Goal: Task Accomplishment & Management: Use online tool/utility

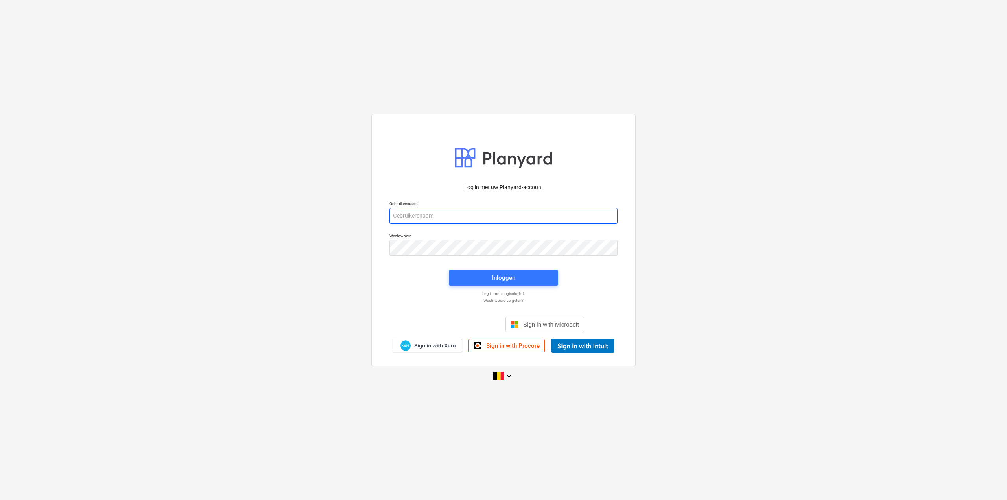
click at [440, 212] on input "email" at bounding box center [503, 216] width 228 height 16
type input "[PERSON_NAME][EMAIL_ADDRESS][DOMAIN_NAME]"
click at [457, 279] on button "Inloggen" at bounding box center [503, 278] width 109 height 16
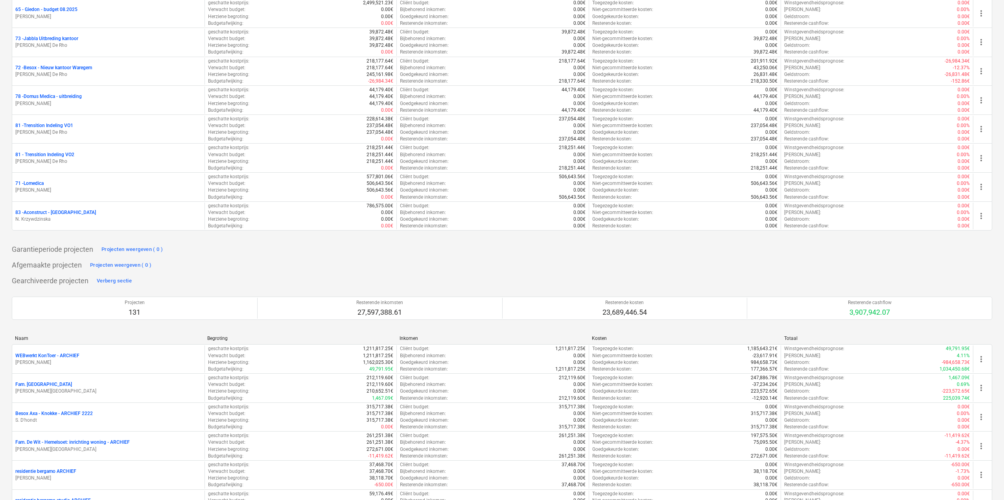
scroll to position [1691, 0]
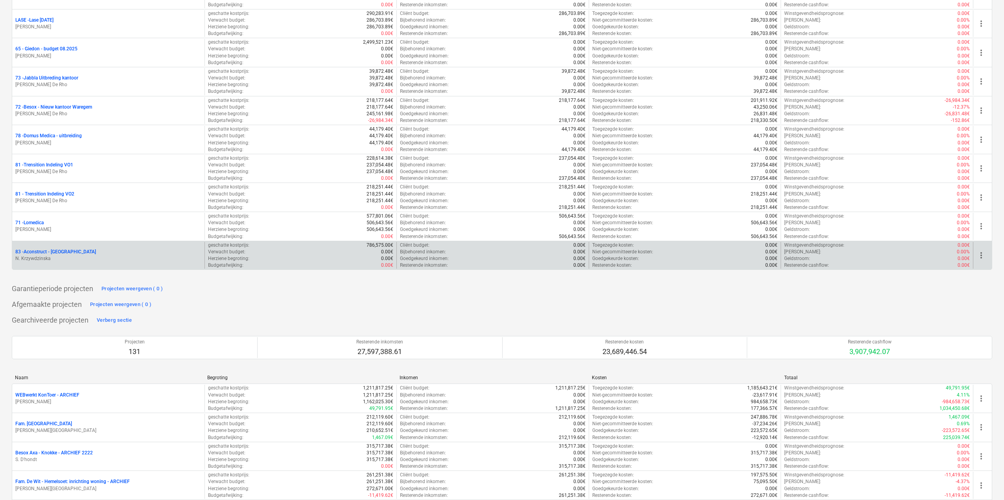
click at [149, 260] on p "N. Krzywdzinska" at bounding box center [108, 258] width 186 height 7
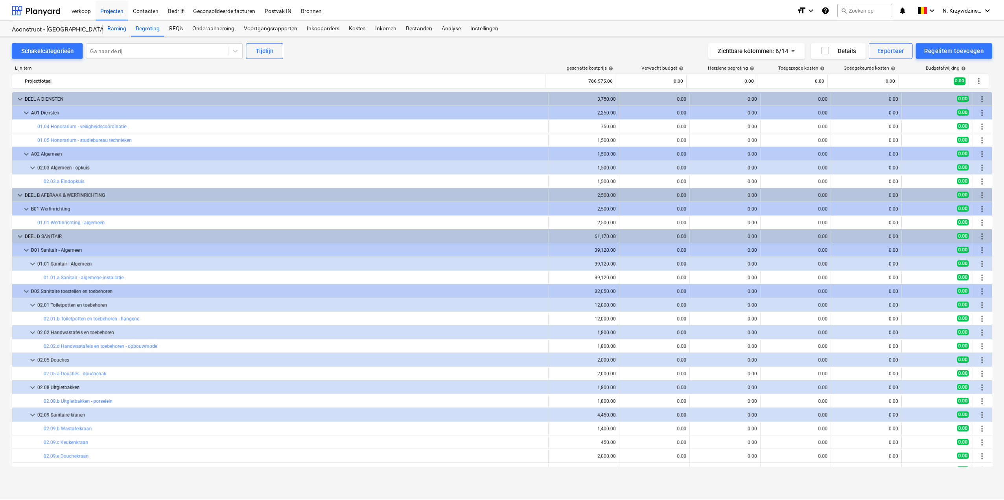
scroll to position [236, 0]
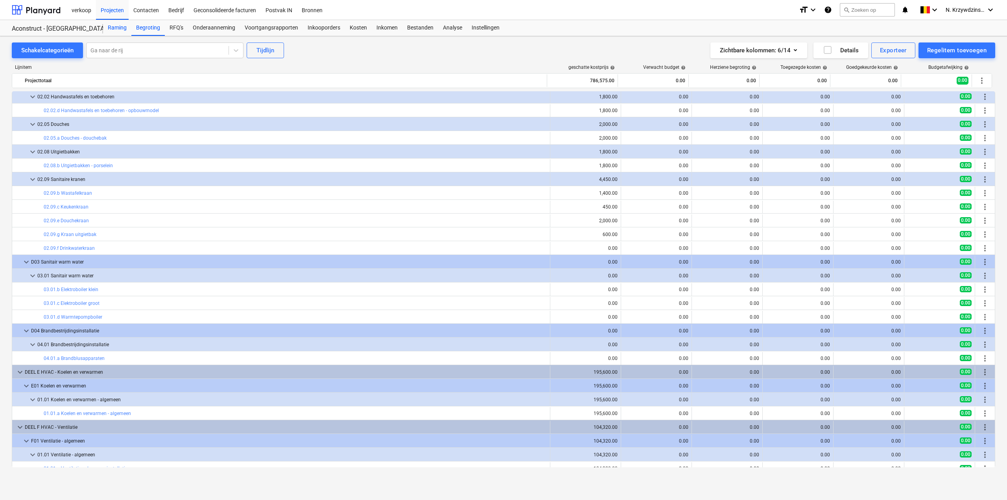
click at [110, 27] on div "Raming" at bounding box center [117, 28] width 28 height 16
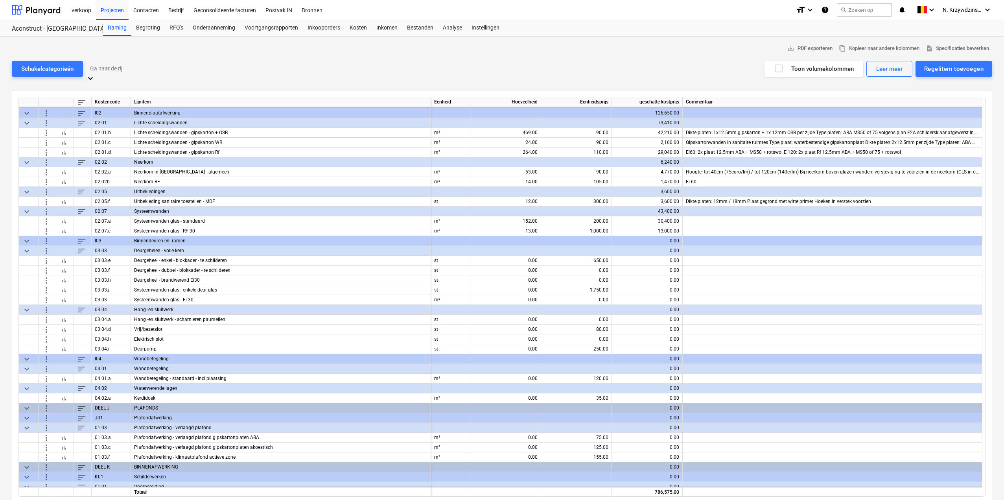
scroll to position [905, 0]
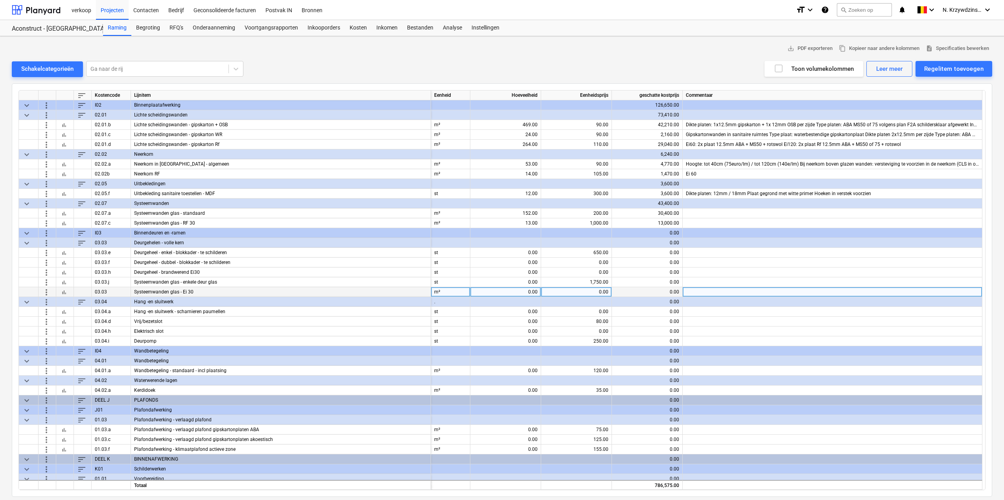
click at [595, 292] on div "0.00" at bounding box center [576, 292] width 64 height 10
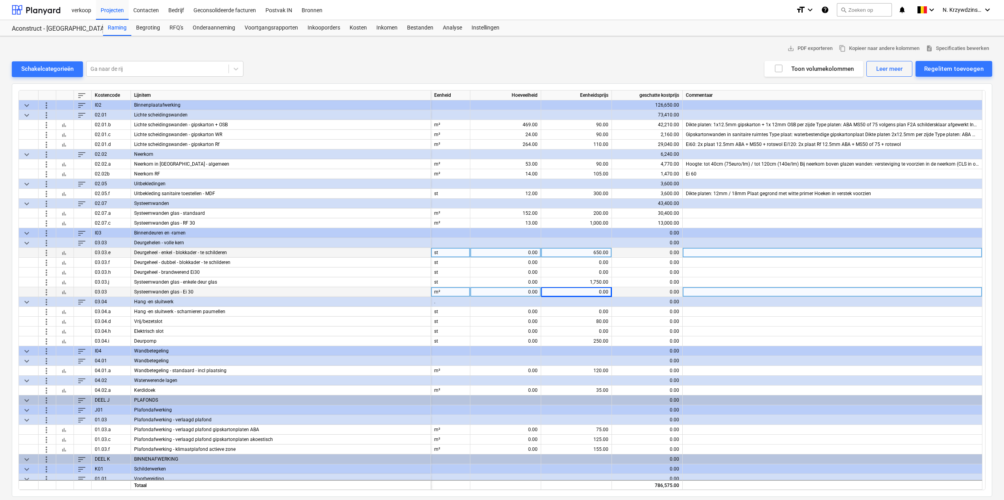
click at [526, 254] on div "0.00" at bounding box center [506, 253] width 64 height 10
type input "10"
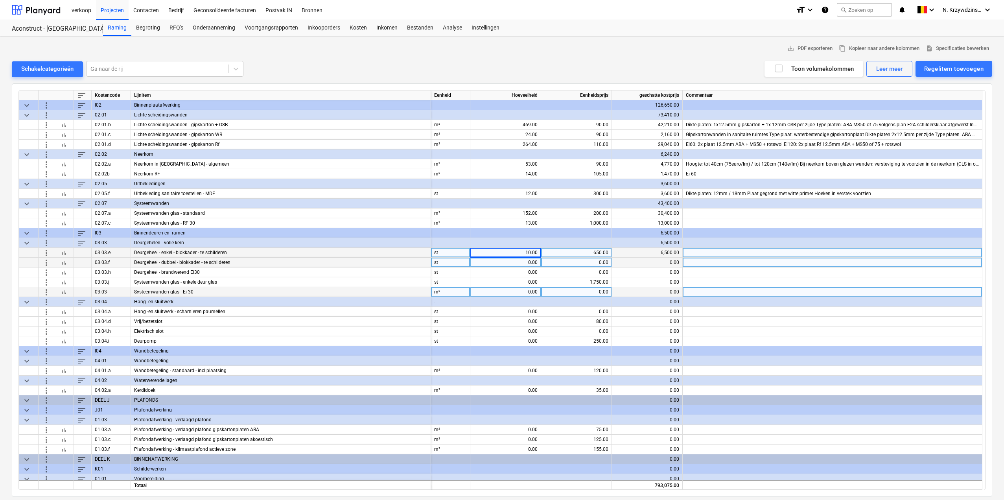
click at [527, 263] on div "0.00" at bounding box center [506, 263] width 64 height 10
click at [517, 251] on div "10.00" at bounding box center [506, 253] width 64 height 10
type input "20"
click at [522, 264] on div "0.00" at bounding box center [506, 263] width 64 height 10
type input "2"
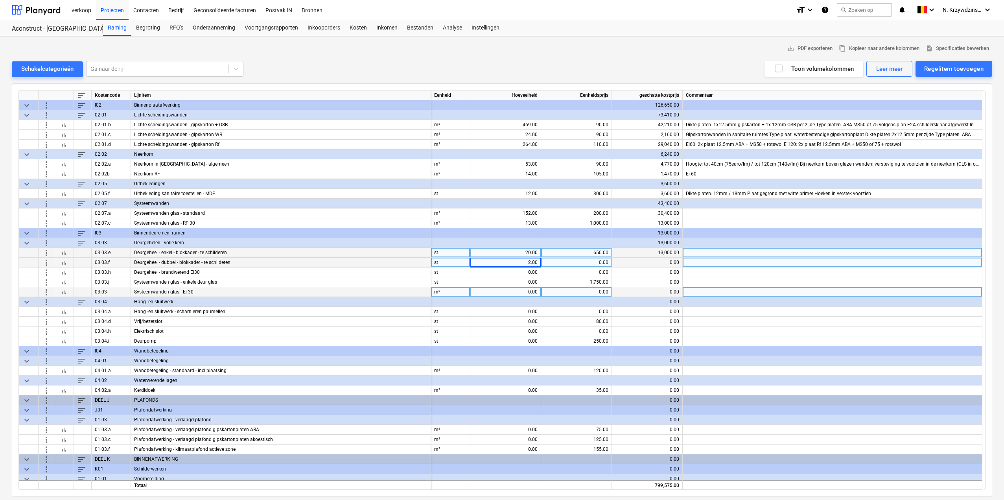
click at [65, 265] on button "bar_chart" at bounding box center [63, 262] width 9 height 9
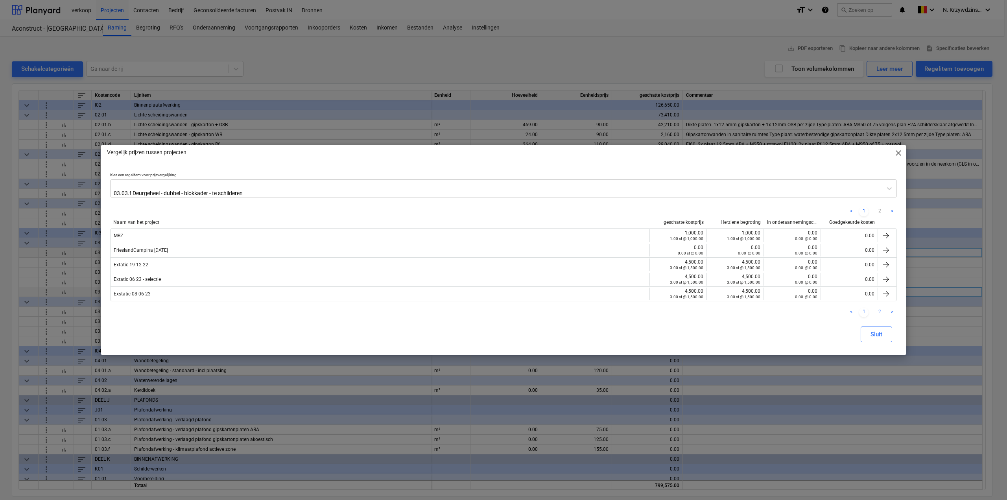
click at [878, 310] on link "2" at bounding box center [879, 312] width 9 height 9
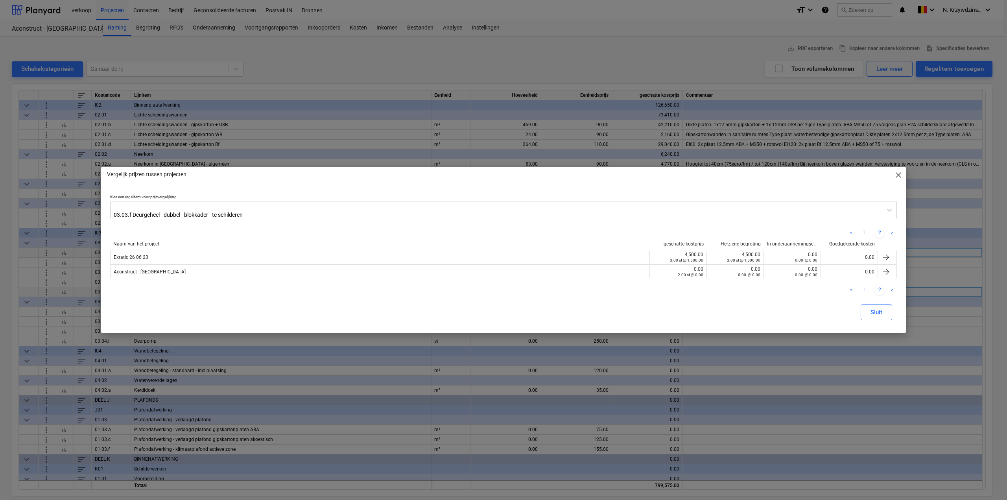
click at [867, 286] on link "1" at bounding box center [863, 290] width 9 height 9
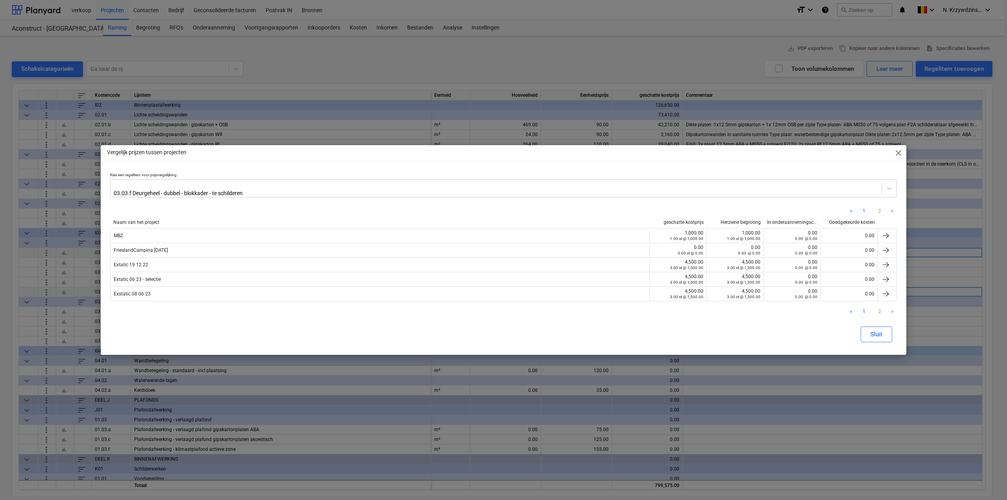
click at [902, 154] on span "close" at bounding box center [898, 152] width 9 height 9
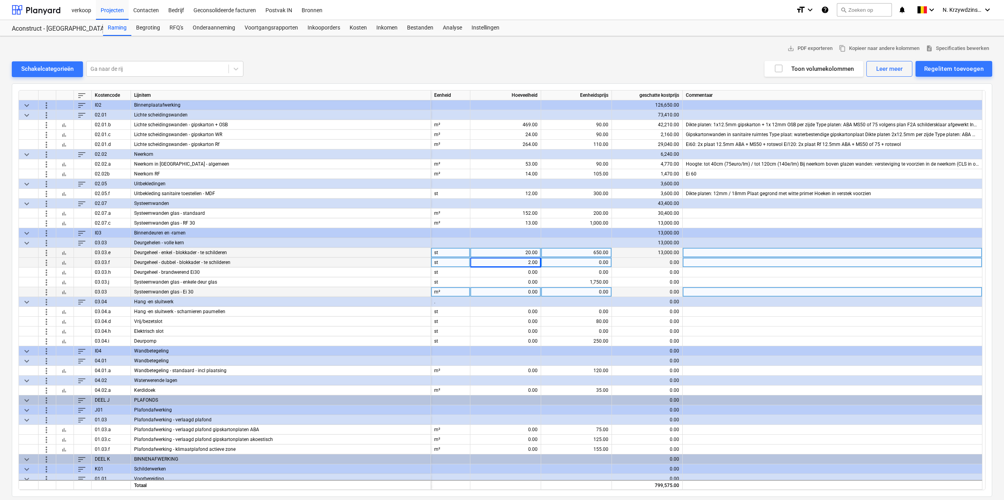
click at [585, 263] on div "0.00" at bounding box center [576, 263] width 64 height 10
type input "1000"
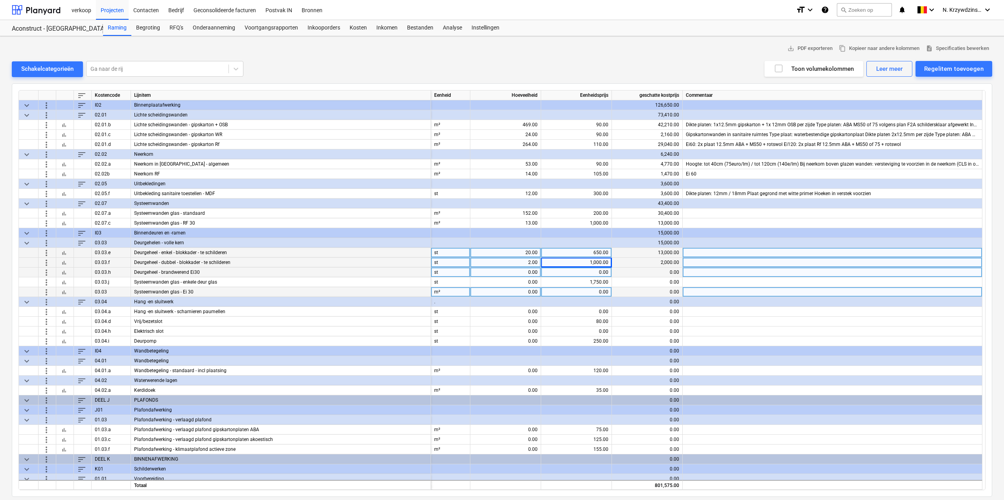
click at [517, 269] on div "0.00" at bounding box center [506, 272] width 64 height 10
type input "2"
click at [62, 275] on span "bar_chart" at bounding box center [64, 272] width 6 height 6
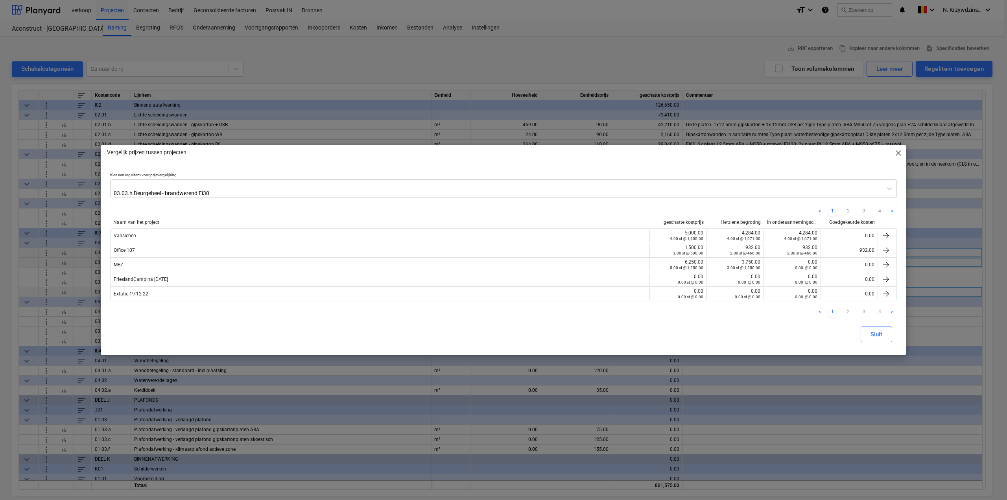
click at [895, 155] on span "close" at bounding box center [898, 152] width 9 height 9
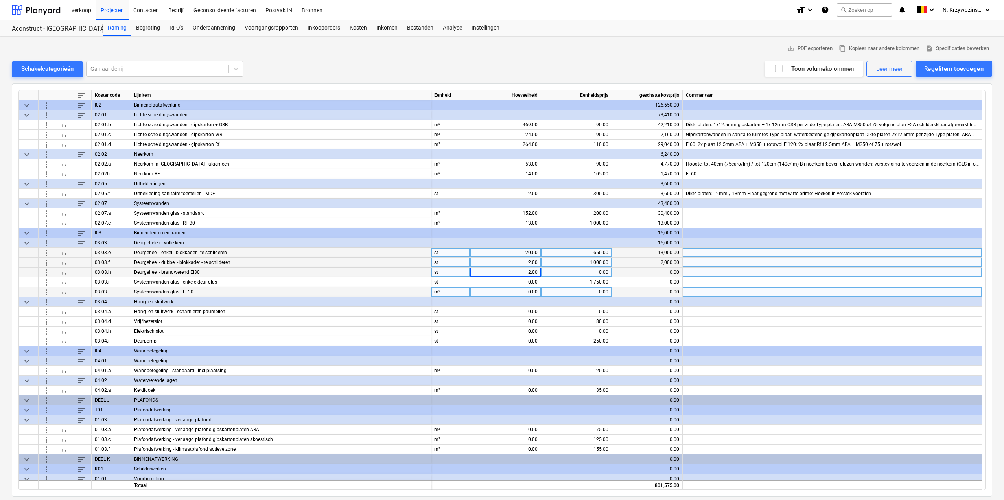
click at [597, 272] on div "0.00" at bounding box center [576, 272] width 64 height 10
type input "1250"
click at [44, 245] on span "more_vert" at bounding box center [46, 242] width 9 height 9
click at [65, 258] on li "Regelitem toevoegen" at bounding box center [82, 261] width 81 height 18
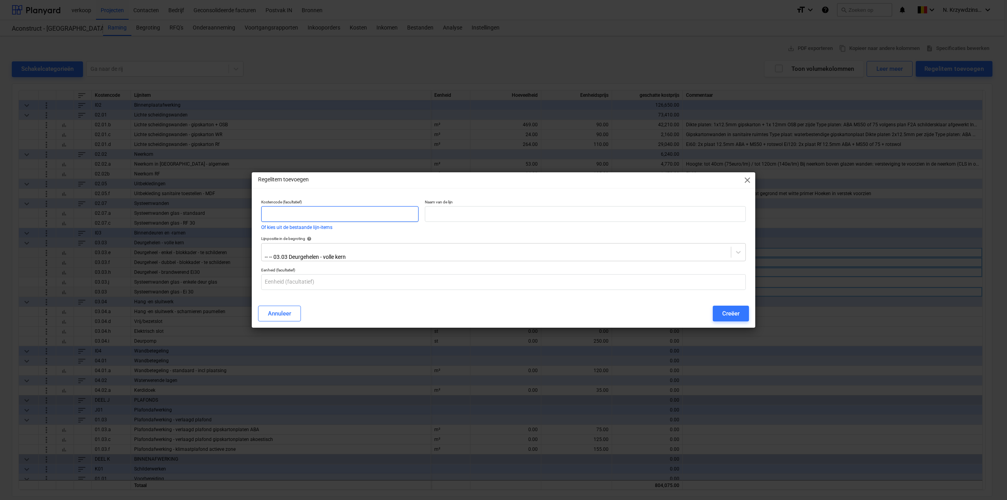
click at [305, 215] on input "text" at bounding box center [339, 214] width 157 height 16
type input "03.03 i"
click at [439, 219] on input "text" at bounding box center [585, 214] width 321 height 16
type input "Deurgeheel - dubbel - brandwerend Ei30"
click at [323, 279] on input "text" at bounding box center [503, 282] width 485 height 16
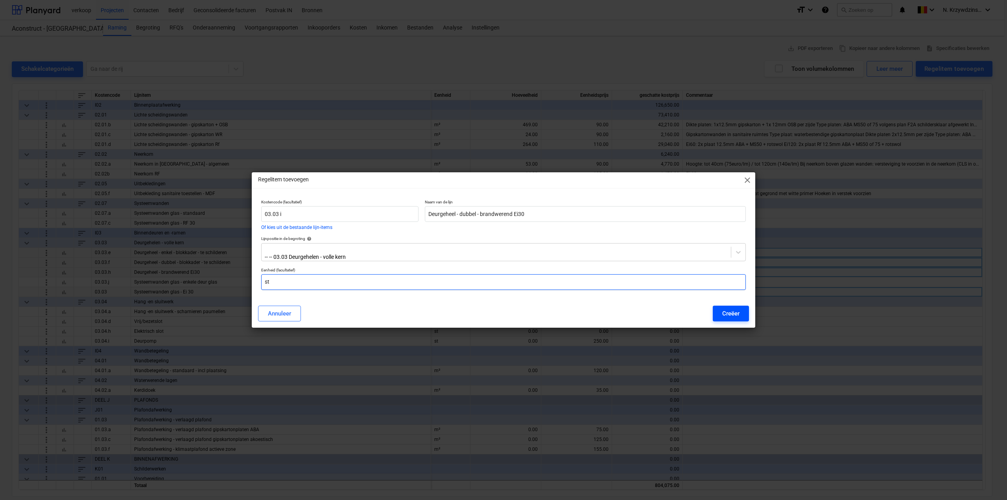
type input "st"
click at [717, 308] on button "Creëer" at bounding box center [731, 314] width 36 height 16
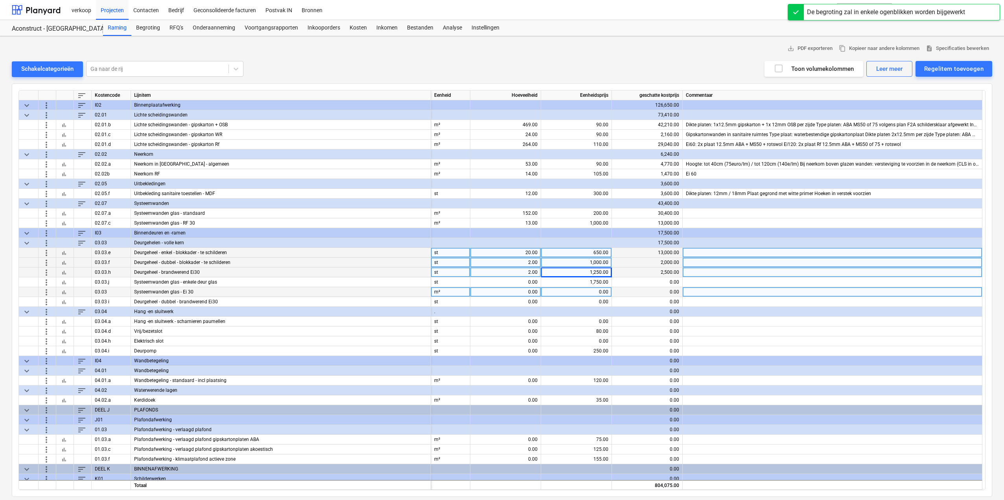
click at [85, 241] on span "sort" at bounding box center [81, 242] width 9 height 9
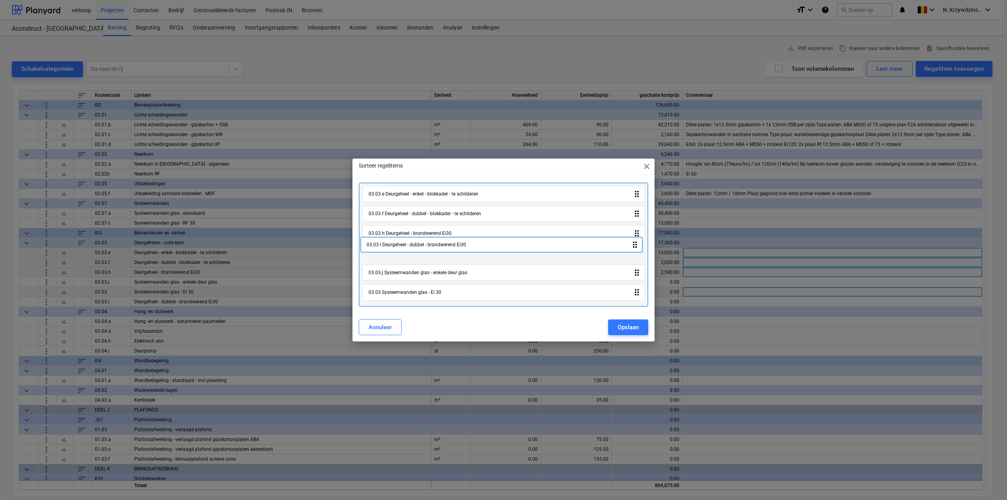
drag, startPoint x: 640, startPoint y: 293, endPoint x: 638, endPoint y: 244, distance: 49.6
click at [638, 244] on div "03.03.e Deurgeheel - enkel - blokkader - te schilderen drag_indicator 03.03.f D…" at bounding box center [503, 245] width 289 height 124
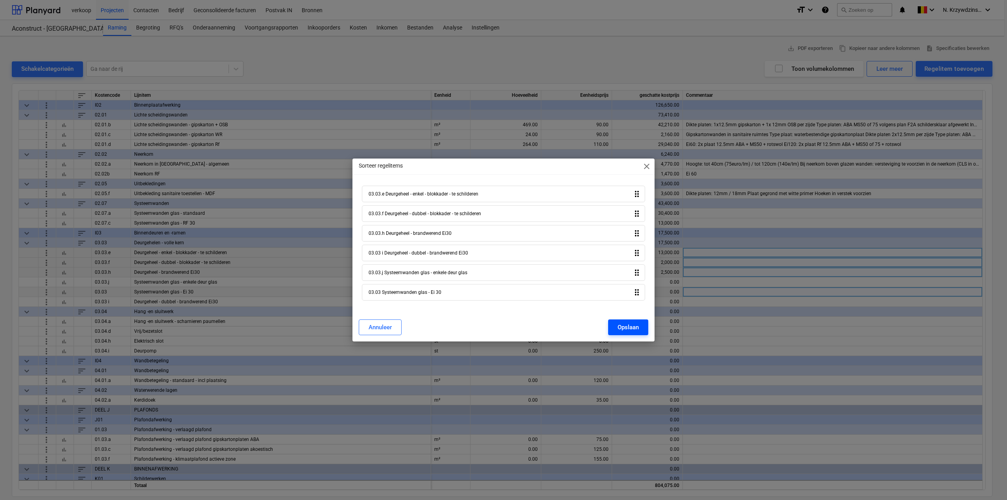
click at [642, 325] on button "Opslaan" at bounding box center [628, 327] width 40 height 16
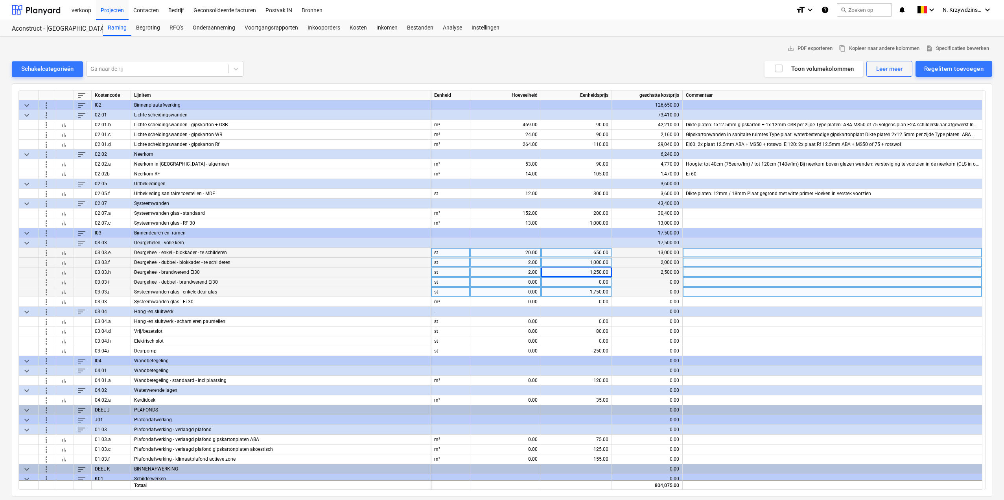
click at [531, 283] on div "0.00" at bounding box center [506, 282] width 64 height 10
type input "2"
click at [583, 284] on div "0.00" at bounding box center [576, 282] width 64 height 10
type input "1500"
click at [530, 293] on div "0.00" at bounding box center [506, 292] width 64 height 10
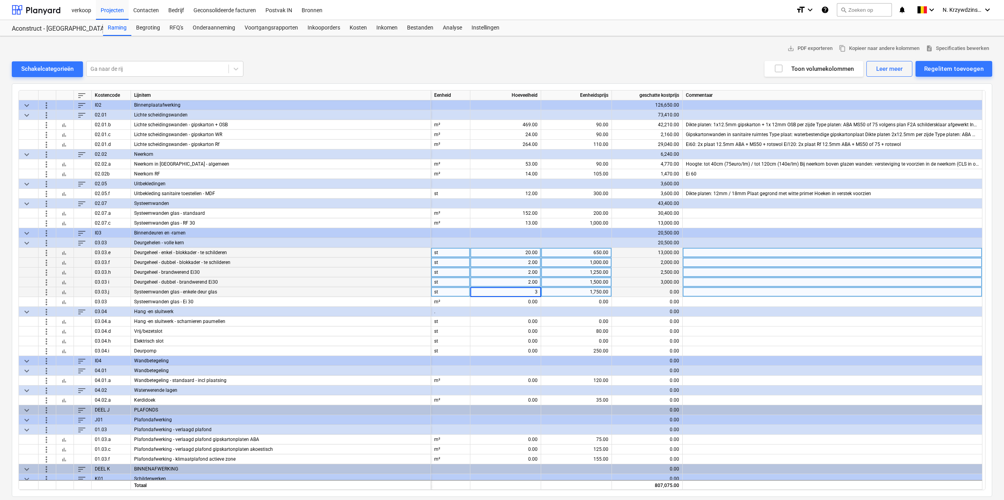
type input "32"
click at [57, 295] on div "bar_chart" at bounding box center [65, 292] width 18 height 10
click at [62, 293] on span "bar_chart" at bounding box center [64, 292] width 6 height 6
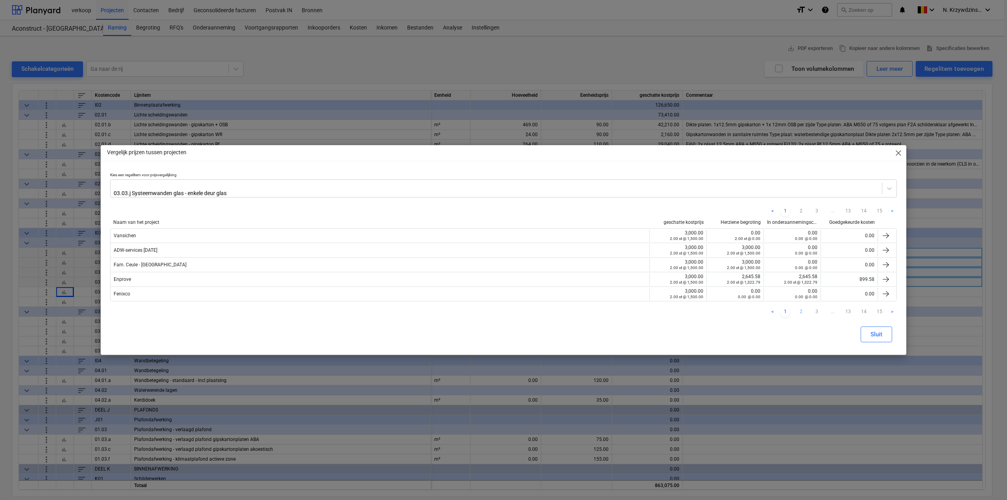
click at [799, 308] on link "2" at bounding box center [800, 312] width 9 height 9
click at [815, 312] on link "3" at bounding box center [816, 312] width 9 height 9
click at [880, 334] on div "Sluit" at bounding box center [876, 334] width 12 height 10
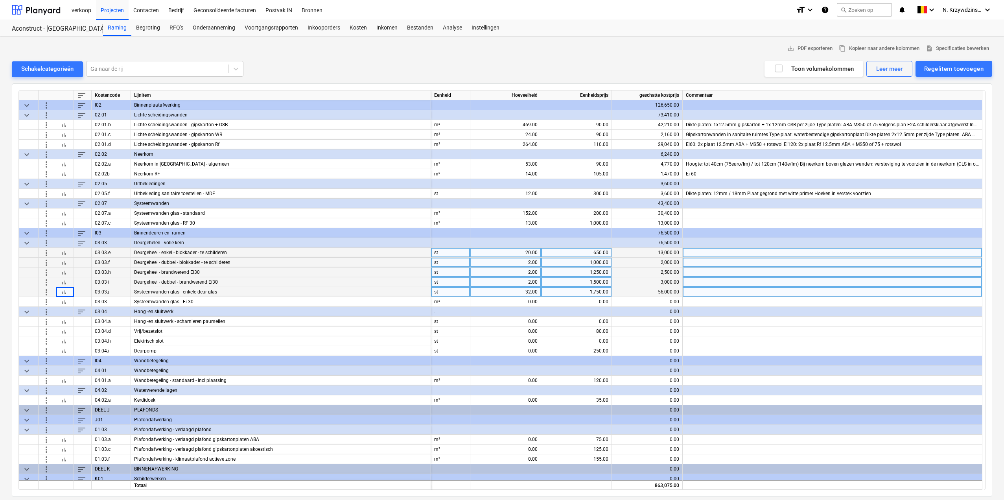
click at [580, 294] on div "1,750.00" at bounding box center [576, 292] width 64 height 10
type input "1500"
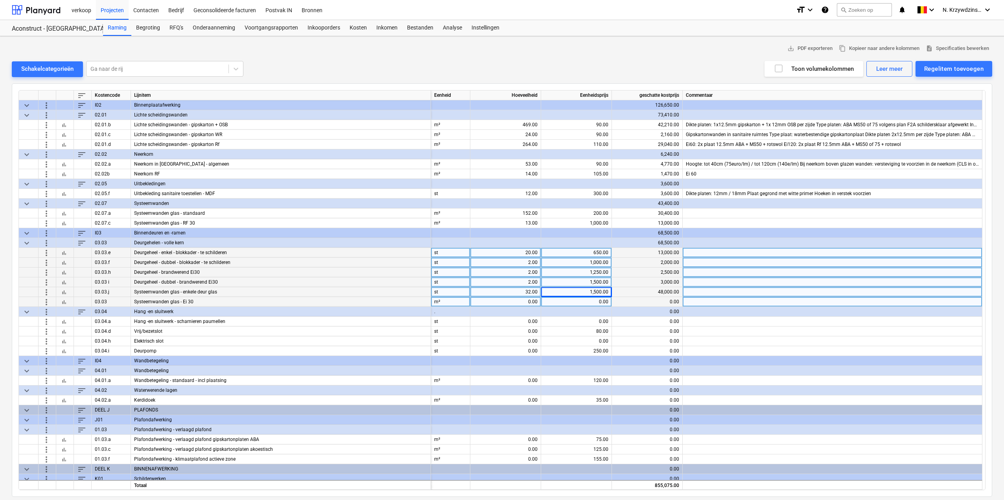
click at [583, 303] on div "0.00" at bounding box center [576, 302] width 64 height 10
click at [66, 301] on span "bar_chart" at bounding box center [64, 302] width 6 height 6
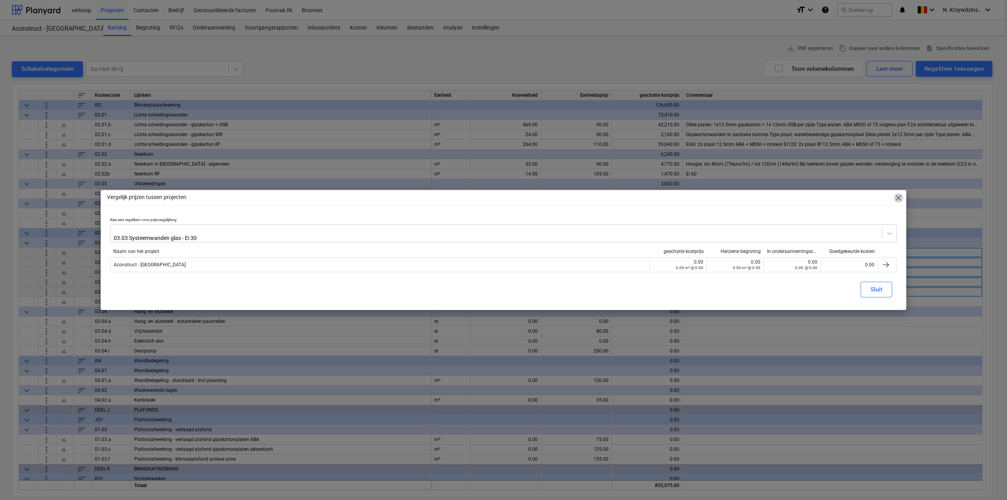
click at [898, 196] on span "close" at bounding box center [898, 197] width 9 height 9
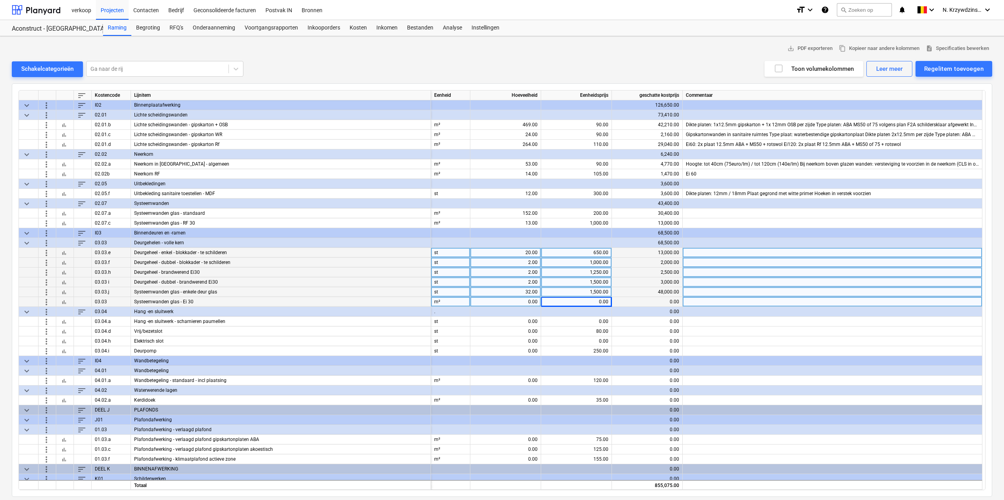
click at [501, 304] on div "0.00" at bounding box center [506, 302] width 64 height 10
type input "4"
click at [584, 298] on div "0.00" at bounding box center [576, 302] width 64 height 10
type input "2000"
click at [586, 261] on div "1,000.00" at bounding box center [576, 263] width 64 height 10
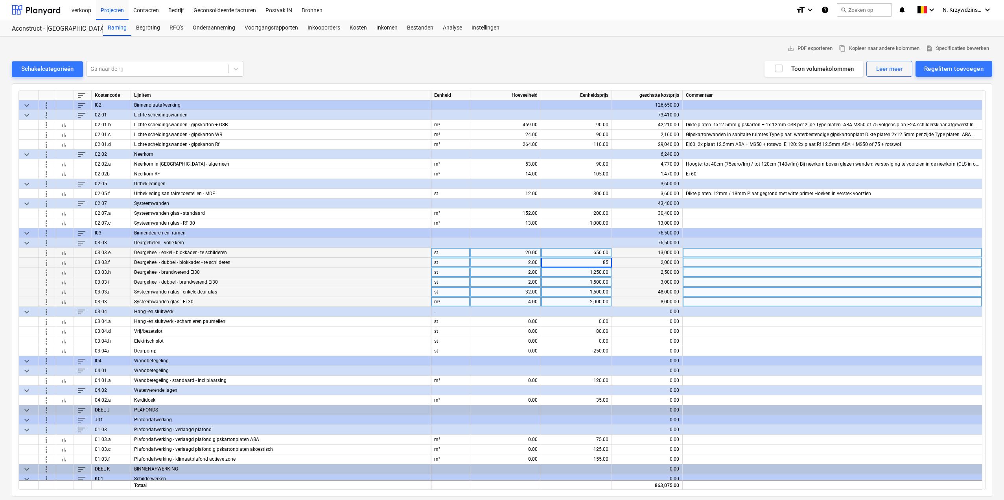
type input "850"
click at [586, 269] on div "1,250.00" at bounding box center [576, 272] width 64 height 10
click at [587, 282] on div "1,500.00" at bounding box center [576, 282] width 64 height 10
click at [586, 291] on div "1,500.00" at bounding box center [576, 292] width 64 height 10
click at [582, 301] on div "2,000.00" at bounding box center [576, 302] width 64 height 10
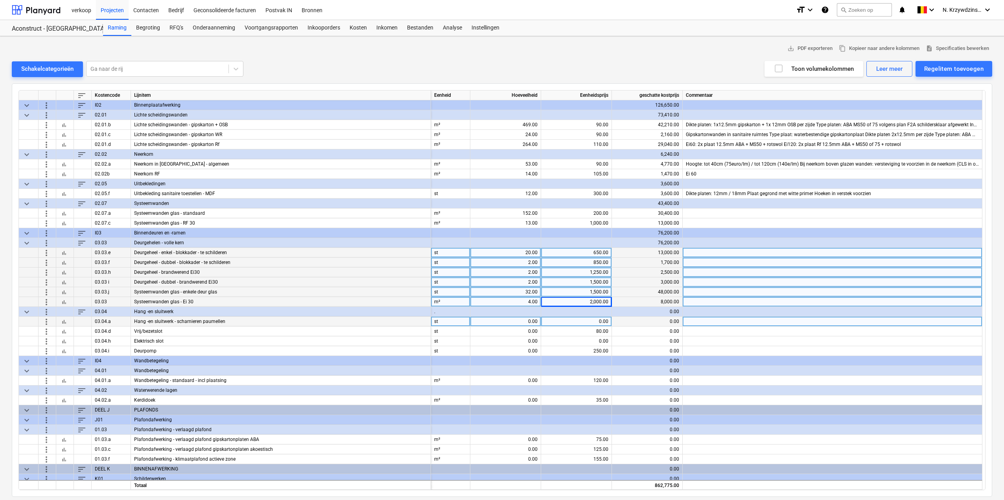
click at [575, 320] on div "0.00" at bounding box center [576, 322] width 64 height 10
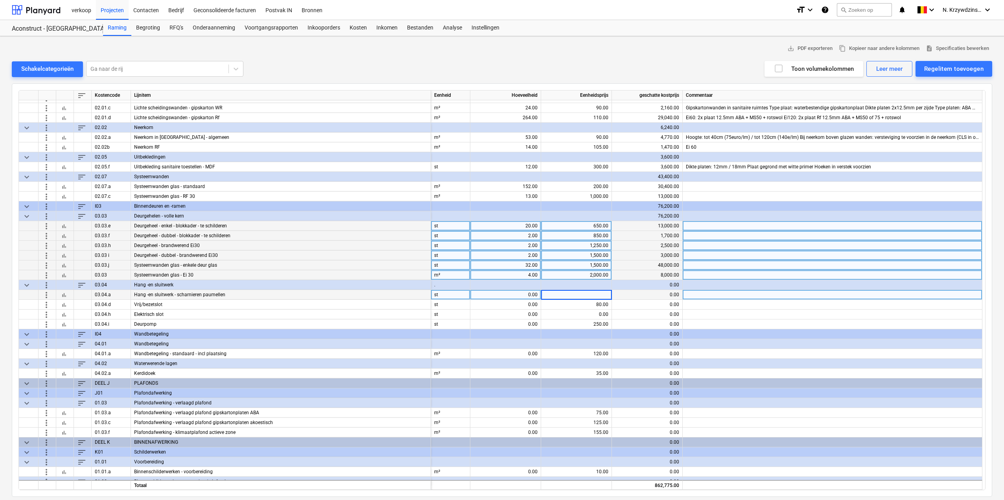
scroll to position [944, 0]
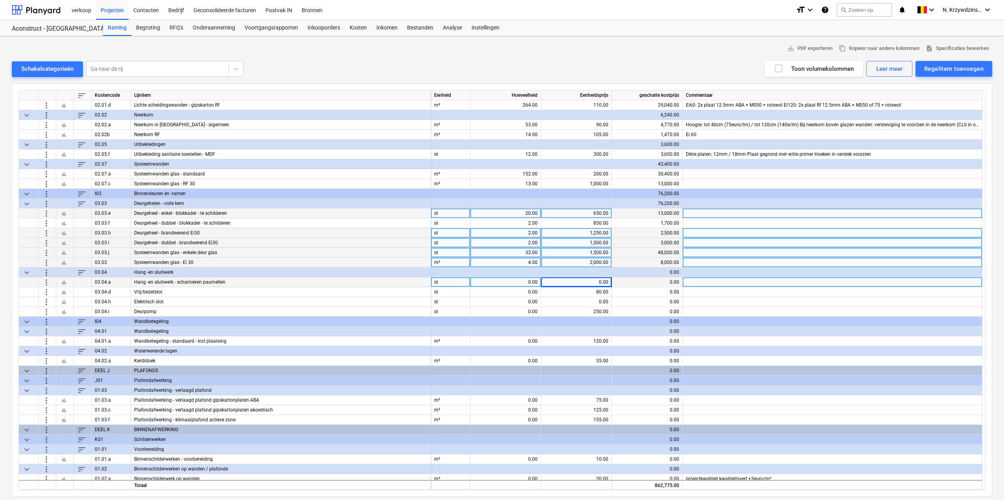
click at [522, 283] on div "0.00" at bounding box center [506, 282] width 64 height 10
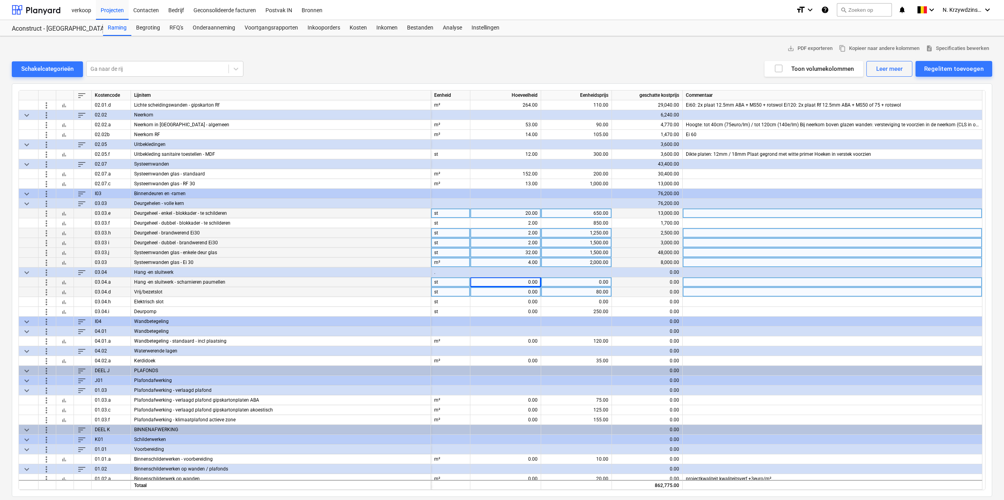
click at [525, 293] on div "0.00" at bounding box center [506, 292] width 64 height 10
type input "12"
click at [525, 293] on div "12.00" at bounding box center [506, 292] width 64 height 10
type input "14"
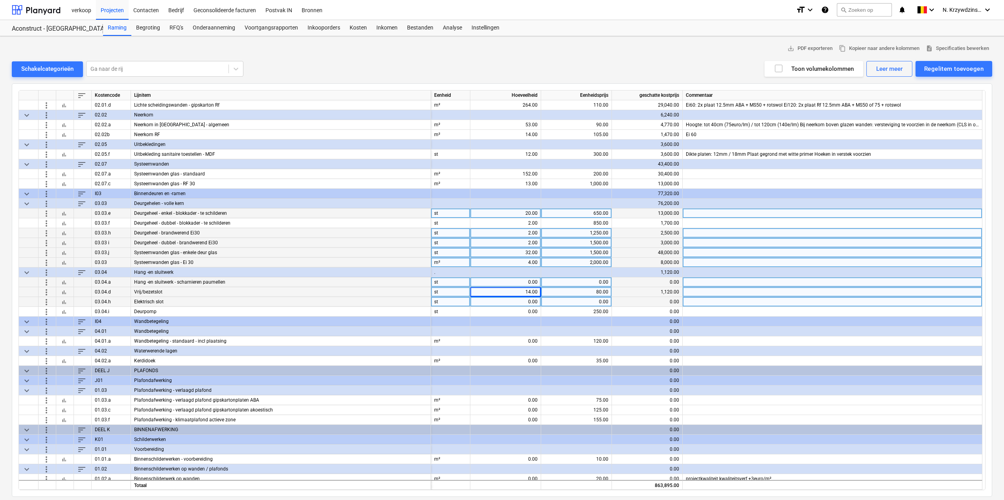
click at [525, 299] on div "0.00" at bounding box center [506, 302] width 64 height 10
type input "8"
click at [61, 300] on span "bar_chart" at bounding box center [64, 302] width 6 height 6
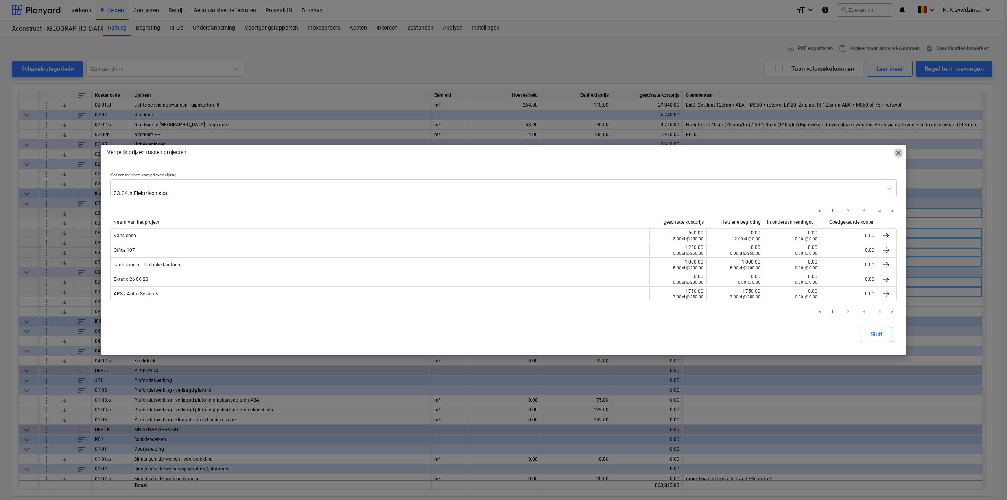
click at [903, 155] on span "close" at bounding box center [898, 152] width 9 height 9
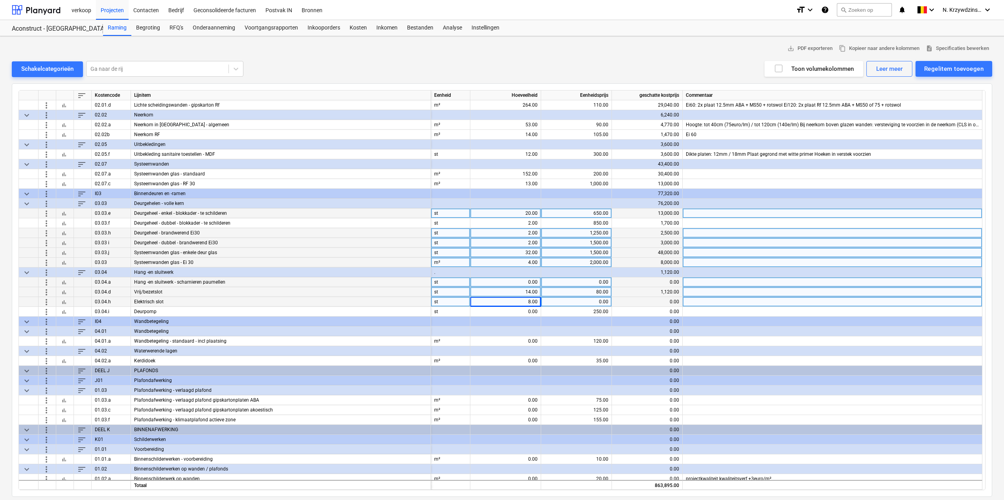
click at [590, 302] on div "0.00" at bounding box center [576, 302] width 64 height 10
type input "200"
click at [527, 279] on div "0.00" at bounding box center [506, 282] width 64 height 10
type input "62"
click at [574, 280] on div "0.00" at bounding box center [576, 282] width 64 height 10
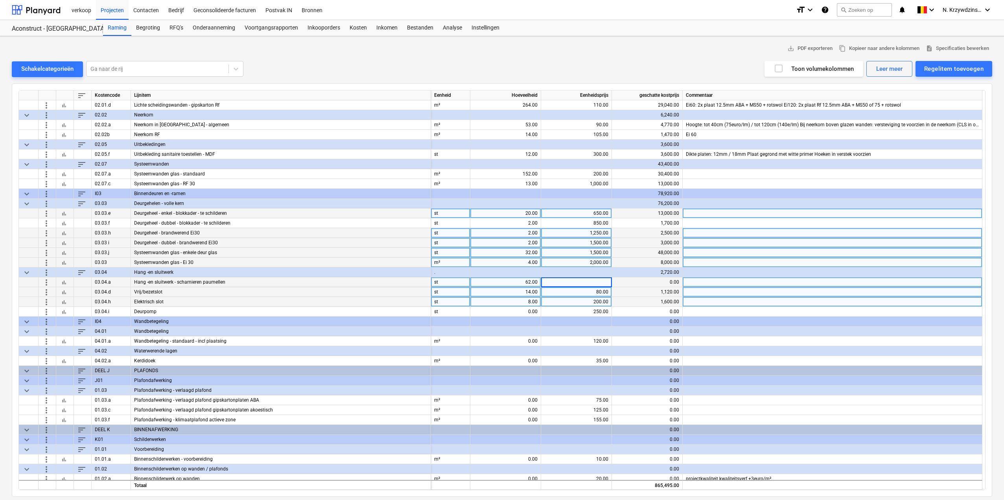
click at [63, 282] on span "bar_chart" at bounding box center [64, 282] width 6 height 6
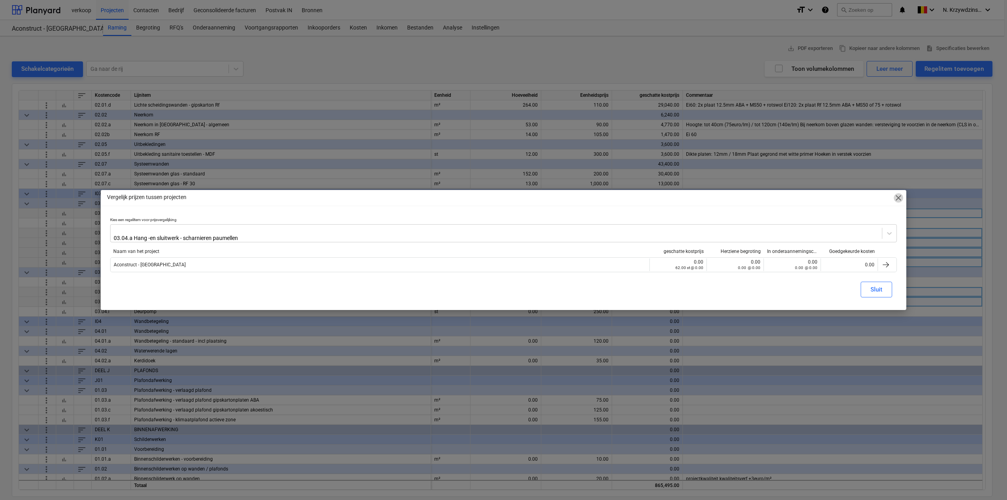
click at [895, 199] on span "close" at bounding box center [898, 197] width 9 height 9
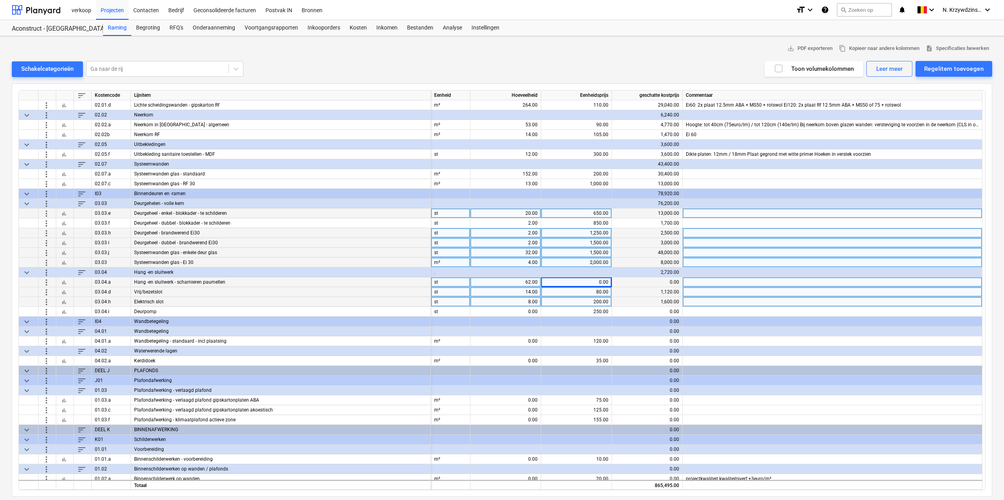
click at [49, 281] on span "more_vert" at bounding box center [46, 281] width 9 height 9
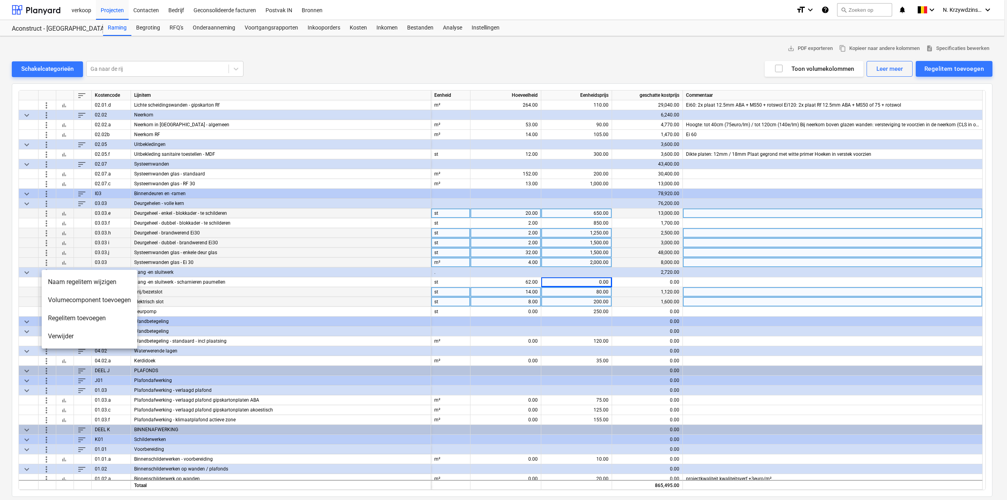
click at [63, 337] on li "Verwijder" at bounding box center [90, 336] width 96 height 18
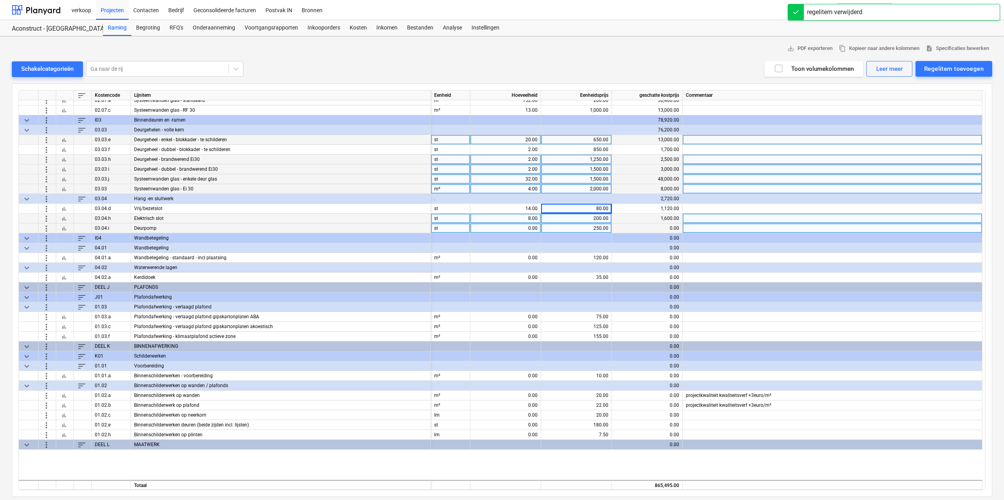
scroll to position [1023, 0]
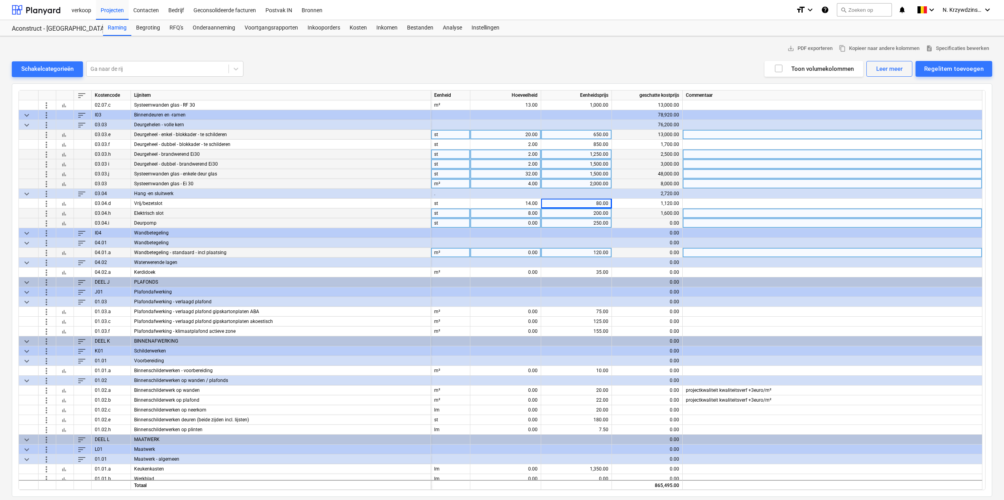
click at [523, 249] on div "0.00" at bounding box center [506, 253] width 64 height 10
click at [519, 251] on div "0.00" at bounding box center [506, 253] width 64 height 10
click at [519, 251] on input at bounding box center [505, 252] width 70 height 9
type input "58"
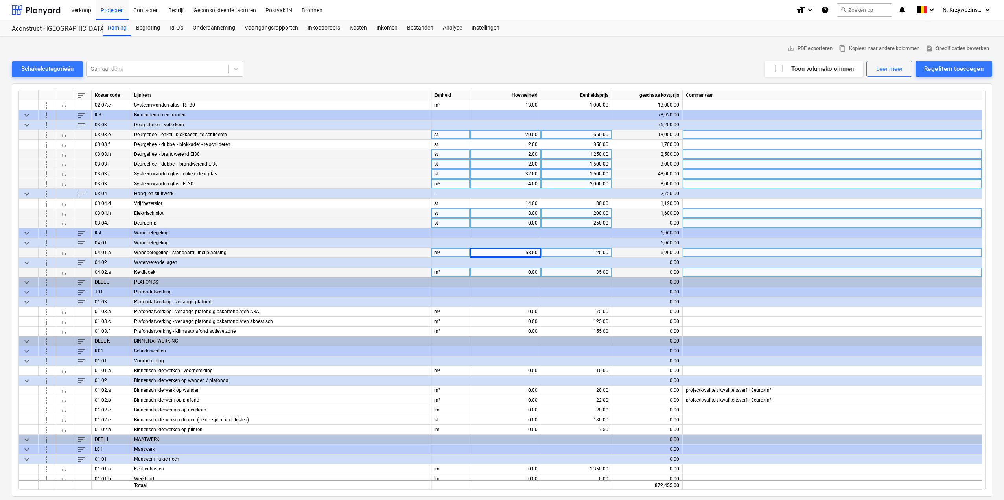
click at [516, 273] on div "0.00" at bounding box center [506, 272] width 64 height 10
click at [518, 273] on input at bounding box center [505, 271] width 70 height 9
click at [526, 272] on div "0.00" at bounding box center [506, 272] width 64 height 10
click at [526, 272] on input at bounding box center [505, 271] width 70 height 9
type input "22"
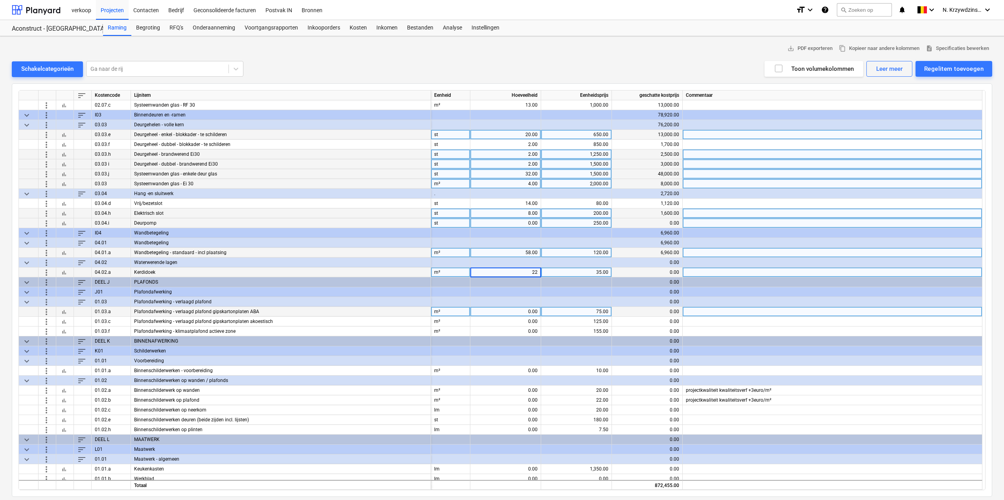
click at [524, 312] on div "0.00" at bounding box center [506, 312] width 64 height 10
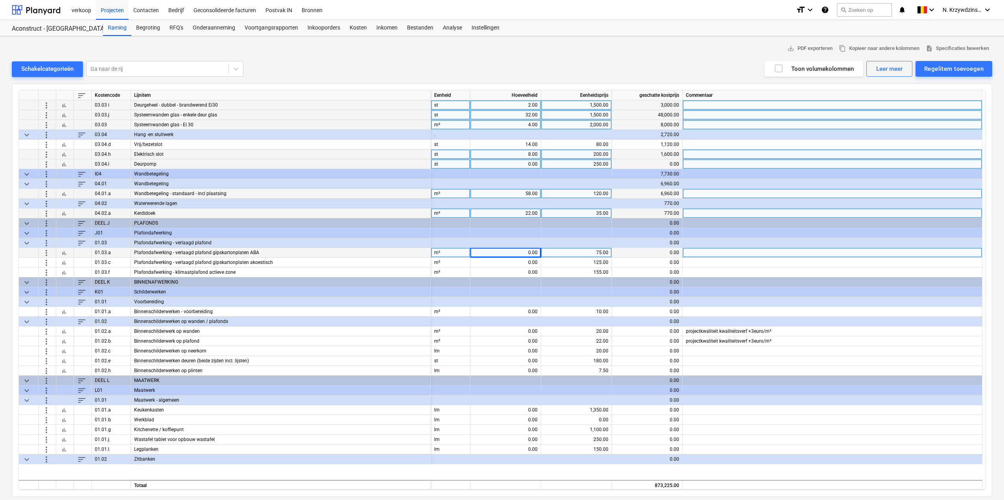
scroll to position [1101, 0]
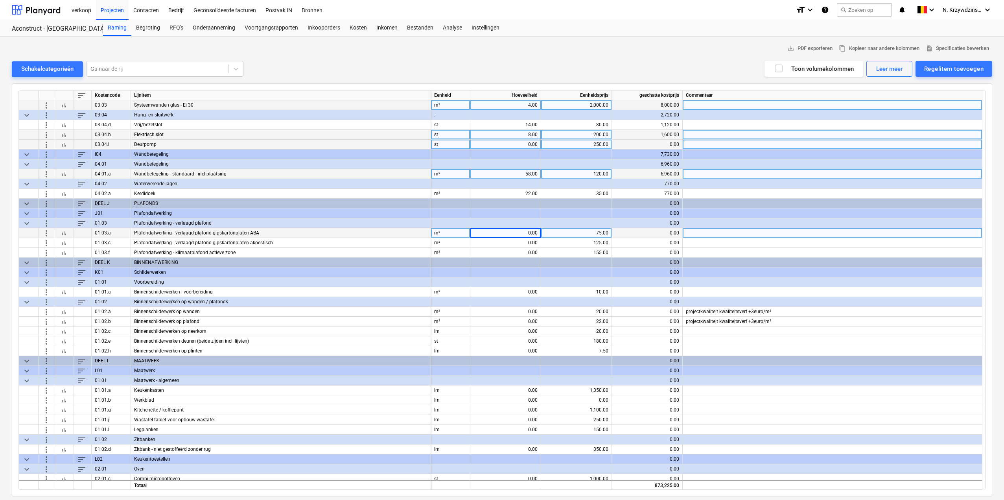
click at [512, 234] on div "0.00" at bounding box center [506, 233] width 64 height 10
click at [523, 230] on div "0.00" at bounding box center [506, 233] width 64 height 10
type input "40"
click at [521, 234] on div "40.00" at bounding box center [506, 233] width 64 height 10
type input "40"
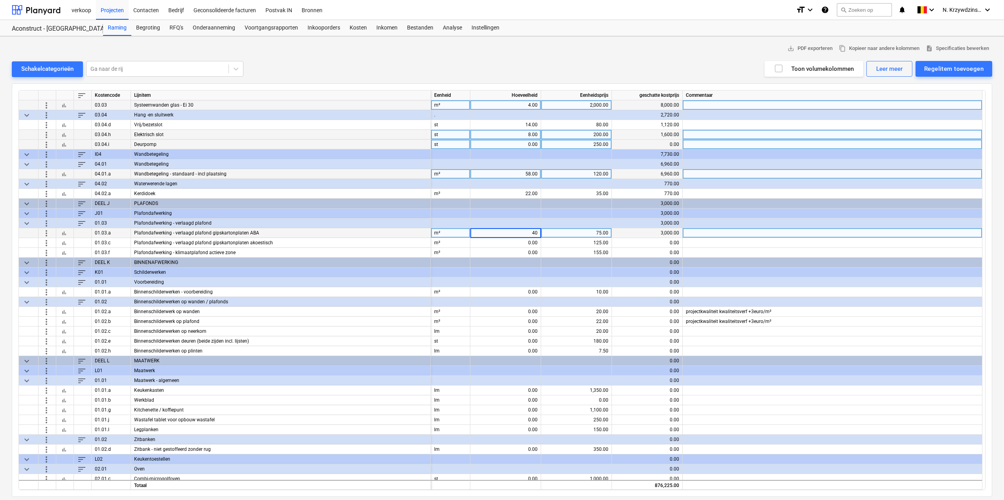
type input "4"
type input "38.52"
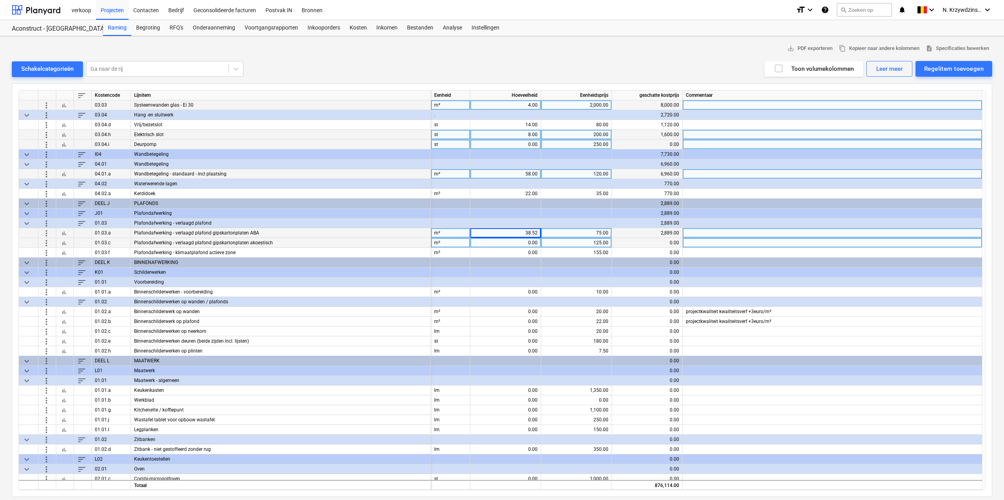
click at [531, 245] on div "0.00" at bounding box center [506, 243] width 64 height 10
type input "80.30"
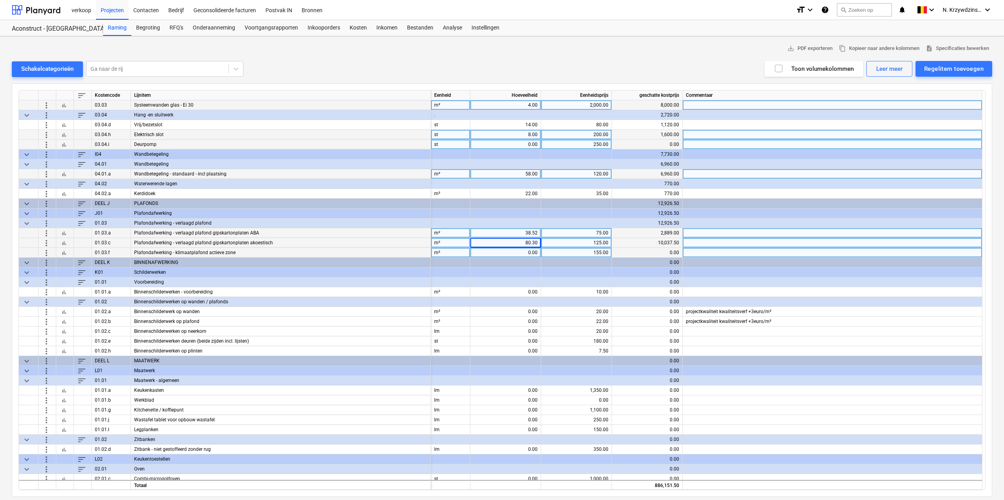
click at [529, 251] on div "0.00" at bounding box center [506, 253] width 64 height 10
click at [529, 251] on input at bounding box center [505, 252] width 70 height 9
type input "978.67"
click at [48, 223] on span "more_vert" at bounding box center [46, 222] width 9 height 9
click at [66, 243] on li "Regelitem toevoegen" at bounding box center [82, 241] width 81 height 18
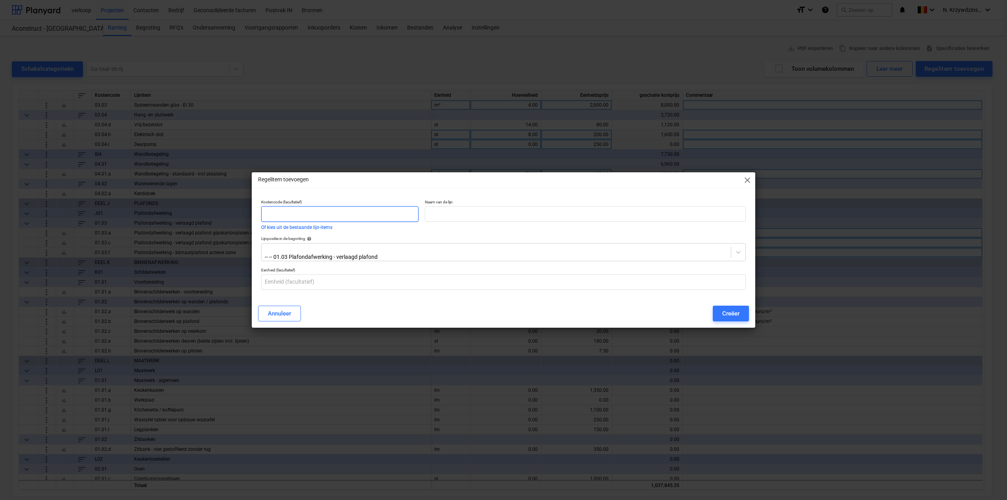
click at [277, 220] on input "text" at bounding box center [339, 214] width 157 height 16
type input "01.03b"
click at [460, 213] on input "text" at bounding box center [585, 214] width 321 height 16
type input "Plafondafwerking - verlaagd plafond gipskartonplaten WR"
click at [285, 282] on input "text" at bounding box center [503, 282] width 485 height 16
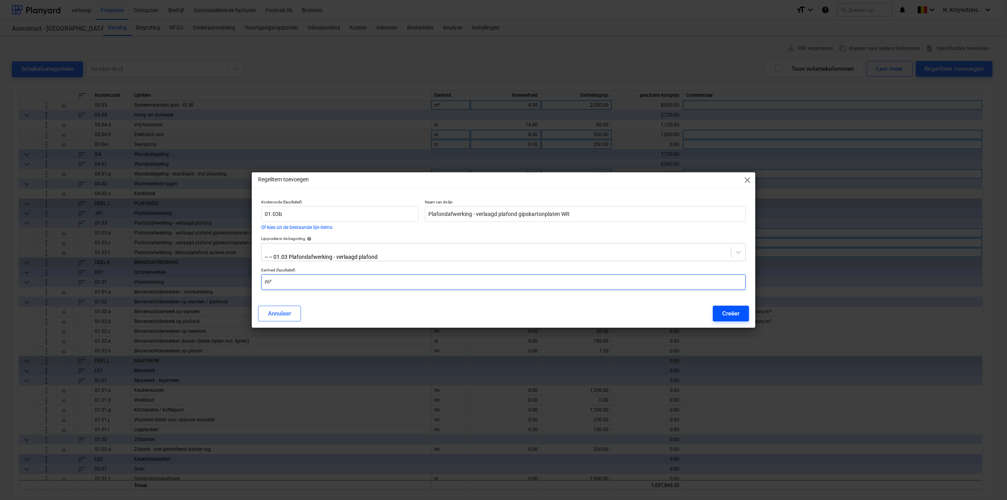
type input "m²"
click at [731, 314] on div "Creëer" at bounding box center [730, 313] width 17 height 10
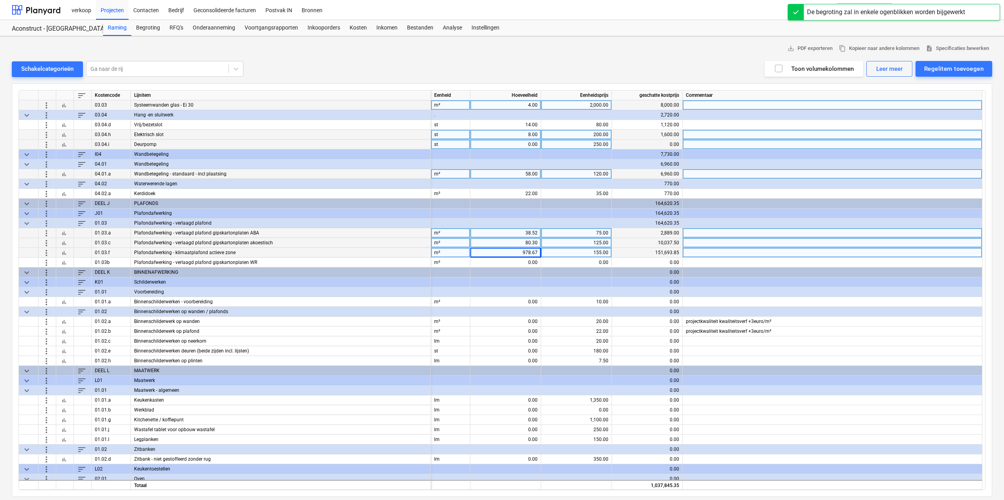
click at [81, 221] on span "sort" at bounding box center [81, 222] width 9 height 9
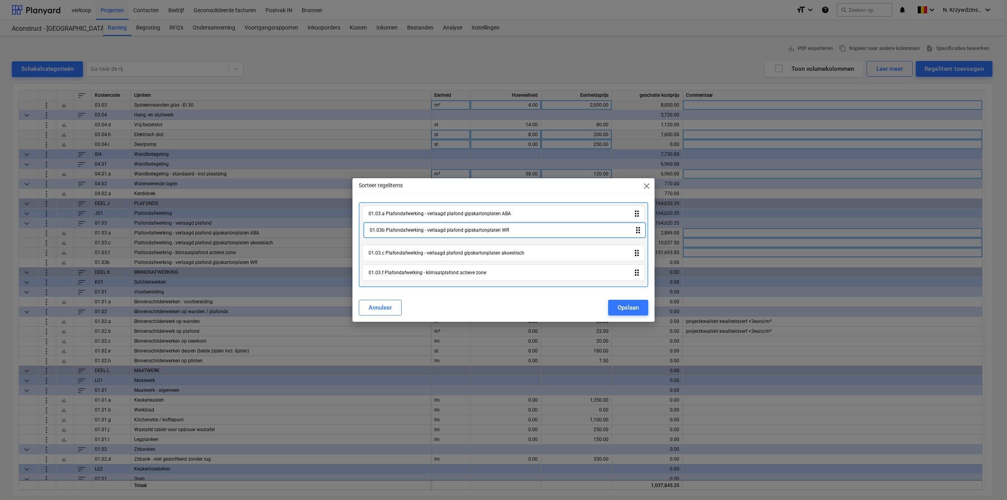
drag, startPoint x: 636, startPoint y: 275, endPoint x: 637, endPoint y: 230, distance: 44.9
click at [637, 230] on div "01.03.a Plafondafwerking - verlaagd plafond gipskartonplaten ABA drag_indicator…" at bounding box center [503, 244] width 289 height 85
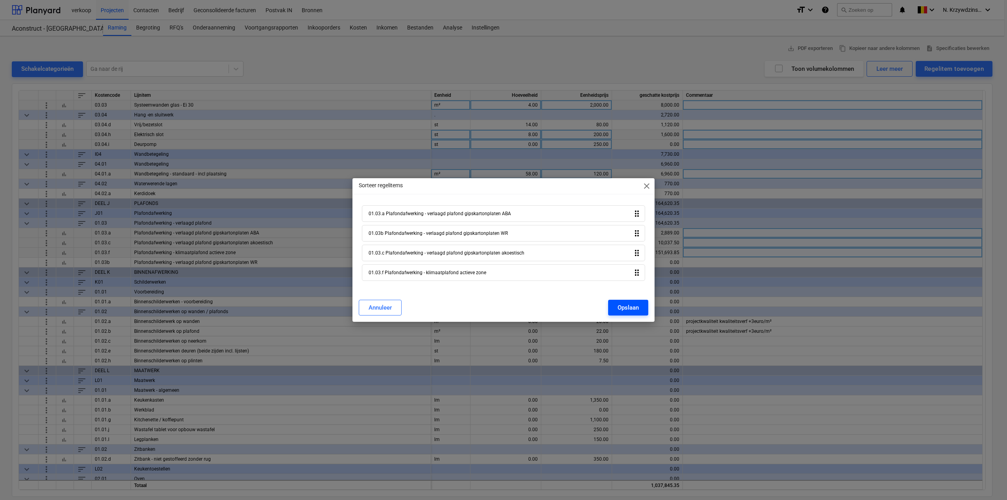
click at [633, 307] on div "Opslaan" at bounding box center [628, 307] width 21 height 10
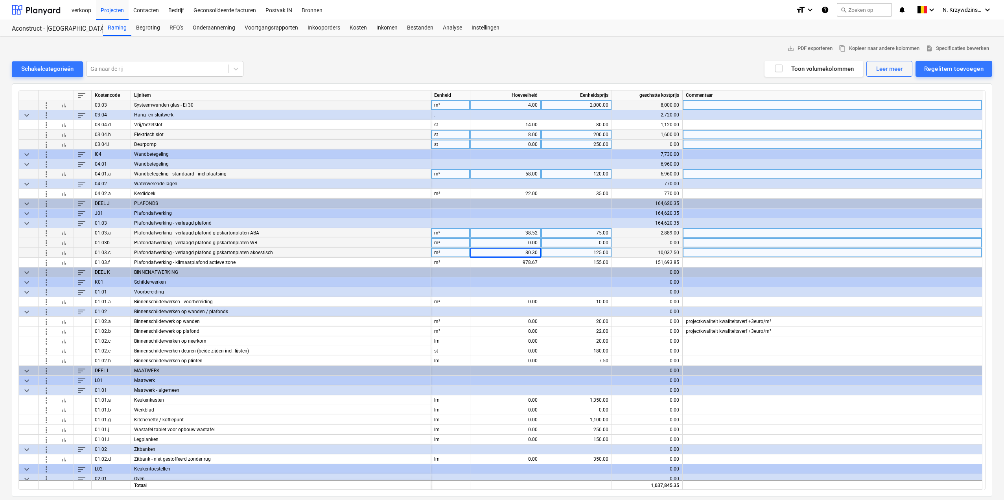
click at [525, 246] on div "0.00" at bounding box center [506, 243] width 64 height 10
type input "7.14"
click at [590, 240] on div "0.00" at bounding box center [576, 243] width 64 height 10
click at [607, 242] on input at bounding box center [576, 242] width 70 height 9
type input "85"
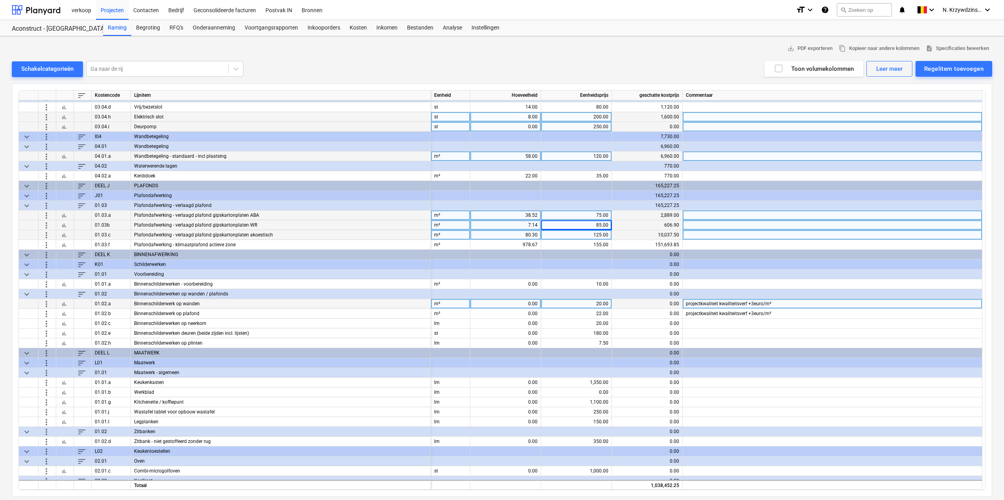
scroll to position [1141, 0]
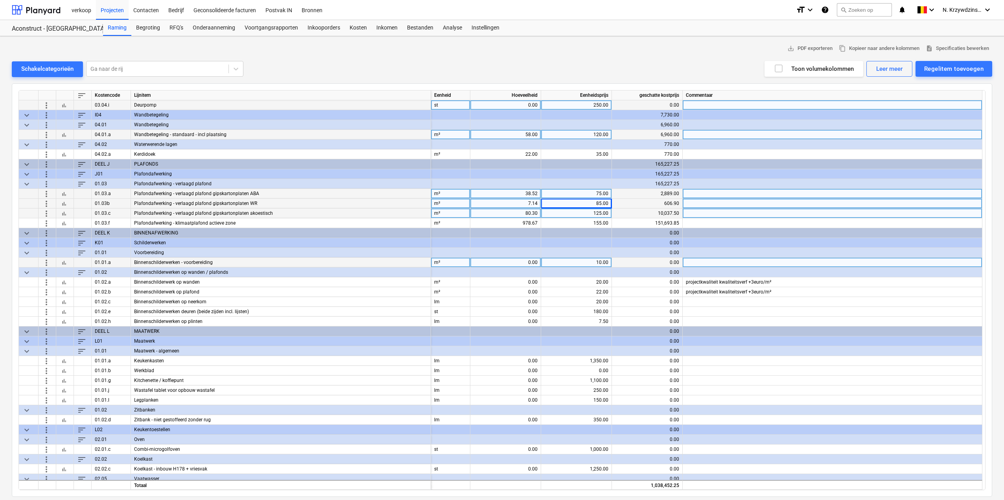
click at [525, 262] on div "0.00" at bounding box center [506, 263] width 64 height 10
type input "1424.26"
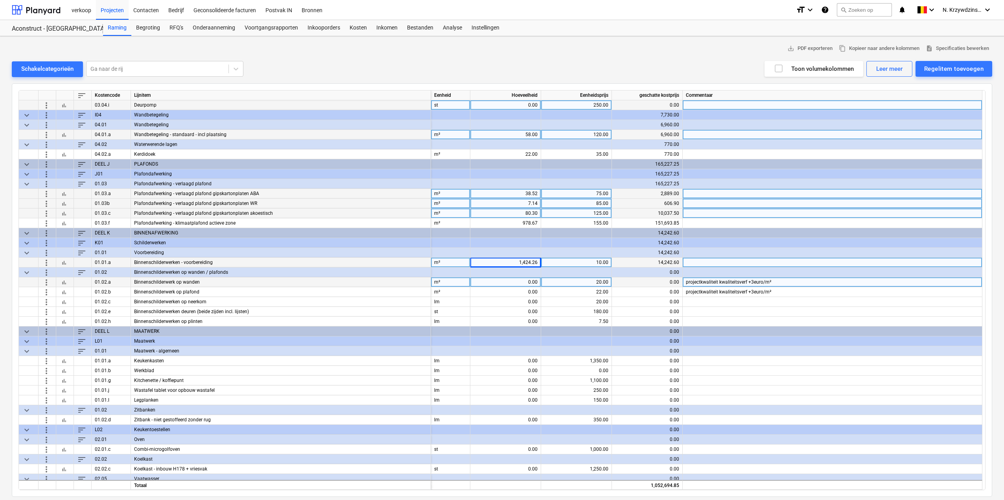
click at [522, 285] on div "0.00" at bounding box center [506, 282] width 64 height 10
type input "1424.26"
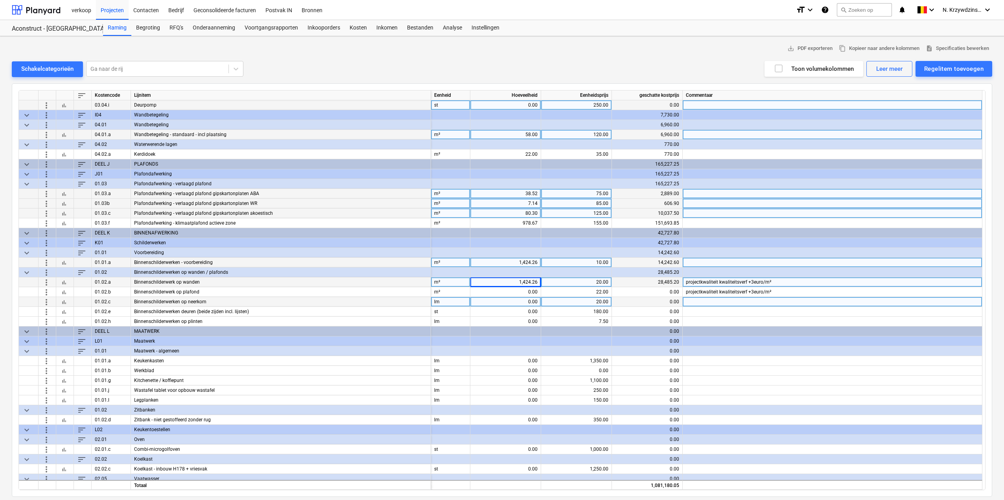
click at [521, 302] on div "0.00" at bounding box center [506, 302] width 64 height 10
type input "131.92"
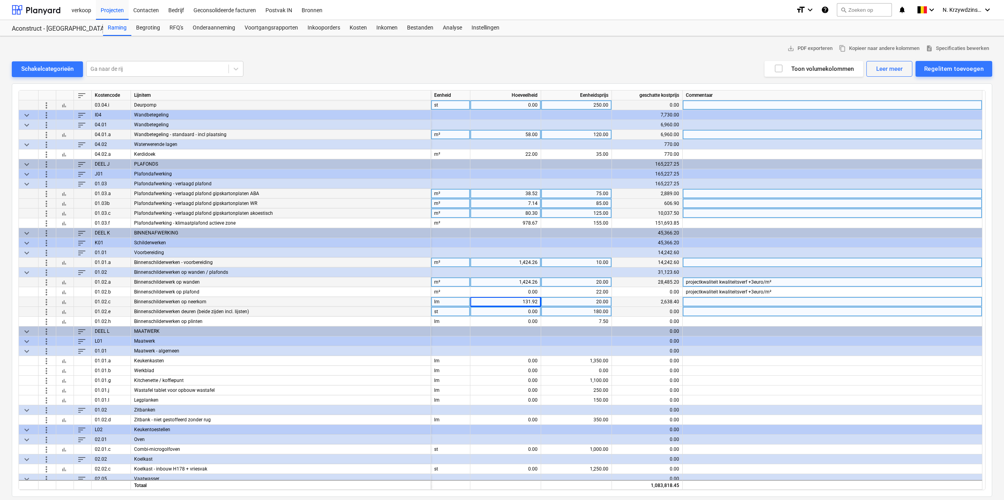
click at [494, 310] on div "0.00" at bounding box center [506, 312] width 64 height 10
type input "6"
click at [522, 312] on div "0.00" at bounding box center [506, 312] width 64 height 10
type input "26"
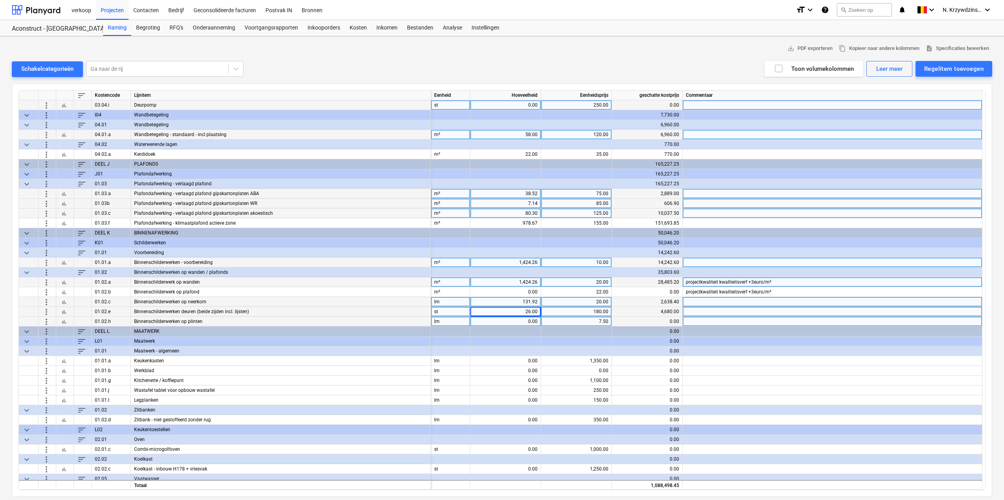
click at [528, 323] on div "0.00" at bounding box center [506, 322] width 64 height 10
click at [524, 323] on div "0.00" at bounding box center [506, 322] width 64 height 10
type input "613.45"
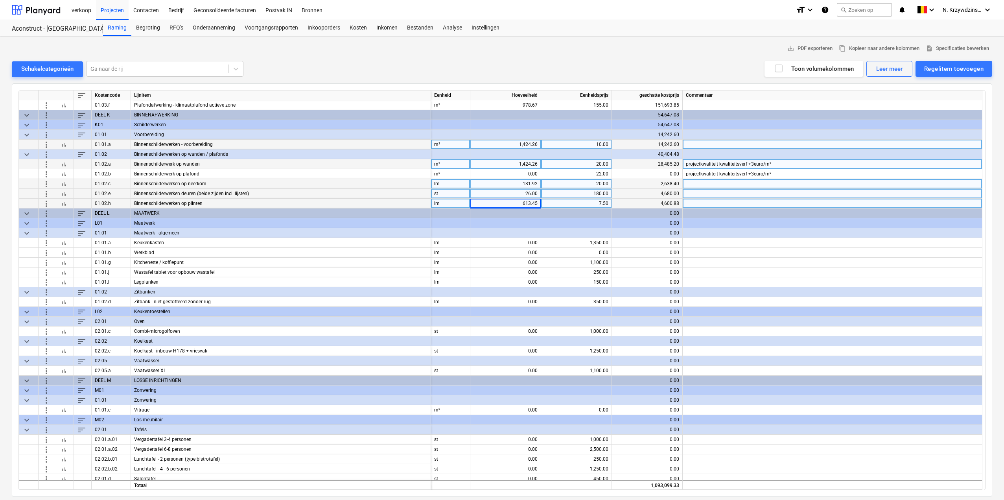
scroll to position [1298, 0]
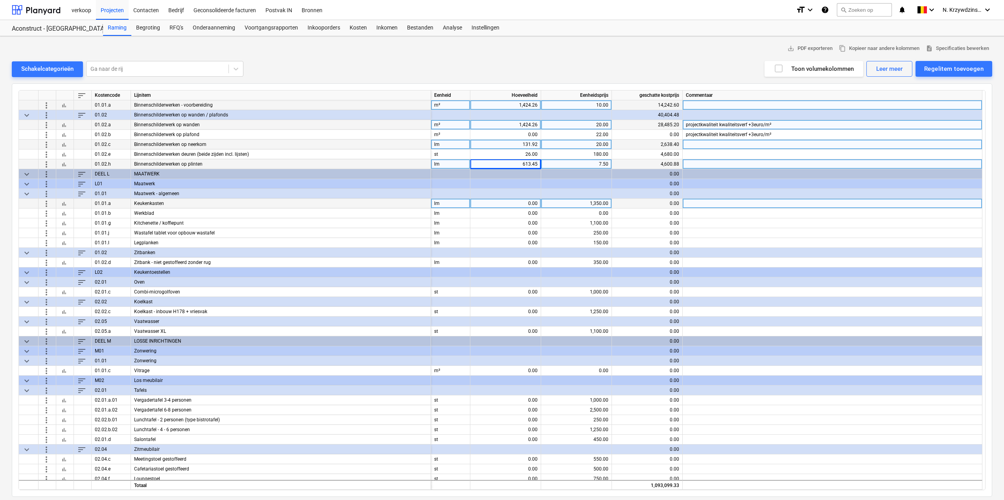
click at [525, 203] on div "0.00" at bounding box center [506, 204] width 64 height 10
click at [531, 193] on div at bounding box center [505, 194] width 71 height 10
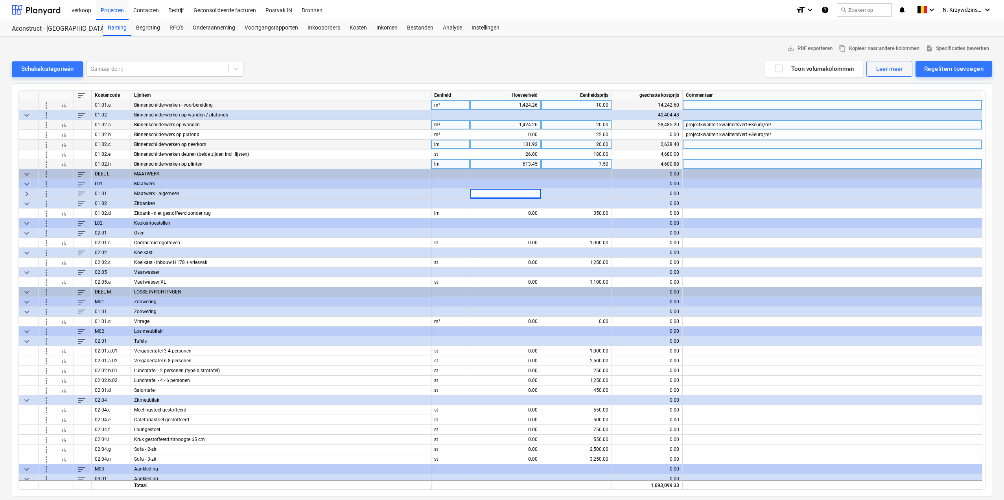
click at [21, 194] on div "keyboard_arrow_right" at bounding box center [29, 194] width 20 height 10
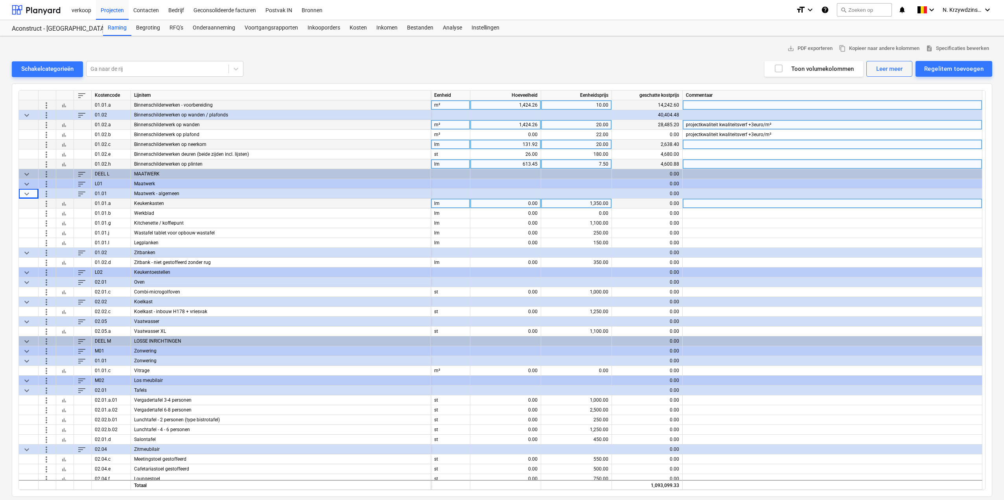
click at [524, 205] on div "0.00" at bounding box center [506, 204] width 64 height 10
type input "3"
click at [527, 213] on div "0.00" at bounding box center [506, 213] width 64 height 10
click at [520, 200] on div "3.00" at bounding box center [506, 204] width 64 height 10
click at [528, 203] on input "3" at bounding box center [505, 203] width 70 height 9
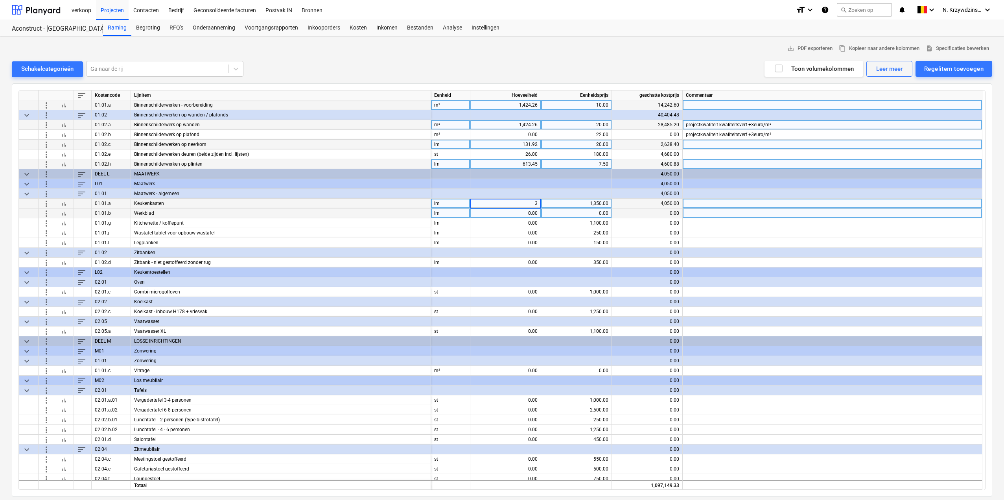
drag, startPoint x: 532, startPoint y: 202, endPoint x: 542, endPoint y: 203, distance: 10.7
click at [0, 0] on div "more_vert bar_chart 01.01.a Keukenkasten lm 3 1,350.00 4,050.00" at bounding box center [0, 0] width 0 height 0
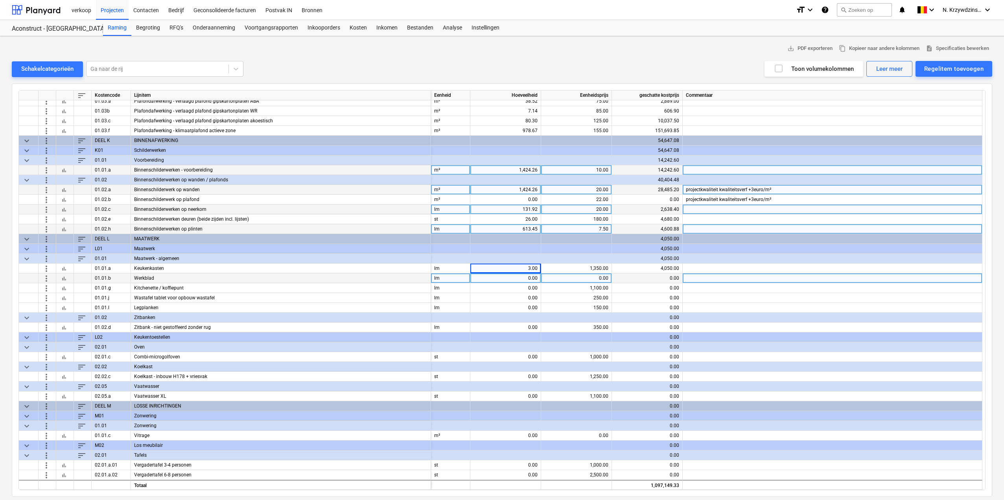
scroll to position [1219, 0]
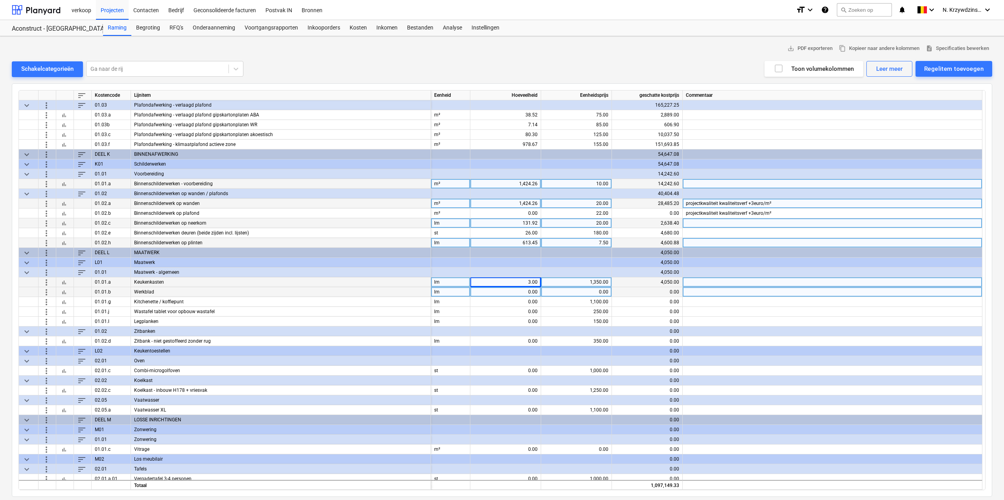
click at [522, 281] on div "3.00" at bounding box center [506, 282] width 64 height 10
type input "9.15"
click at [526, 289] on div "0.00" at bounding box center [506, 292] width 64 height 10
click at [566, 284] on div "1,350.00" at bounding box center [576, 282] width 64 height 10
type input "12500"
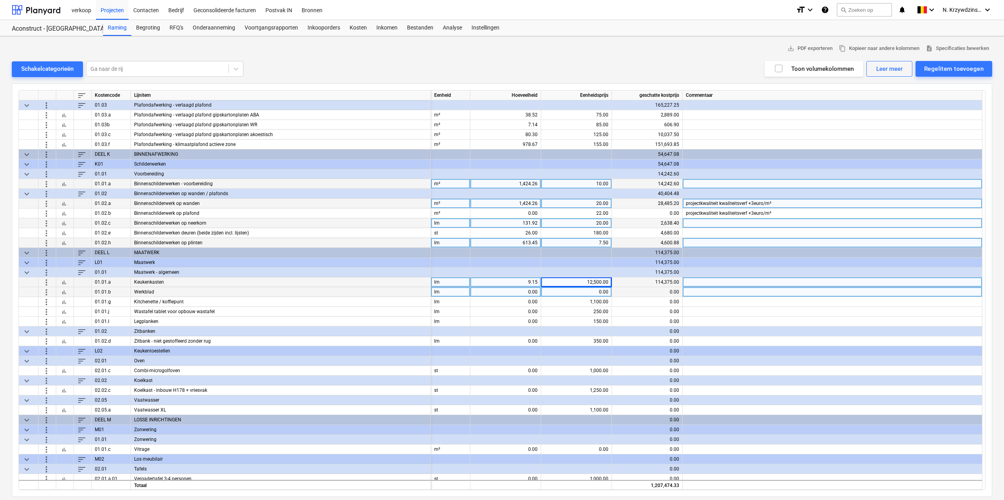
click at [533, 278] on div "9.15" at bounding box center [506, 282] width 64 height 10
type input "1"
click at [450, 286] on div "lm" at bounding box center [450, 282] width 39 height 10
type input "TP"
click at [452, 290] on div "lm" at bounding box center [450, 292] width 39 height 10
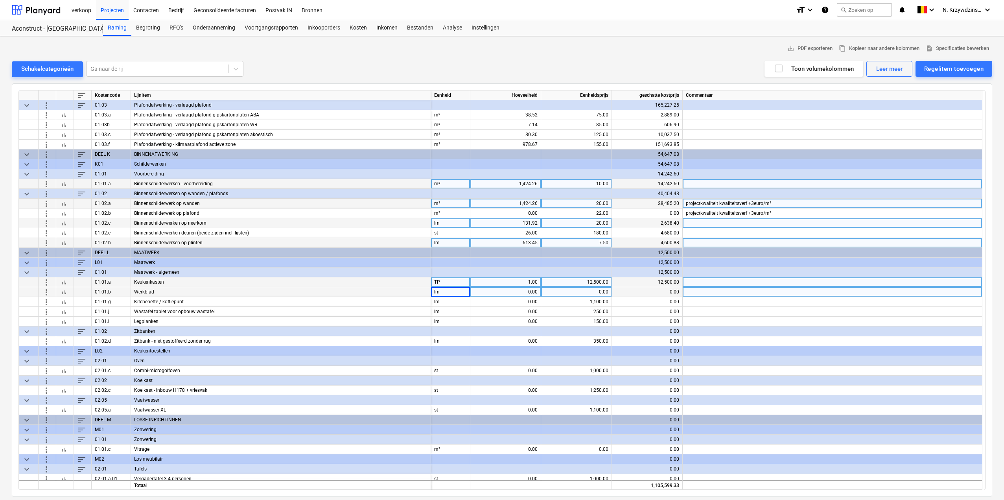
click at [530, 291] on div "0.00" at bounding box center [506, 292] width 64 height 10
type input "7.35"
click at [586, 291] on div "0.00" at bounding box center [576, 292] width 64 height 10
type input "95"
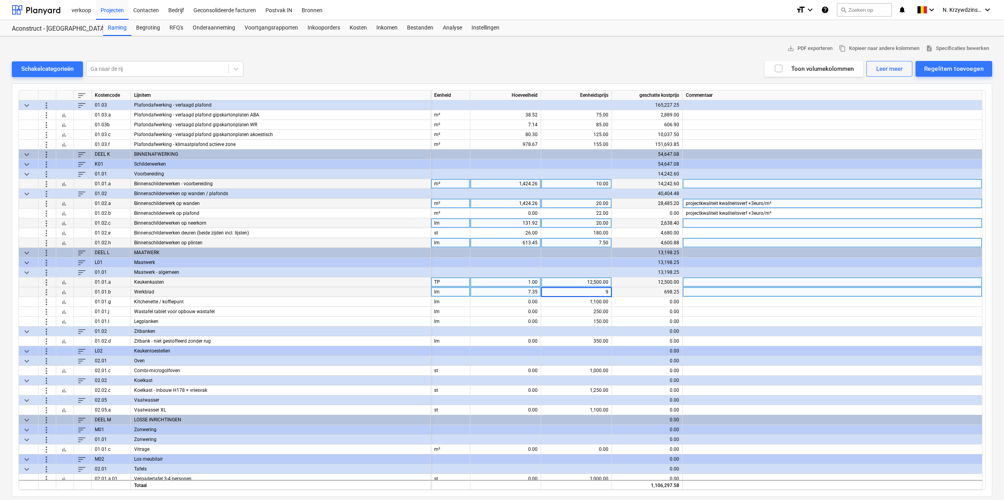
type input "95"
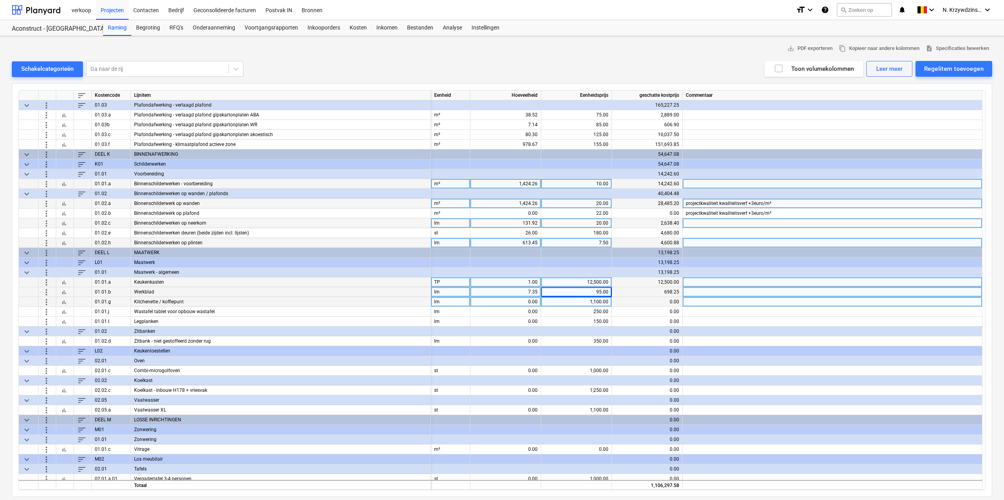
click at [583, 302] on div "1,100.00" at bounding box center [576, 302] width 64 height 10
click at [524, 294] on div "7.35" at bounding box center [506, 292] width 64 height 10
click at [530, 293] on input "7.35" at bounding box center [505, 291] width 70 height 9
click at [526, 291] on div "7.35" at bounding box center [506, 292] width 64 height 10
click at [526, 291] on input "7.35" at bounding box center [505, 291] width 70 height 9
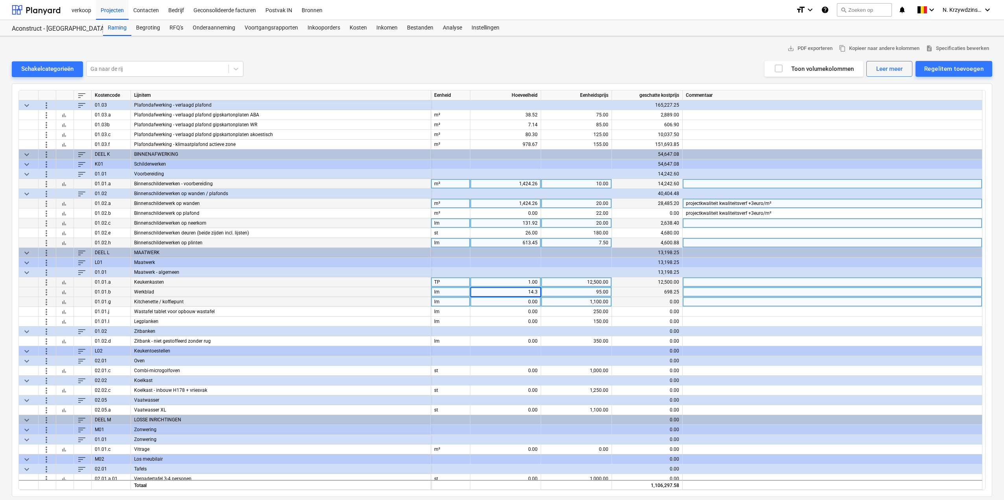
type input "14.39"
click at [510, 304] on div "0.00" at bounding box center [506, 302] width 64 height 10
click at [525, 300] on div "0.00" at bounding box center [506, 302] width 64 height 10
type input "7.04"
click at [591, 301] on div "1,100.00" at bounding box center [576, 302] width 64 height 10
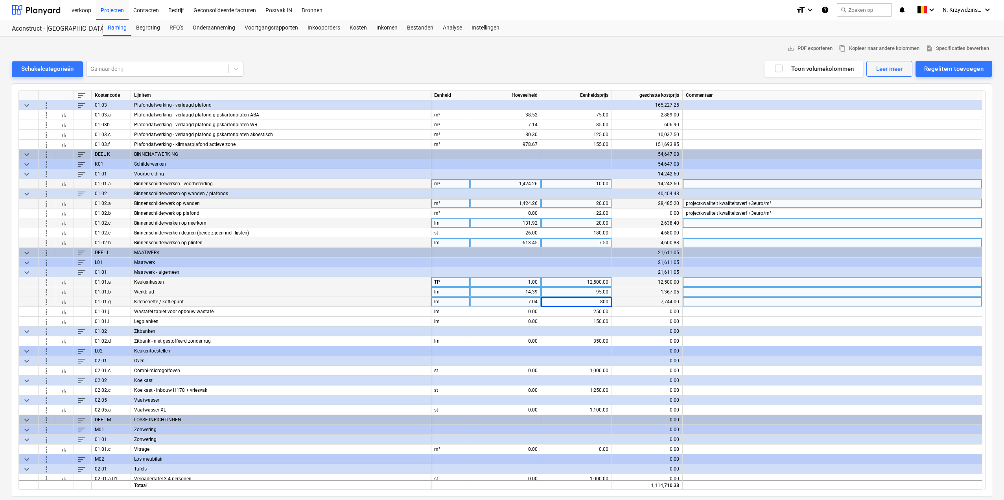
type input "8000"
click at [528, 304] on div "7.04" at bounding box center [506, 302] width 64 height 10
type input "1"
click at [461, 302] on div "lm" at bounding box center [450, 302] width 39 height 10
type input "TP"
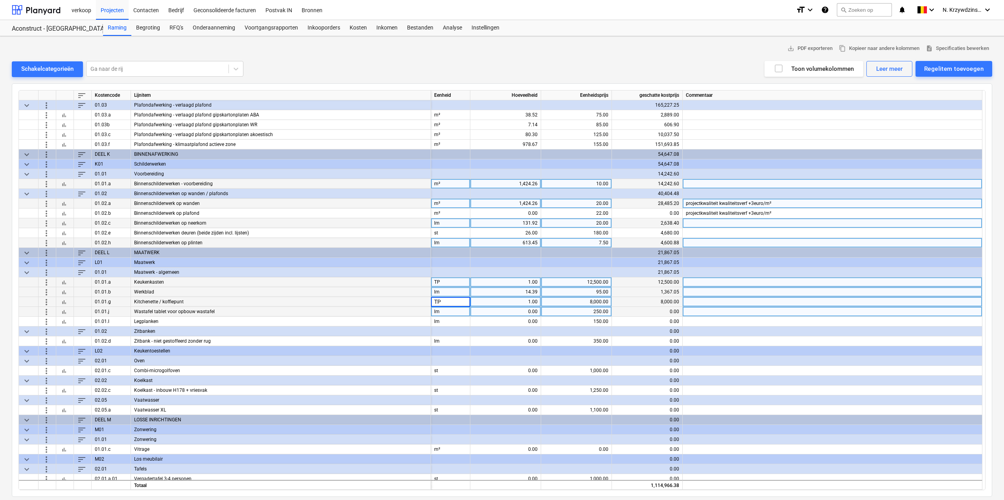
click at [458, 313] on div "lm" at bounding box center [450, 312] width 39 height 10
click at [533, 312] on div "0.00" at bounding box center [506, 312] width 64 height 10
type input "5.40"
click at [580, 313] on div "250.00" at bounding box center [576, 312] width 64 height 10
type input "500"
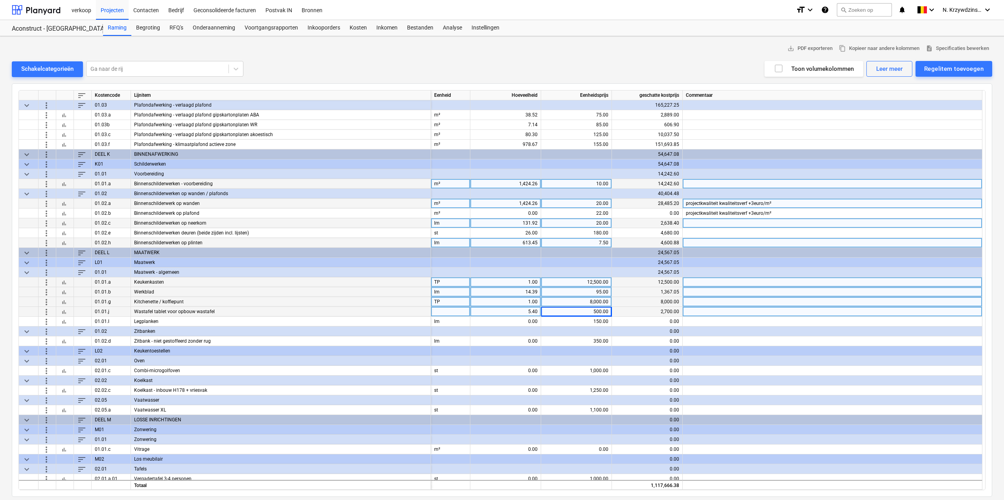
click at [457, 314] on div at bounding box center [450, 312] width 39 height 10
click at [594, 309] on div "500.00" at bounding box center [576, 312] width 64 height 10
type input "3000"
click at [520, 312] on div "5.40" at bounding box center [506, 312] width 64 height 10
type input "1"
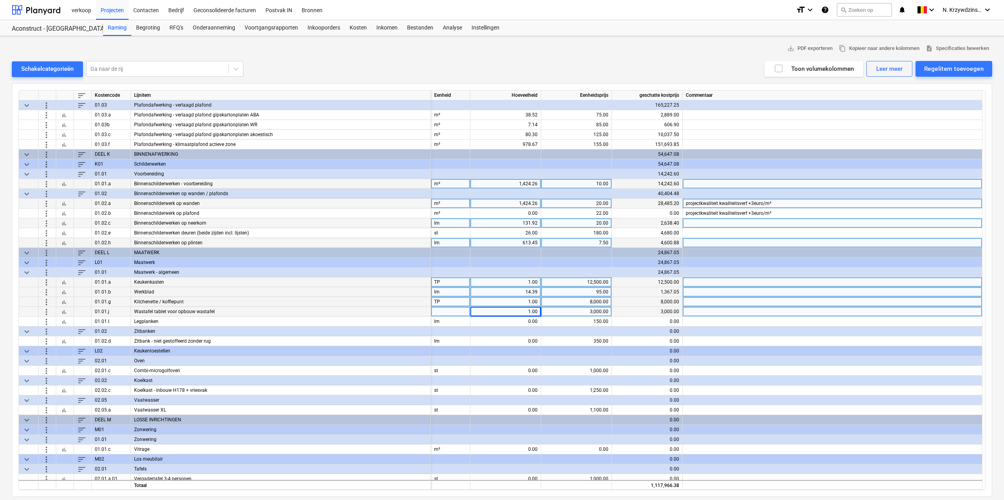
click at [444, 311] on div at bounding box center [450, 312] width 39 height 10
type input "TP"
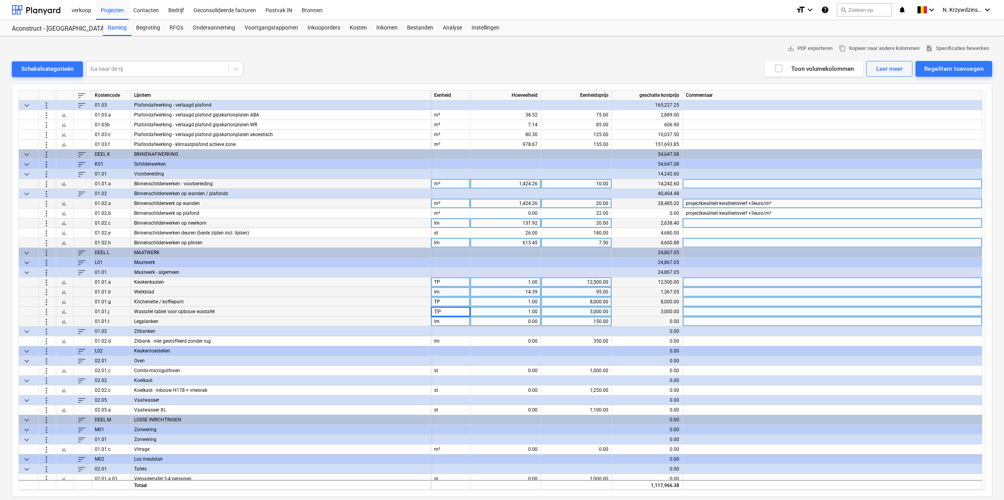
click at [448, 321] on div "lm" at bounding box center [450, 322] width 39 height 10
click at [515, 323] on div "0.00" at bounding box center [506, 322] width 64 height 10
type input "5.76"
click at [605, 319] on div "150.00" at bounding box center [576, 322] width 64 height 10
type input "900"
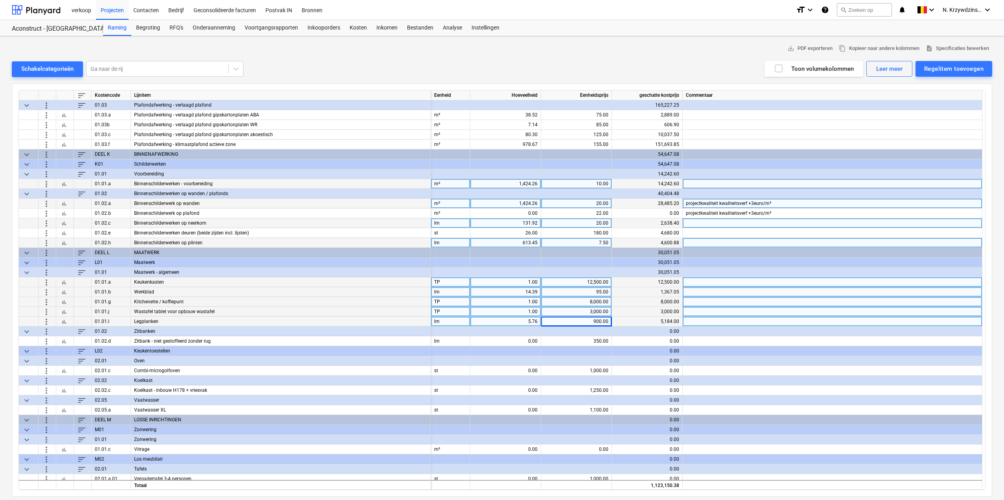
click at [523, 323] on div "5.76" at bounding box center [506, 322] width 64 height 10
type input "1"
click at [448, 323] on div "lm" at bounding box center [450, 322] width 39 height 10
type input "TP"
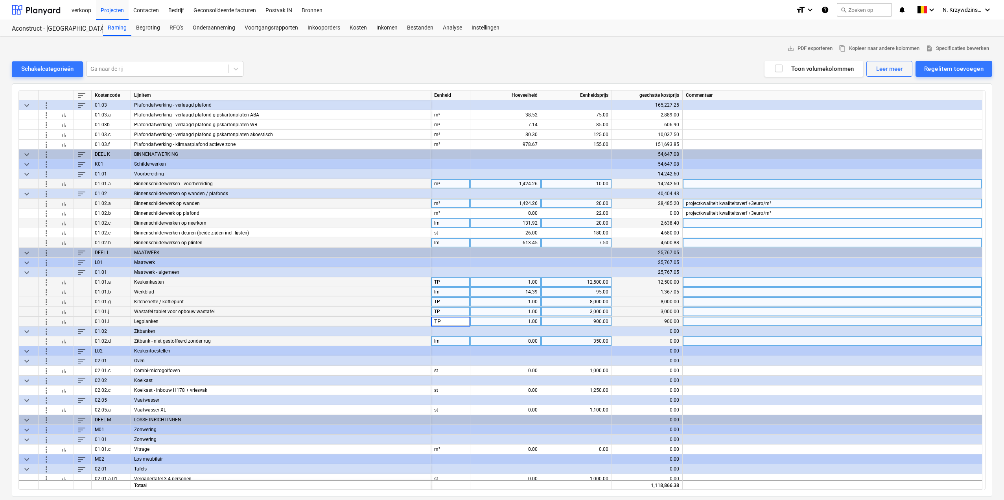
click at [446, 345] on div "lm" at bounding box center [450, 341] width 39 height 10
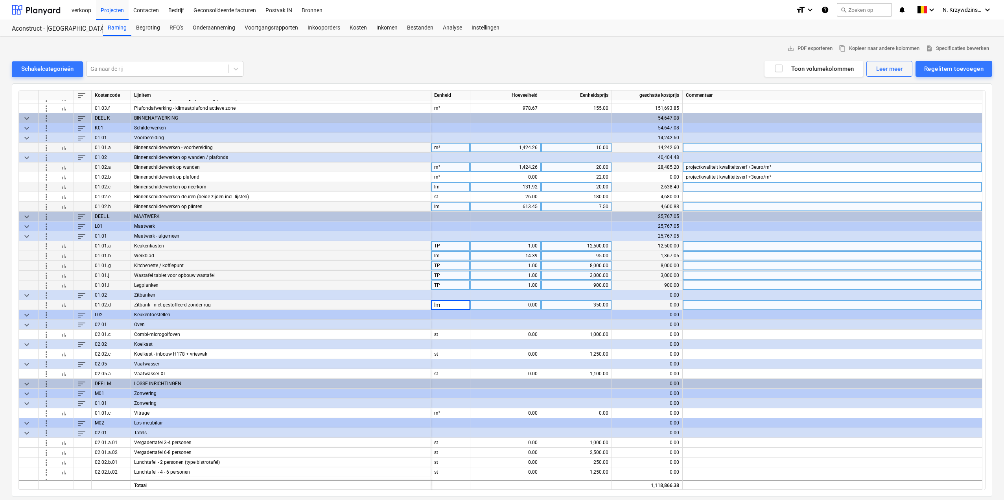
scroll to position [1259, 0]
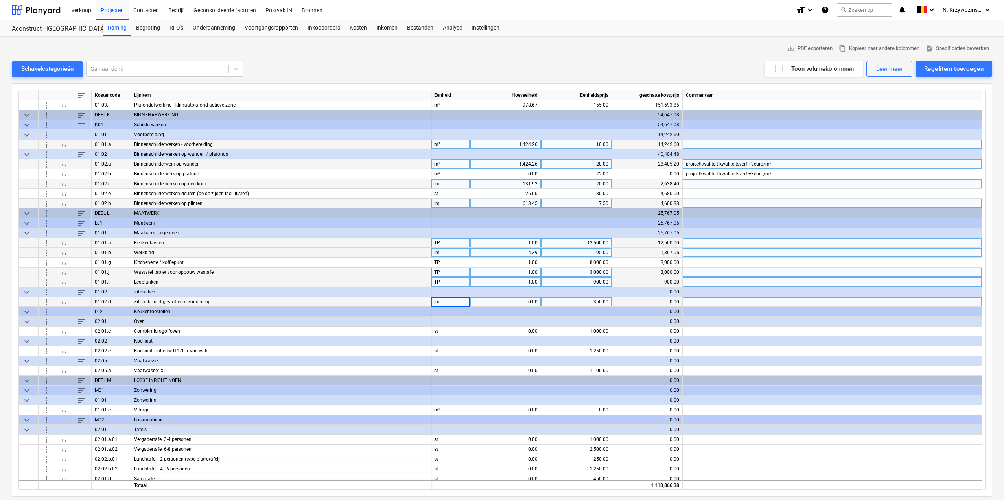
click at [588, 283] on div "900.00" at bounding box center [576, 282] width 64 height 10
click at [527, 282] on div "1.00" at bounding box center [506, 282] width 64 height 10
click at [69, 278] on div "bar_chart" at bounding box center [65, 282] width 18 height 10
click at [67, 280] on span "bar_chart" at bounding box center [64, 282] width 6 height 6
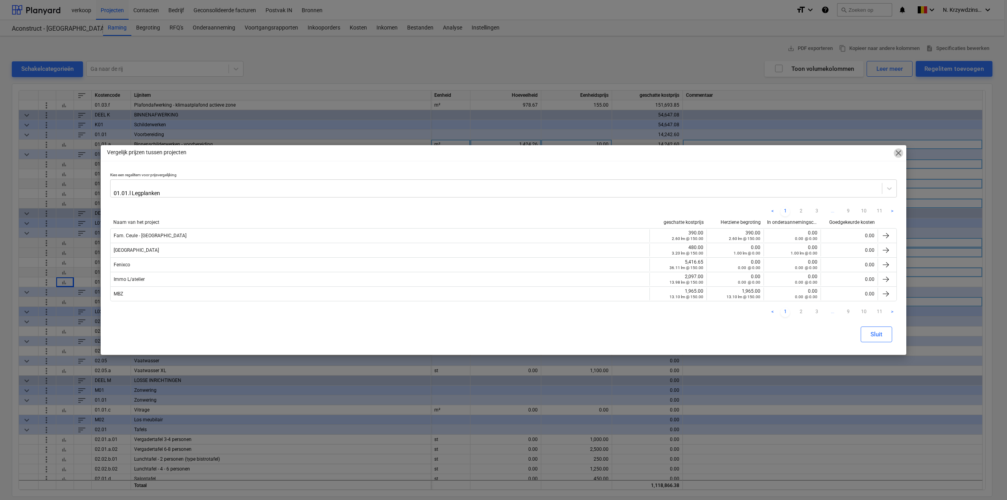
click at [897, 155] on span "close" at bounding box center [898, 152] width 9 height 9
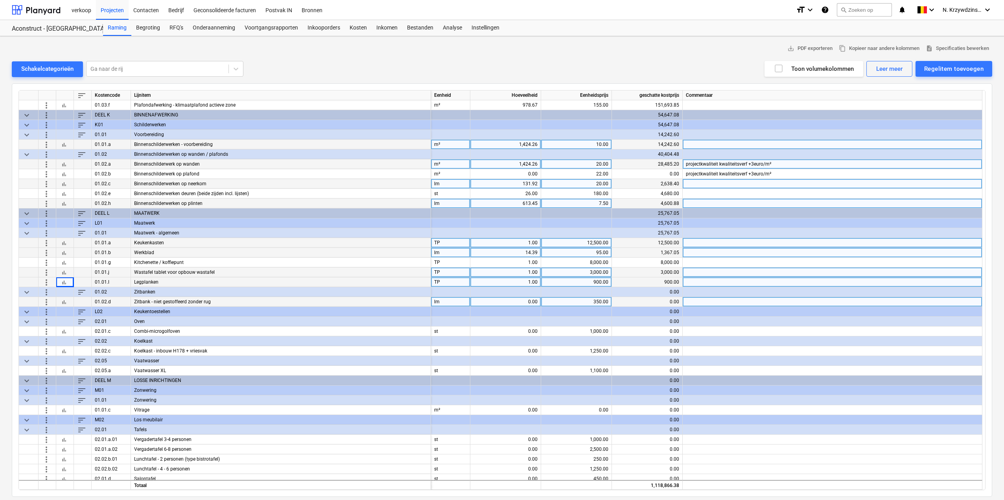
click at [594, 279] on div "900.00" at bounding box center [576, 282] width 64 height 10
type input "150"
click at [525, 281] on div "1.00" at bounding box center [506, 282] width 64 height 10
type input "1330"
click at [529, 283] on div "1,330.00" at bounding box center [506, 282] width 64 height 10
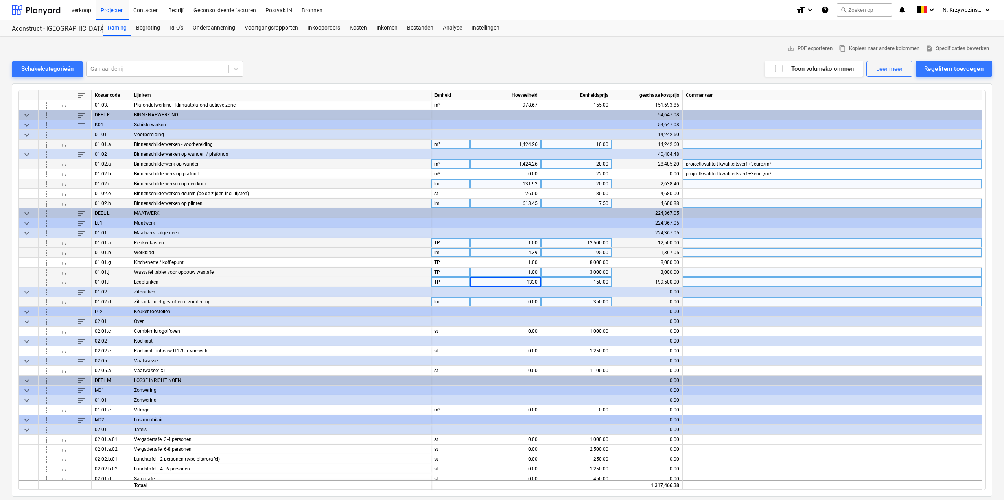
click at [529, 283] on input "1330" at bounding box center [505, 281] width 70 height 9
type input "11.40"
click at [590, 280] on div "150.00" at bounding box center [576, 282] width 64 height 10
type input "1800"
click at [511, 284] on div "11.40" at bounding box center [506, 282] width 64 height 10
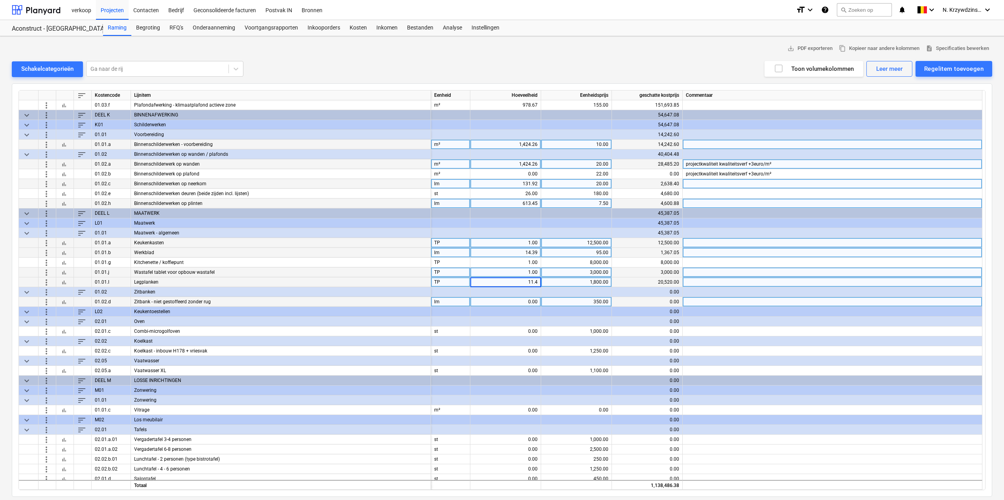
type input "1"
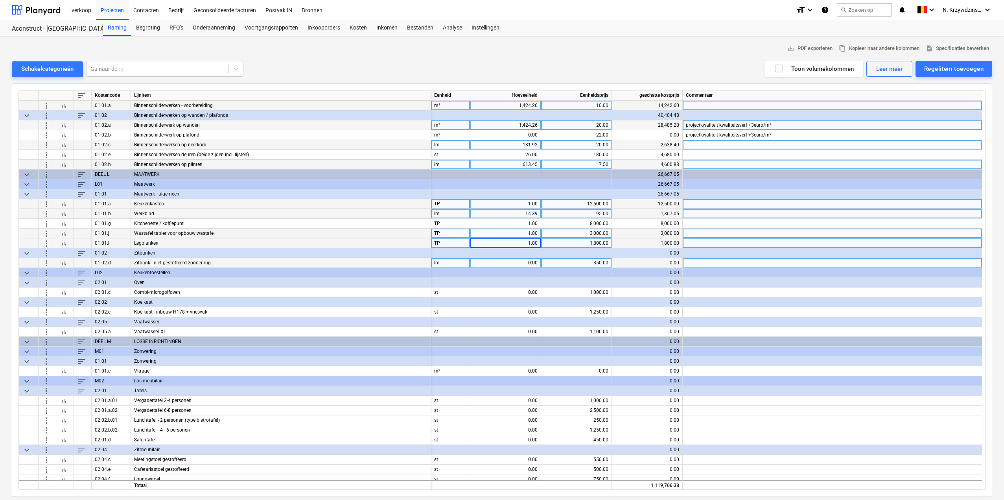
scroll to position [1298, 0]
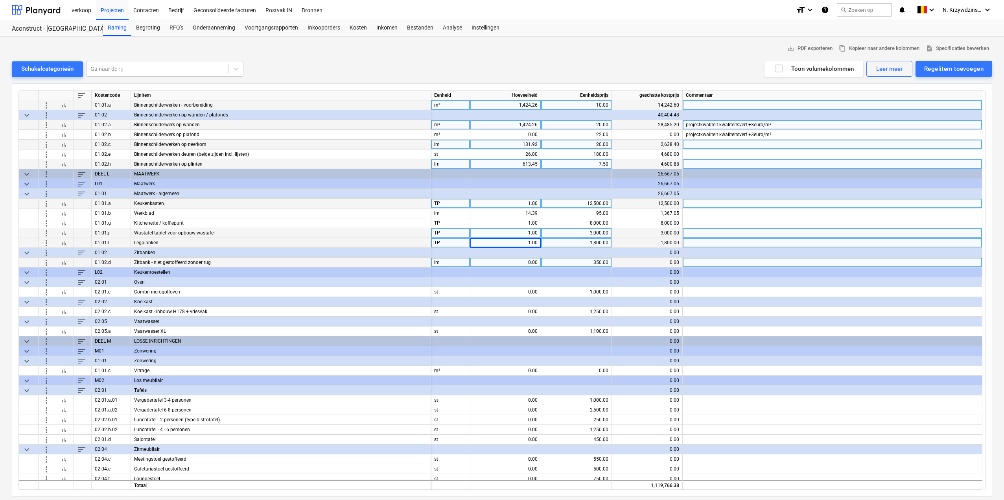
click at [529, 262] on div "0.00" at bounding box center [506, 263] width 64 height 10
click at [524, 262] on div "0.00" at bounding box center [506, 263] width 64 height 10
type input "2.26"
click at [602, 259] on div "350.00" at bounding box center [576, 263] width 64 height 10
type input "800"
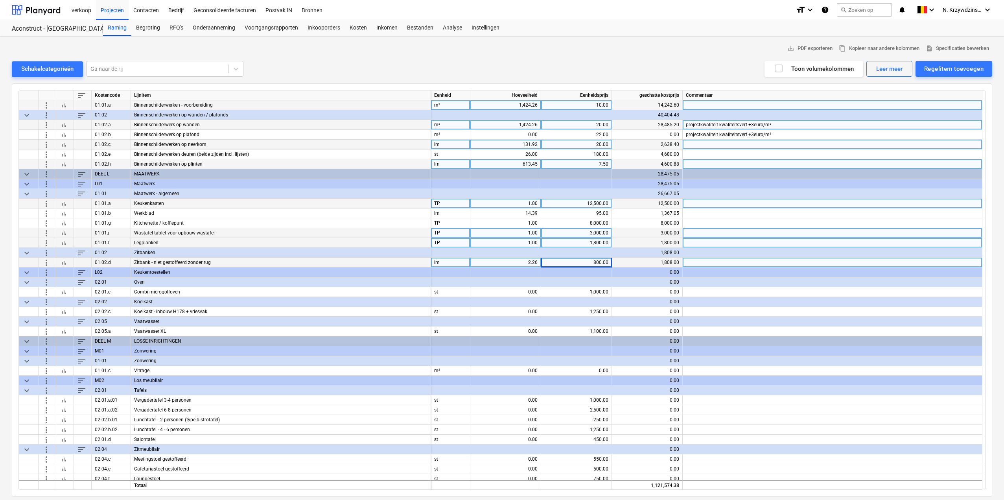
click at [532, 261] on div "2.26" at bounding box center [506, 263] width 64 height 10
type input "1"
click at [446, 264] on div "lm" at bounding box center [450, 263] width 39 height 10
type input "TP"
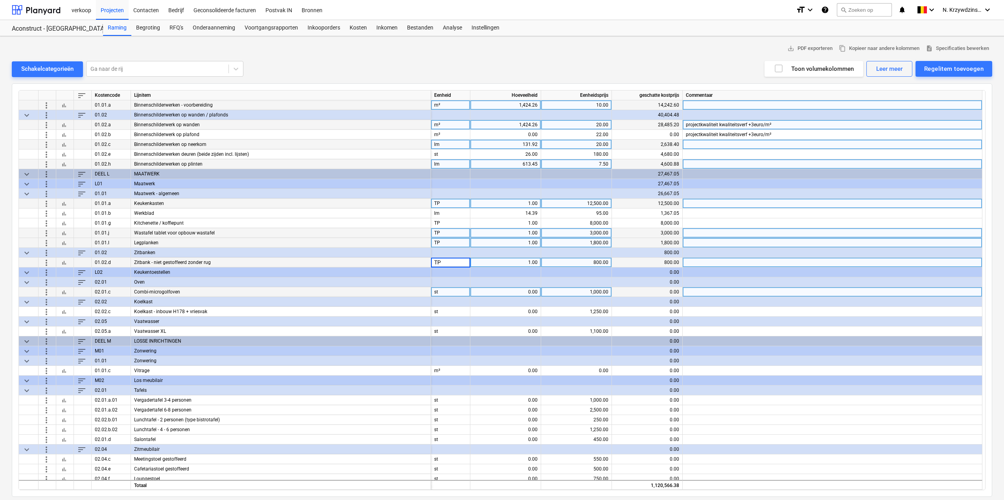
click at [447, 289] on div "st" at bounding box center [450, 292] width 39 height 10
click at [509, 292] on div "0.00" at bounding box center [506, 292] width 64 height 10
type input "2"
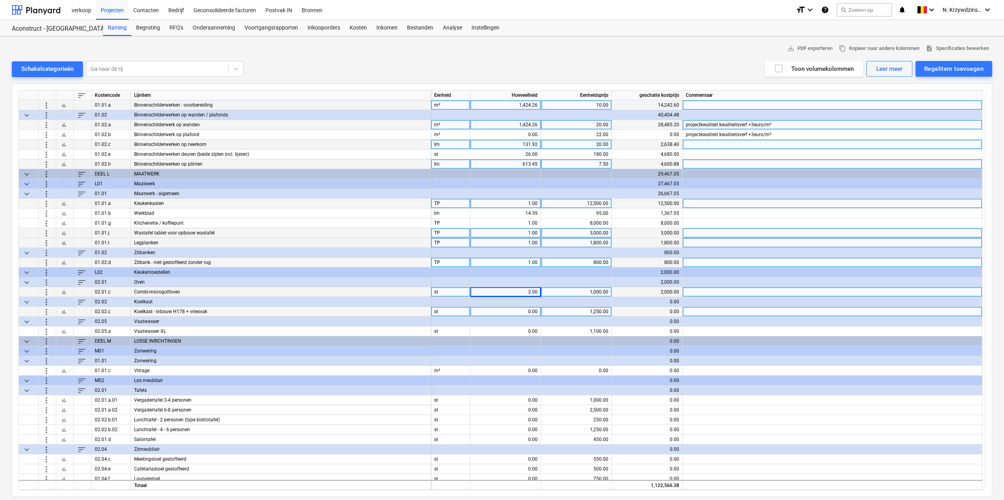
click at [533, 310] on div "0.00" at bounding box center [506, 312] width 64 height 10
type input "1"
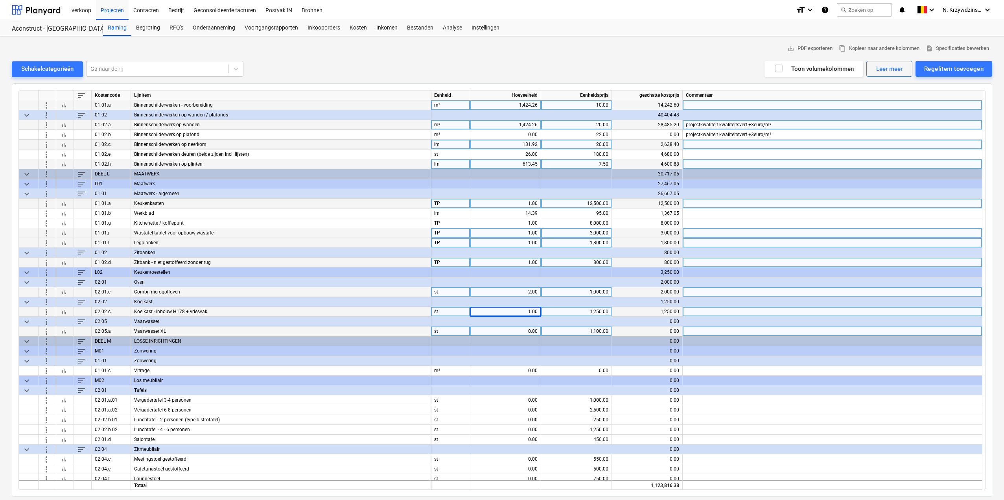
click at [531, 329] on div "0.00" at bounding box center [506, 331] width 64 height 10
type input "5"
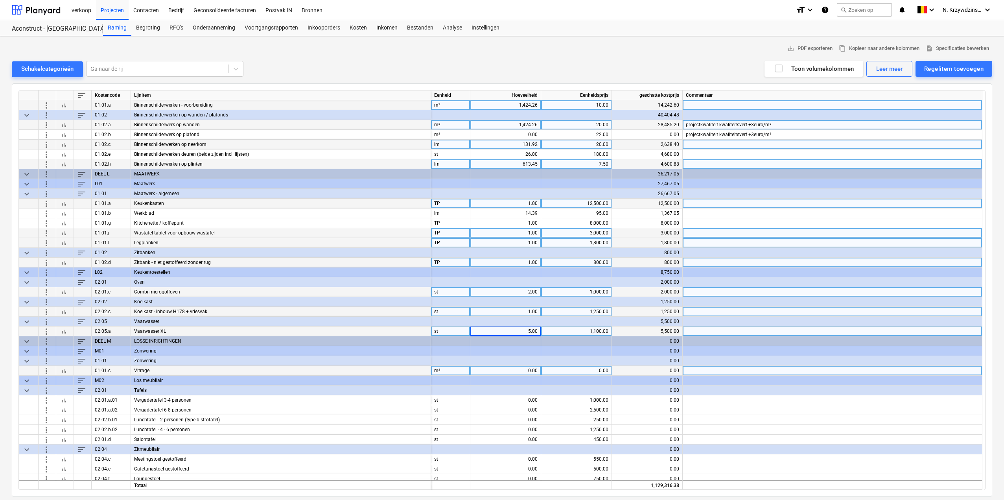
click at [529, 366] on div "0.00" at bounding box center [506, 371] width 64 height 10
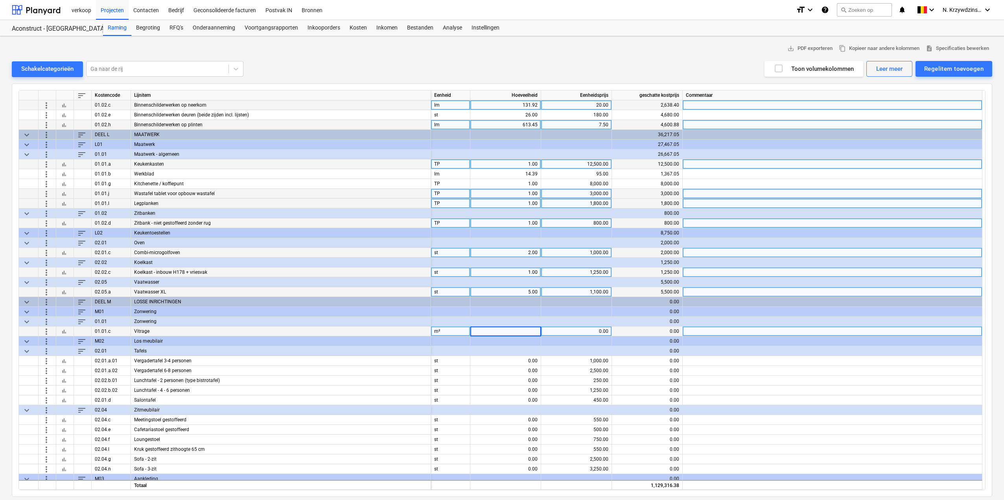
scroll to position [1377, 0]
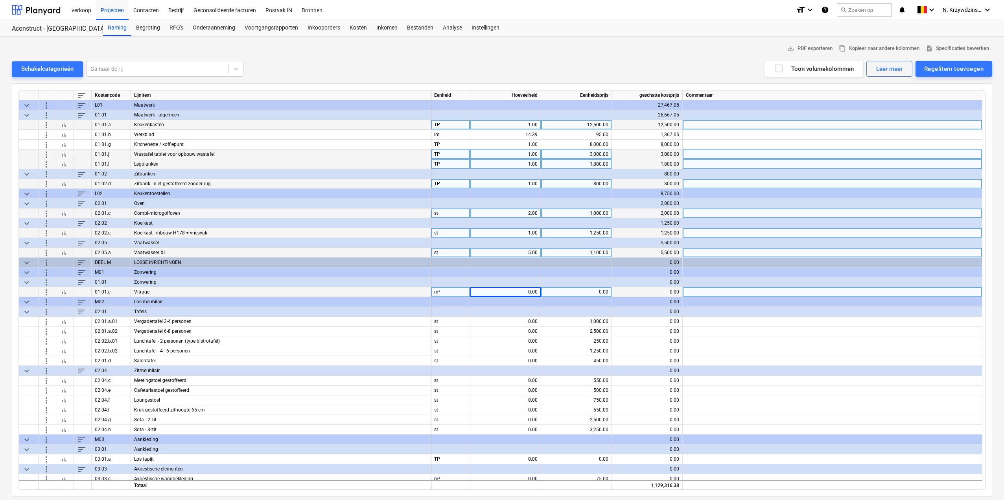
click at [522, 291] on div "0.00" at bounding box center [506, 292] width 64 height 10
type input "225"
click at [63, 291] on span "bar_chart" at bounding box center [64, 292] width 6 height 6
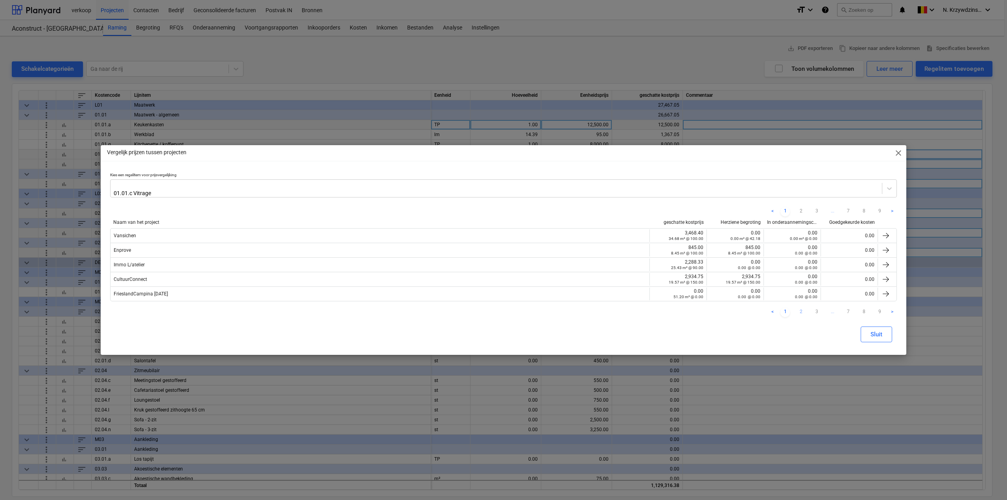
click at [801, 310] on link "2" at bounding box center [800, 312] width 9 height 9
click at [899, 152] on span "close" at bounding box center [898, 152] width 9 height 9
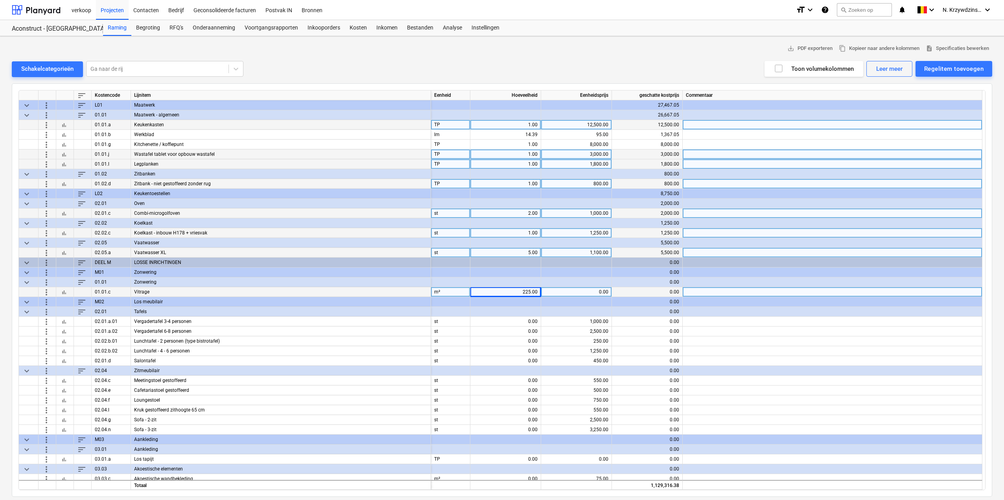
click at [594, 288] on div "0.00" at bounding box center [576, 292] width 64 height 10
type input "100"
click at [594, 289] on div "100.00" at bounding box center [576, 292] width 64 height 10
type input "75"
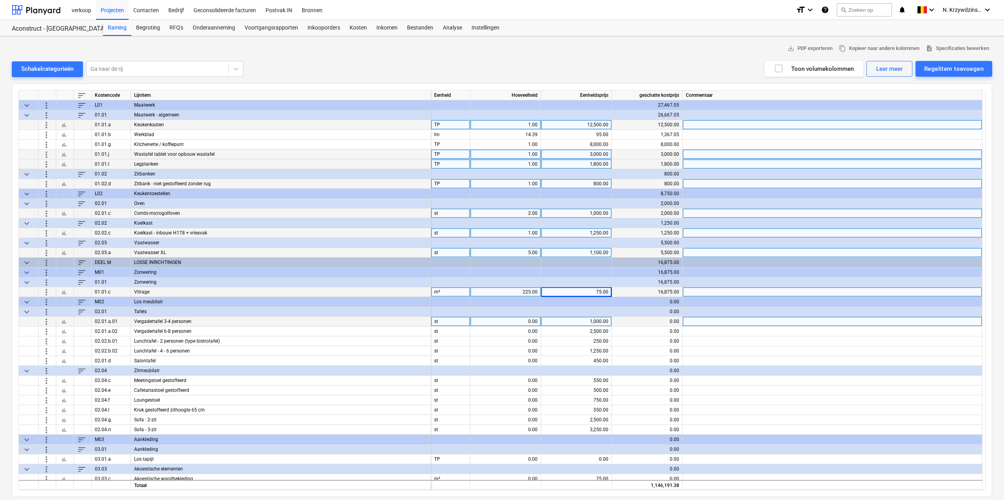
click at [514, 322] on div "0.00" at bounding box center [506, 322] width 64 height 10
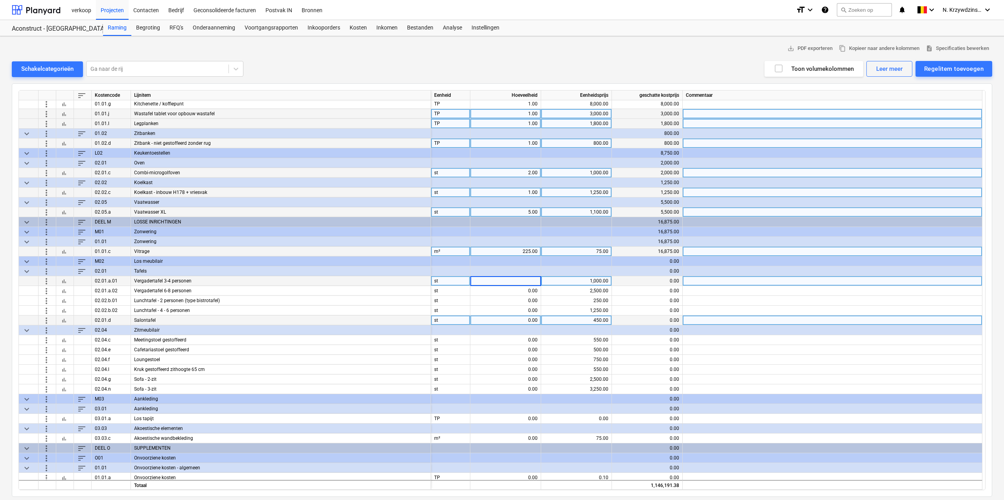
scroll to position [1420, 0]
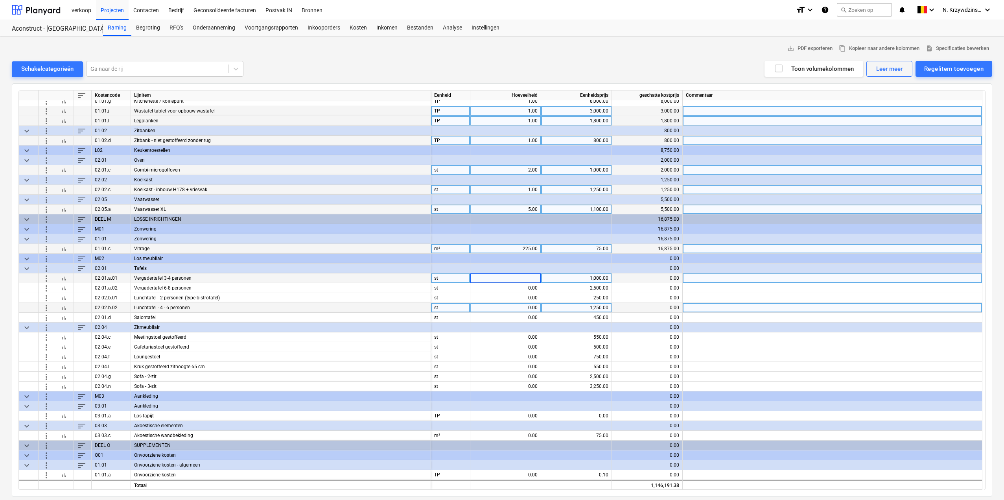
type input "8"
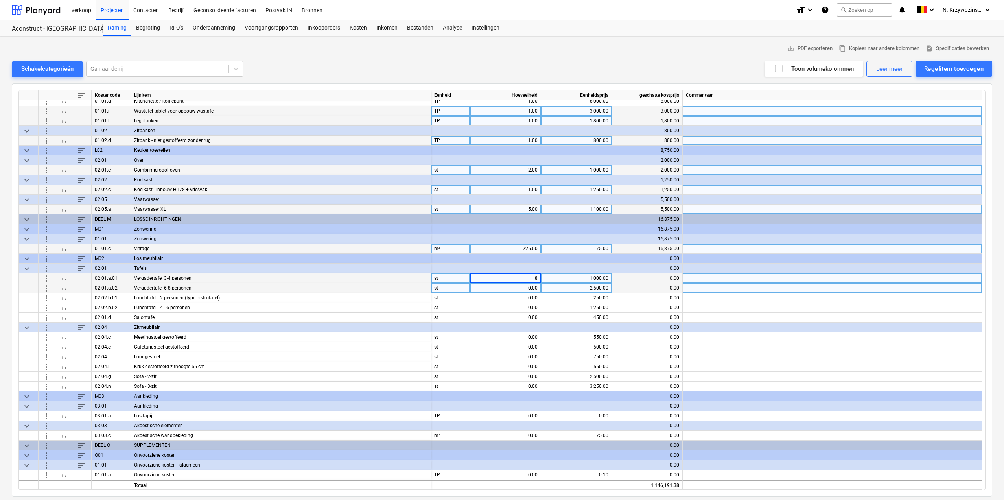
click at [523, 286] on div "0.00" at bounding box center [506, 288] width 64 height 10
click at [522, 286] on div "0.00" at bounding box center [506, 288] width 64 height 10
type input "10"
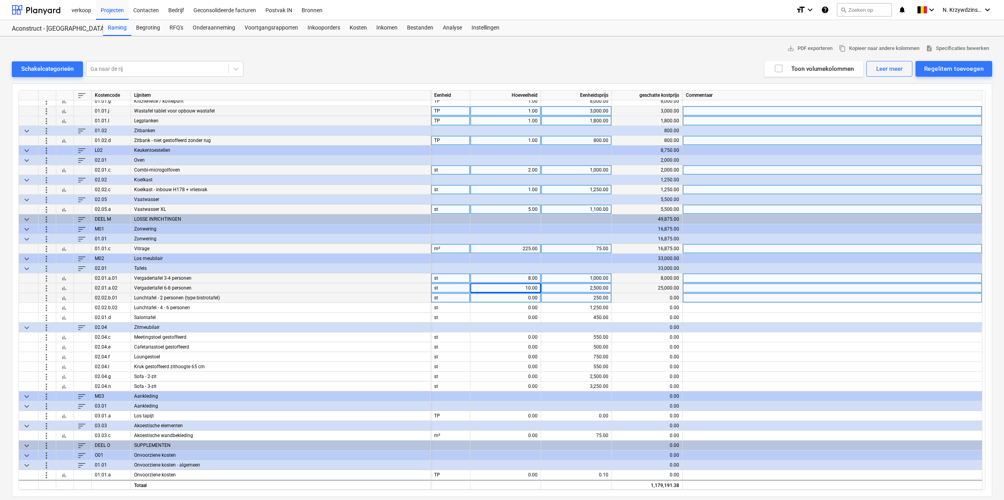
click at [513, 299] on div "0.00" at bounding box center [506, 298] width 64 height 10
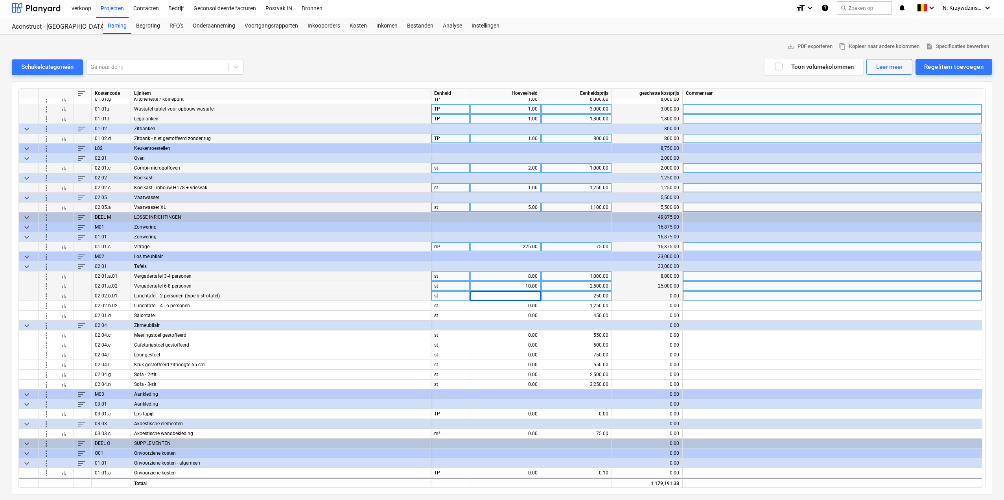
scroll to position [3, 0]
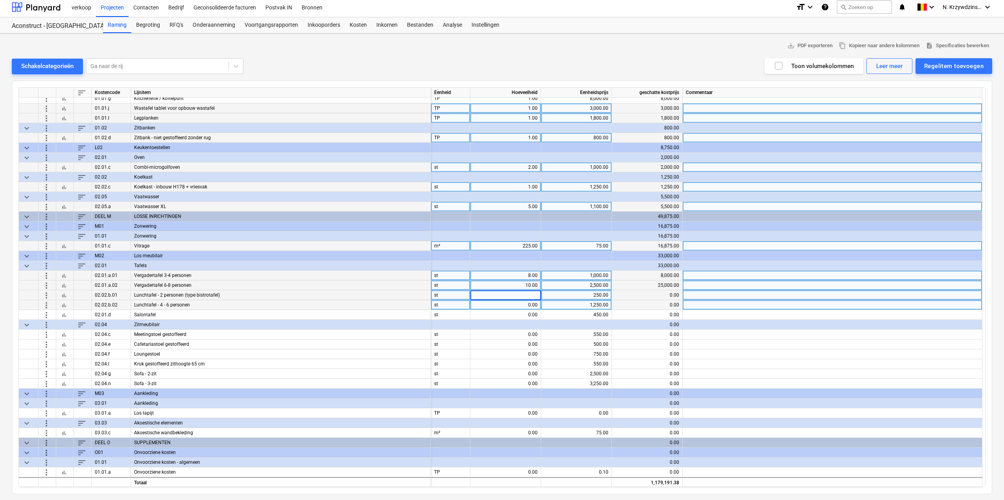
click at [532, 301] on div "0.00" at bounding box center [506, 305] width 64 height 10
type input "2"
click at [527, 295] on div "0.00" at bounding box center [506, 295] width 64 height 10
click at [516, 298] on div "0.00" at bounding box center [506, 295] width 64 height 10
type input "19"
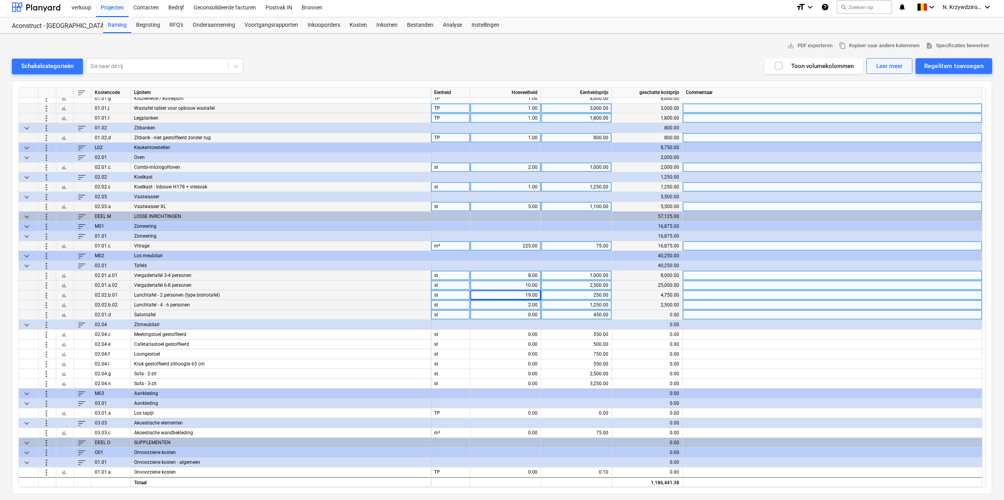
click at [520, 311] on div "0.00" at bounding box center [506, 315] width 64 height 10
type input "2"
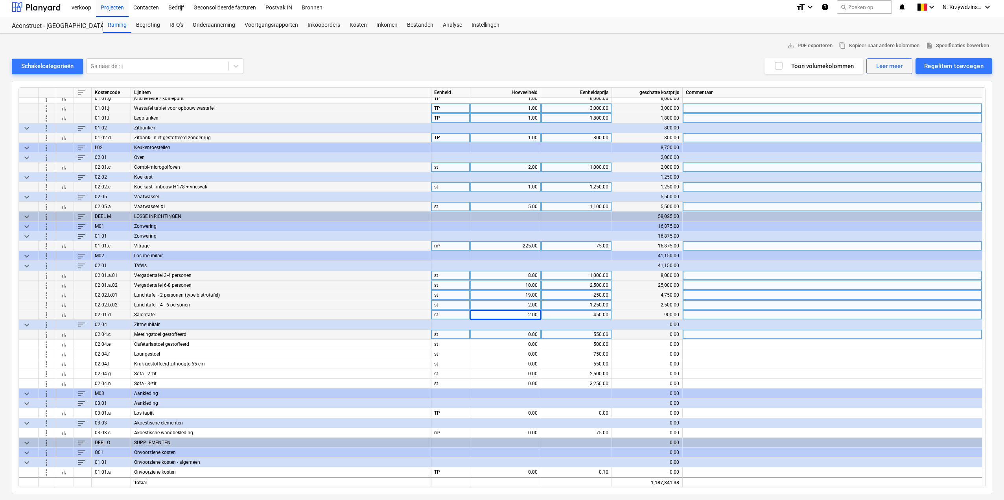
click at [506, 335] on div "0.00" at bounding box center [506, 335] width 64 height 10
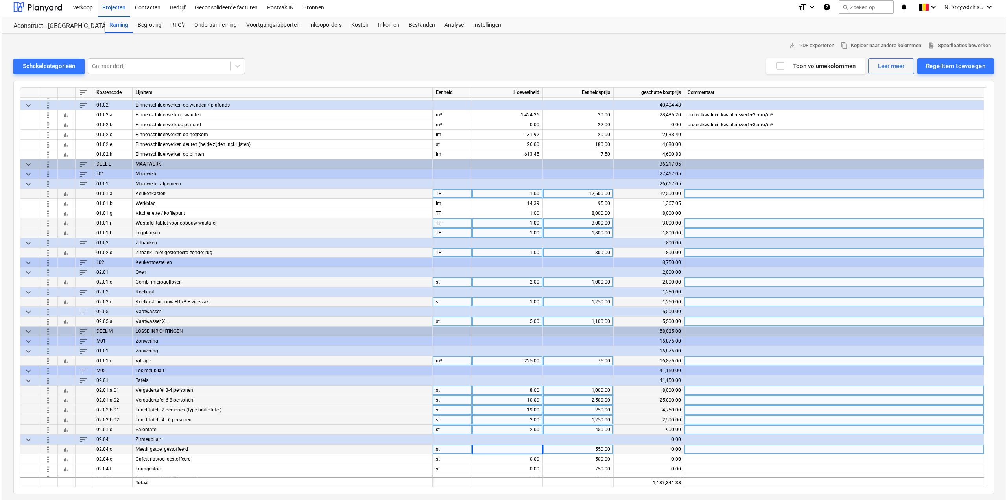
scroll to position [1223, 0]
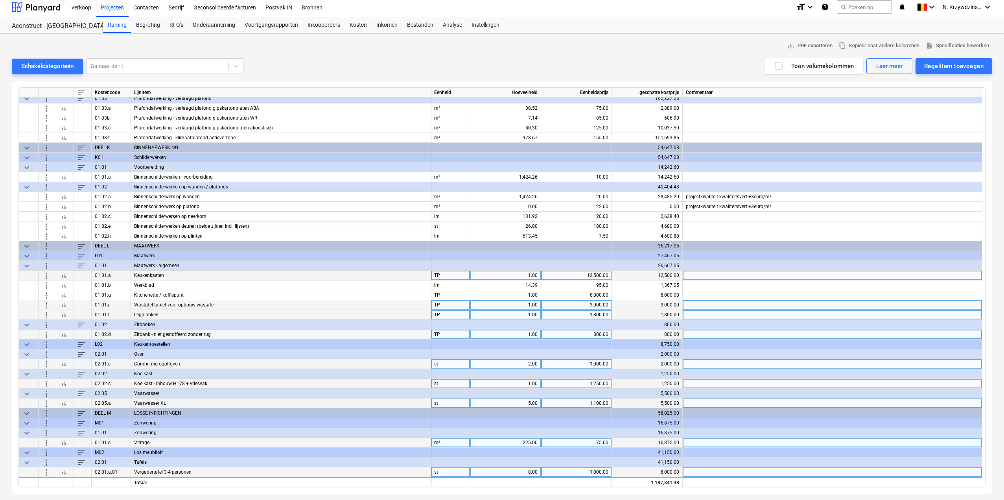
click at [44, 265] on span "more_vert" at bounding box center [46, 265] width 9 height 9
click at [68, 283] on li "Regelitem toevoegen" at bounding box center [82, 284] width 81 height 18
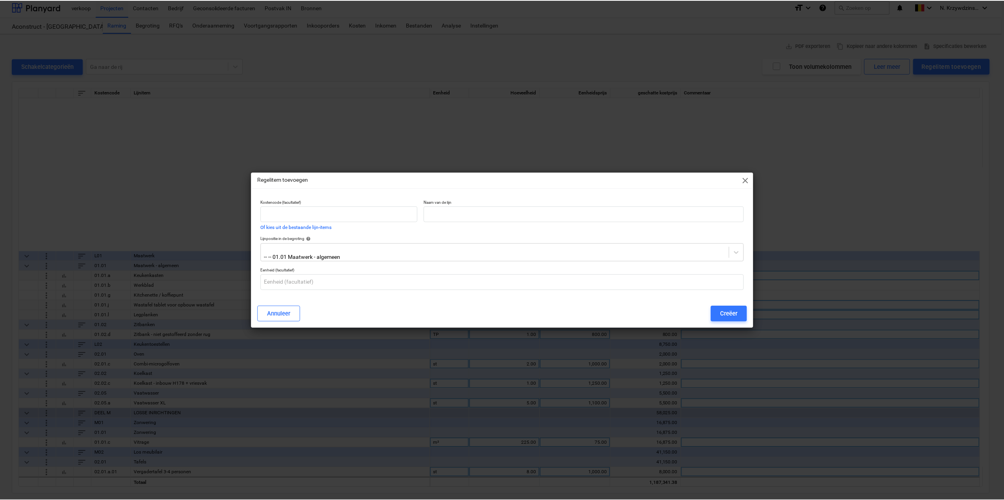
scroll to position [1420, 0]
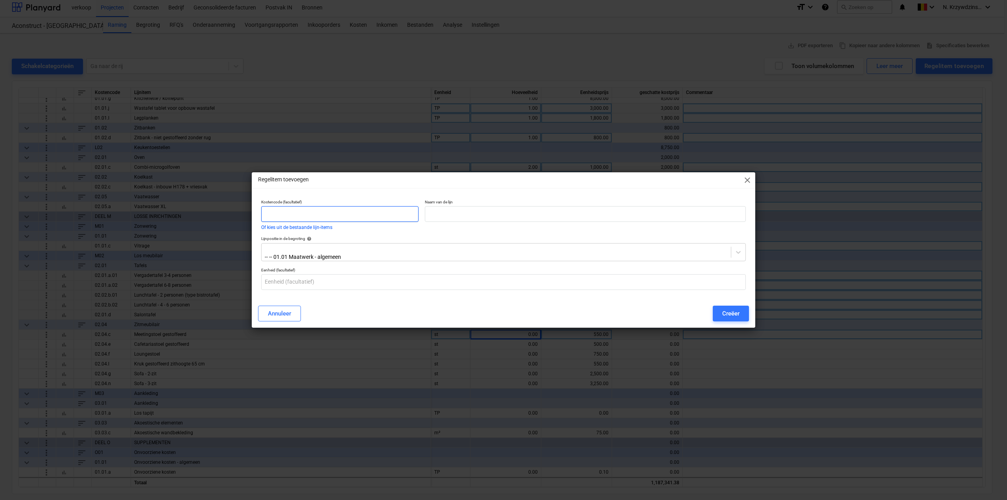
click at [315, 211] on input "text" at bounding box center [339, 214] width 157 height 16
click at [277, 212] on input "02.01 Focus" at bounding box center [339, 214] width 157 height 16
click at [270, 214] on input "02.01 Focus" at bounding box center [339, 214] width 157 height 16
click at [321, 216] on input "01.01 Focus" at bounding box center [339, 214] width 157 height 16
type input "01.01 Focusruimte tablet"
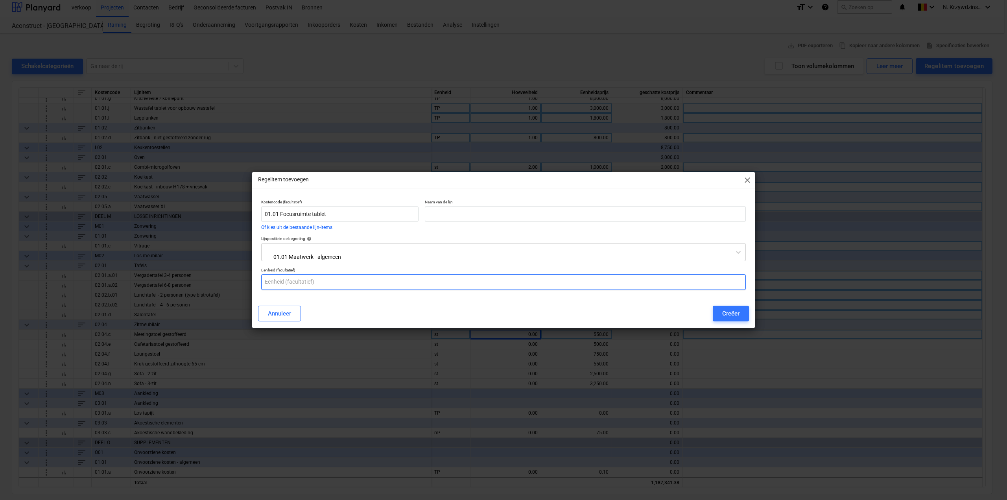
click at [319, 282] on input "text" at bounding box center [503, 282] width 485 height 16
type input "lm"
drag, startPoint x: 345, startPoint y: 215, endPoint x: 279, endPoint y: 220, distance: 65.5
click at [279, 220] on input "01.01 Focusruimte tablet" at bounding box center [339, 214] width 157 height 16
click at [476, 211] on input "text" at bounding box center [585, 214] width 321 height 16
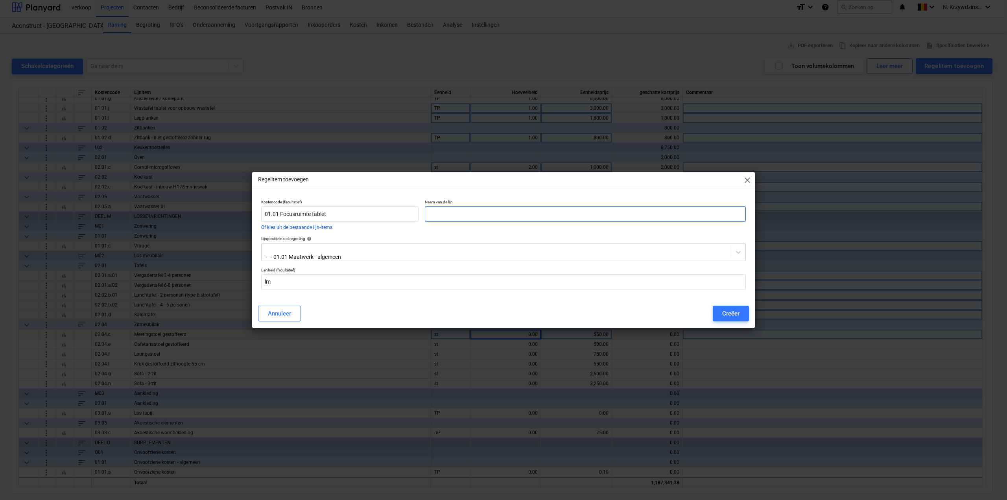
paste input "Focusruimte tablet"
type input "Focusruimte tablet"
drag, startPoint x: 288, startPoint y: 221, endPoint x: 281, endPoint y: 222, distance: 7.1
click at [281, 222] on input "01.01 Focusruimte tablet" at bounding box center [339, 214] width 157 height 16
type input "01.01"
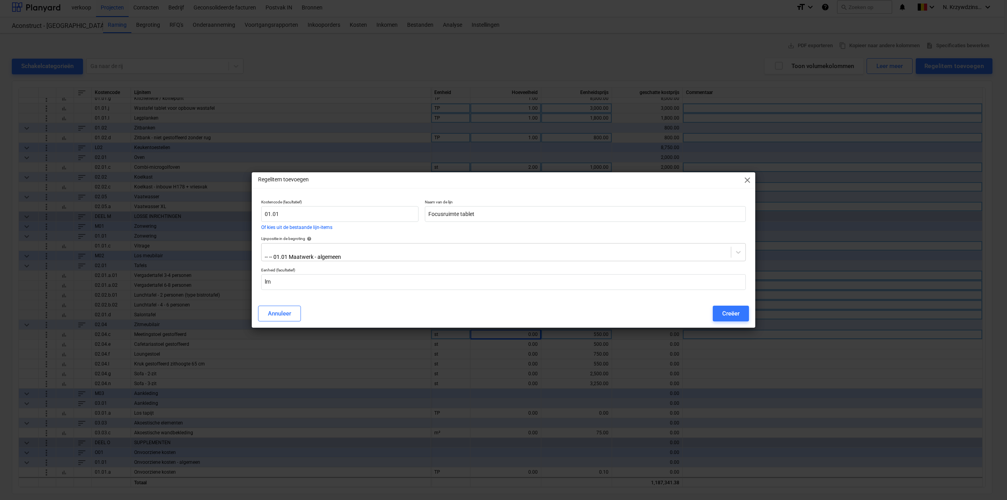
click at [720, 316] on button "Creëer" at bounding box center [731, 314] width 36 height 16
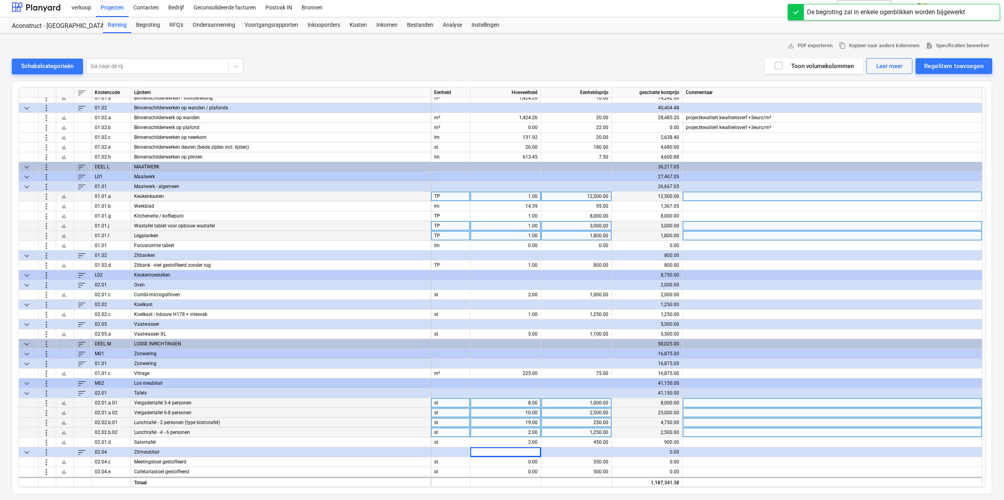
scroll to position [1302, 0]
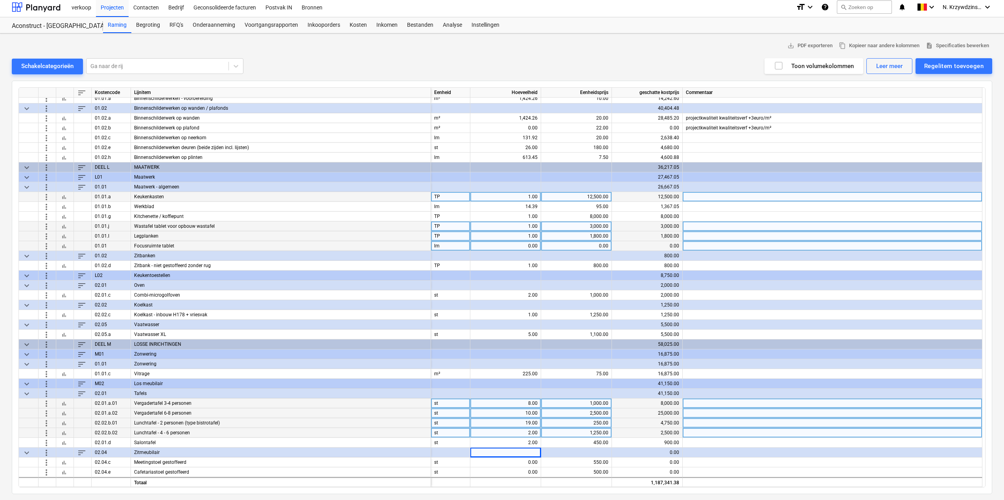
click at [528, 246] on div "0.00" at bounding box center [506, 246] width 64 height 10
type input "920"
click at [588, 246] on div "0.00" at bounding box center [576, 246] width 64 height 10
click at [568, 251] on div at bounding box center [576, 256] width 71 height 10
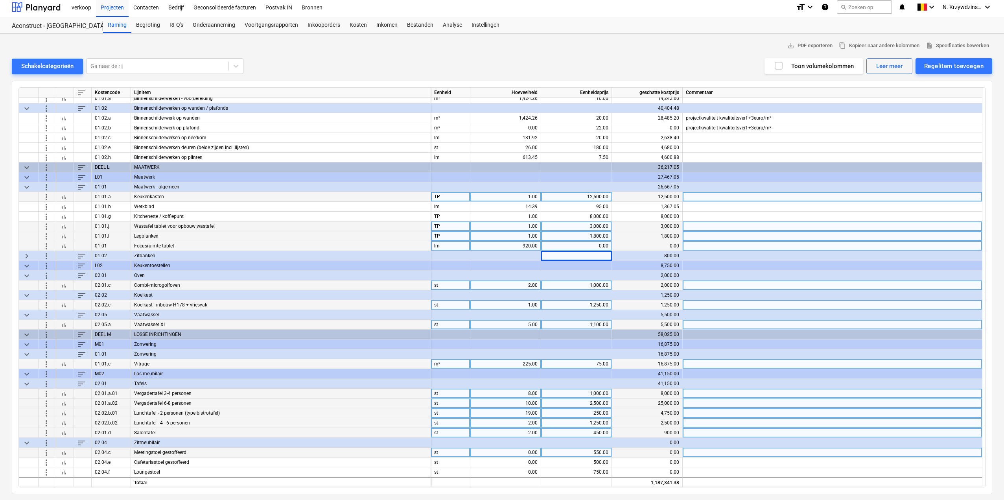
click at [573, 246] on div "0.00" at bounding box center [576, 246] width 64 height 10
click at [65, 236] on span "bar_chart" at bounding box center [64, 236] width 6 height 6
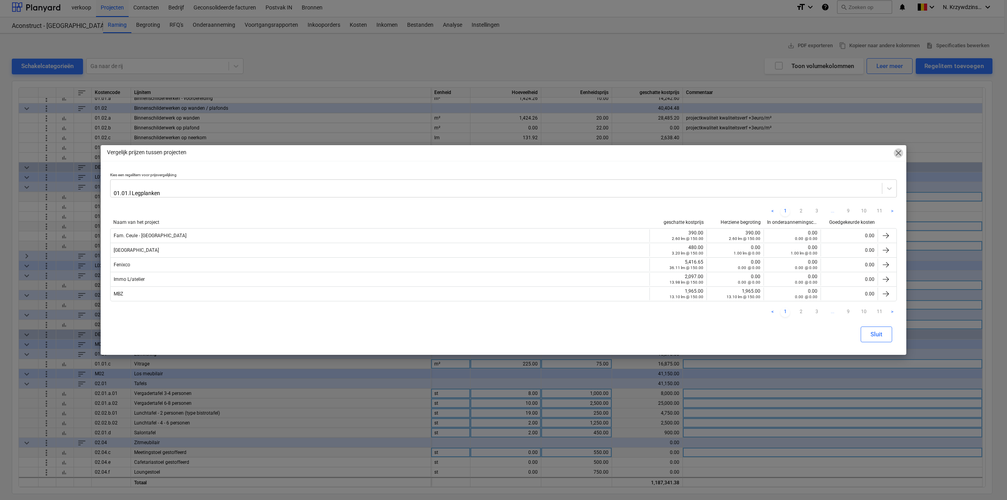
click at [895, 155] on span "close" at bounding box center [898, 152] width 9 height 9
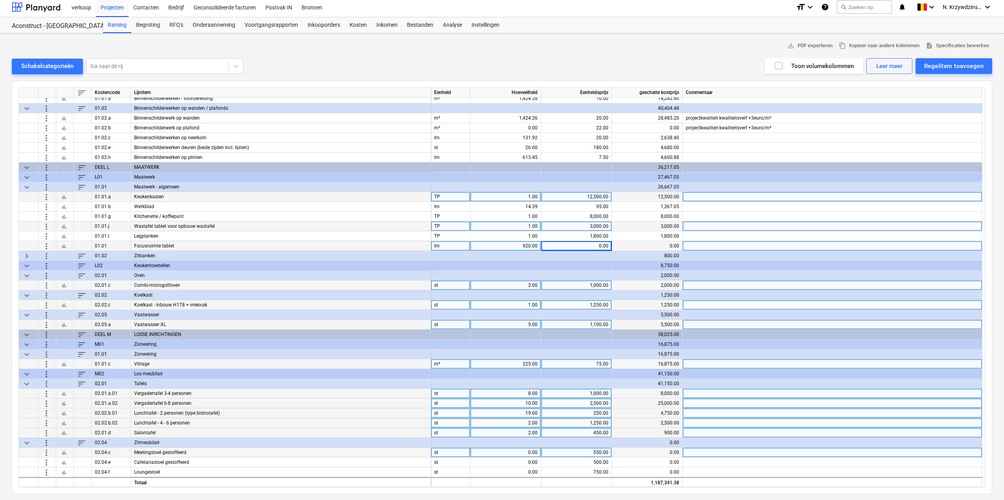
click at [597, 246] on div "0.00" at bounding box center [576, 246] width 64 height 10
type input "250"
click at [532, 247] on div "920.00" at bounding box center [506, 246] width 64 height 10
type input "9.2"
click at [581, 242] on div "250.00" at bounding box center [576, 246] width 64 height 10
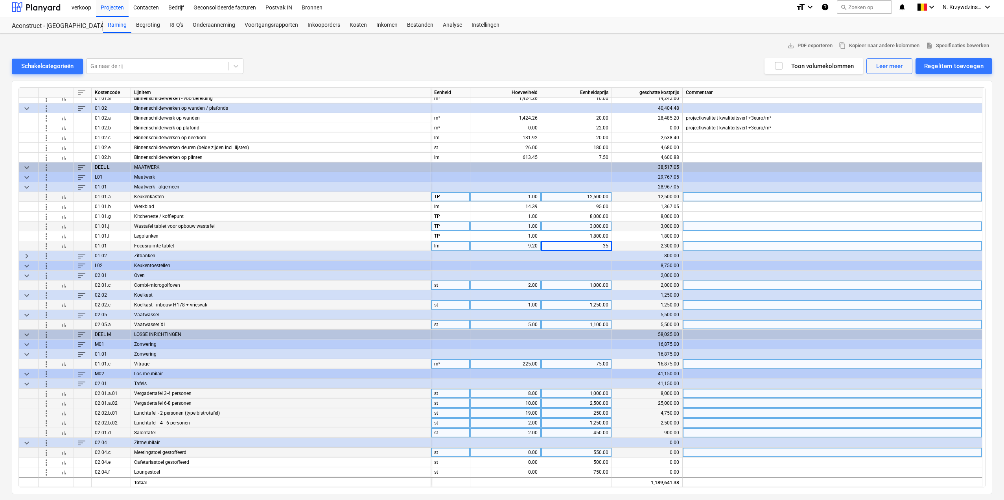
type input "350"
click at [587, 244] on div "350.00" at bounding box center [576, 246] width 64 height 10
type input "3500"
click at [529, 247] on div "9.20" at bounding box center [506, 246] width 64 height 10
type input "1"
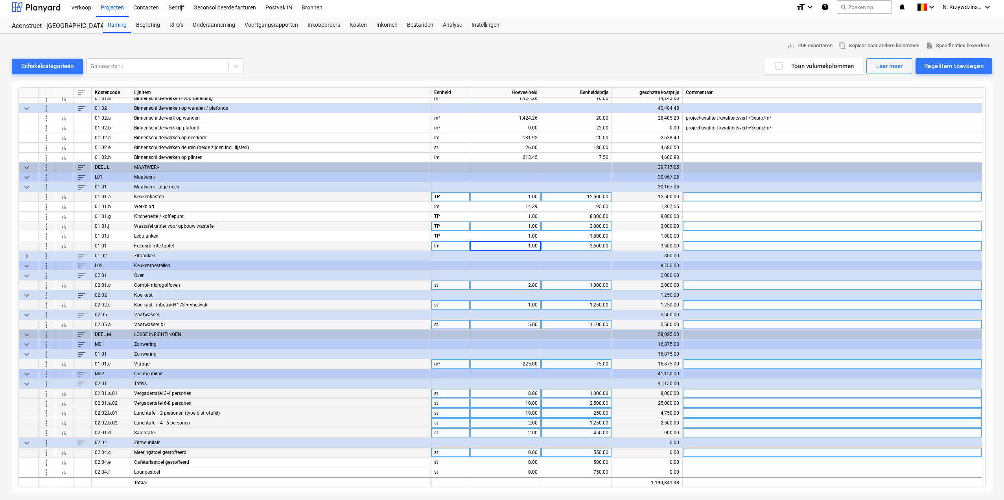
click at [449, 243] on div "lm" at bounding box center [450, 246] width 39 height 10
type input "TP"
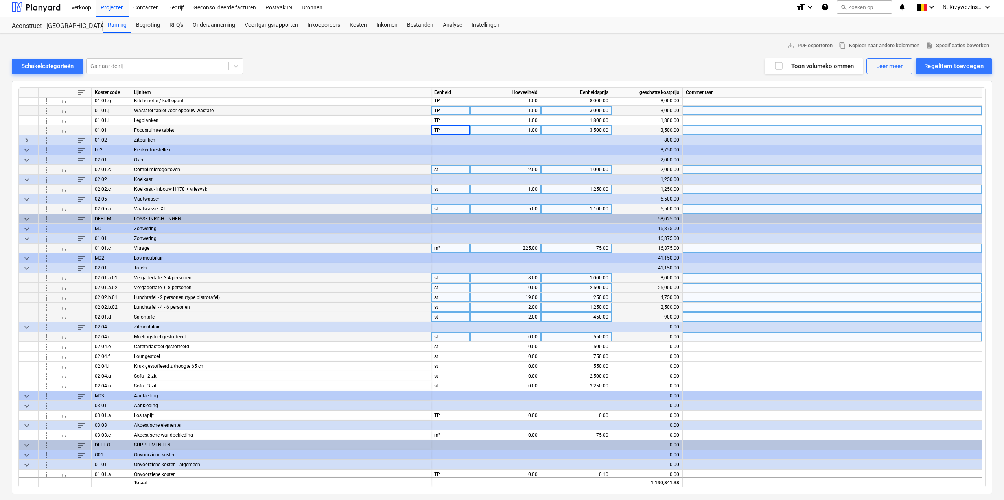
scroll to position [1420, 0]
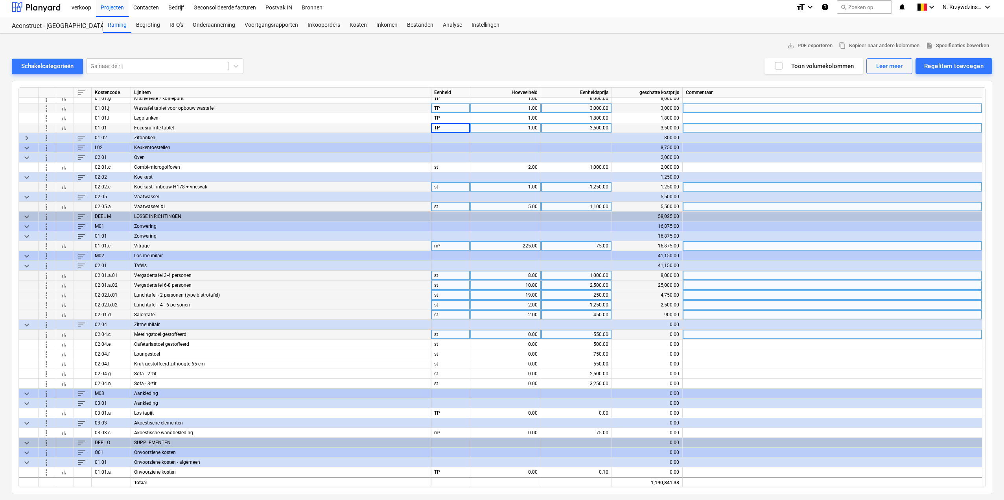
click at [525, 334] on div "0.00" at bounding box center [506, 335] width 64 height 10
click at [523, 336] on div "0.00" at bounding box center [506, 335] width 64 height 10
type input "104"
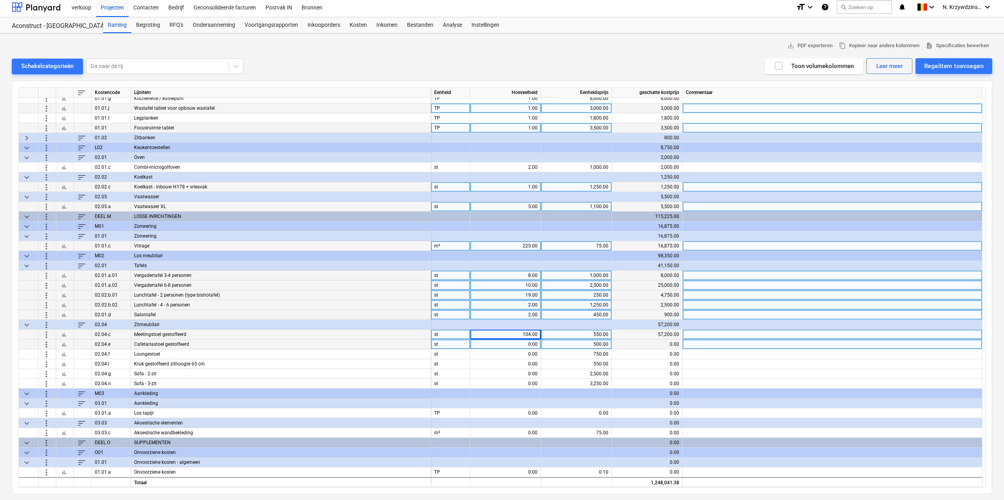
click at [525, 341] on div "0.00" at bounding box center [506, 344] width 64 height 10
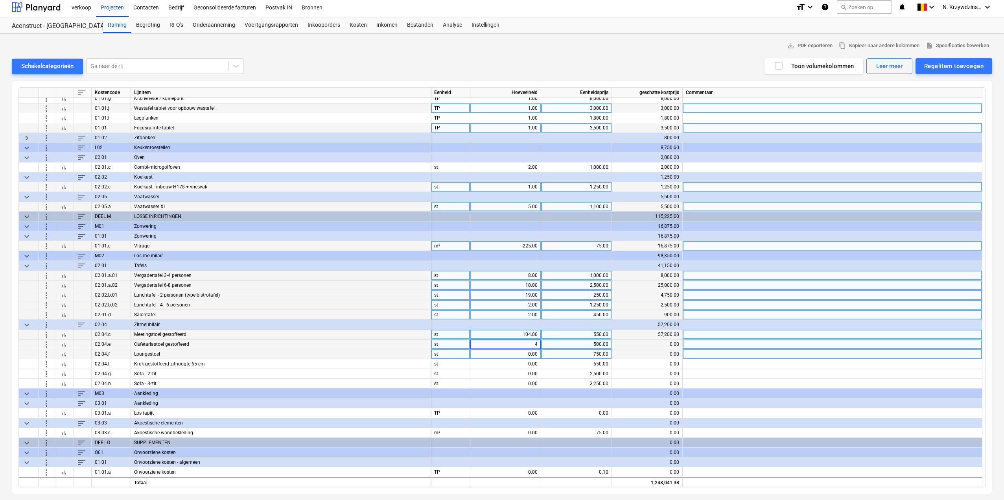
type input "43"
click at [520, 354] on div "0.00" at bounding box center [506, 354] width 64 height 10
click at [527, 354] on div "0.00" at bounding box center [506, 354] width 64 height 10
click at [532, 356] on div "0.00" at bounding box center [506, 354] width 64 height 10
type input "11"
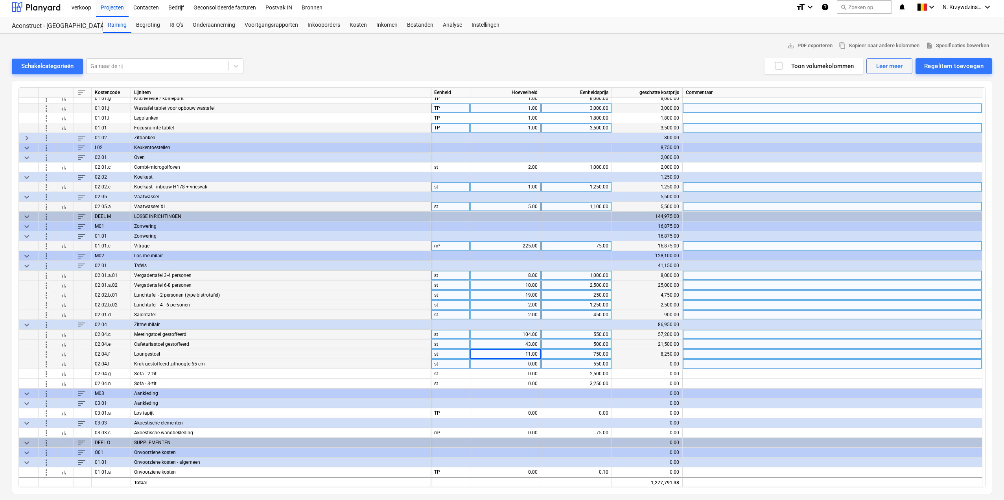
click at [532, 363] on div "0.00" at bounding box center [506, 364] width 64 height 10
click at [519, 367] on div "0.00" at bounding box center [506, 364] width 64 height 10
type input "3"
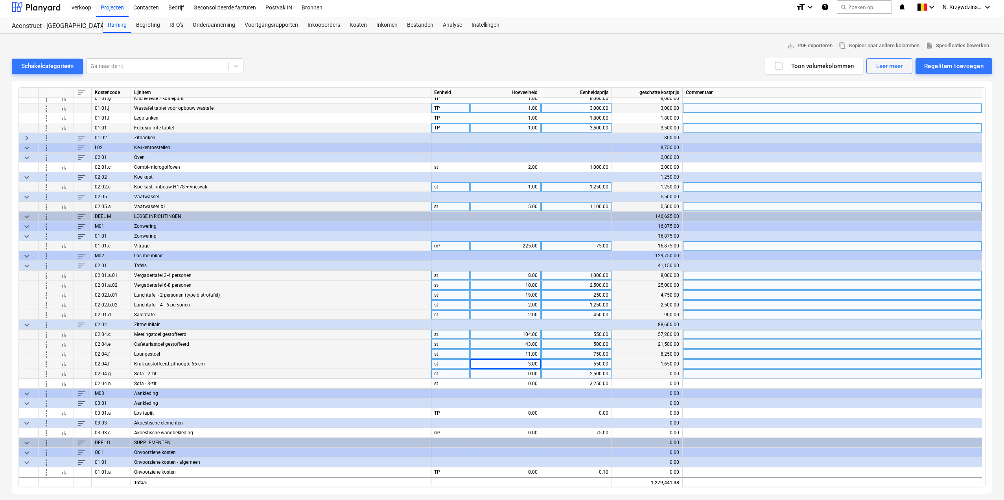
click at [525, 370] on div "0.00" at bounding box center [506, 374] width 64 height 10
type input "4"
click at [518, 375] on div "4.00" at bounding box center [506, 374] width 64 height 10
type input "7"
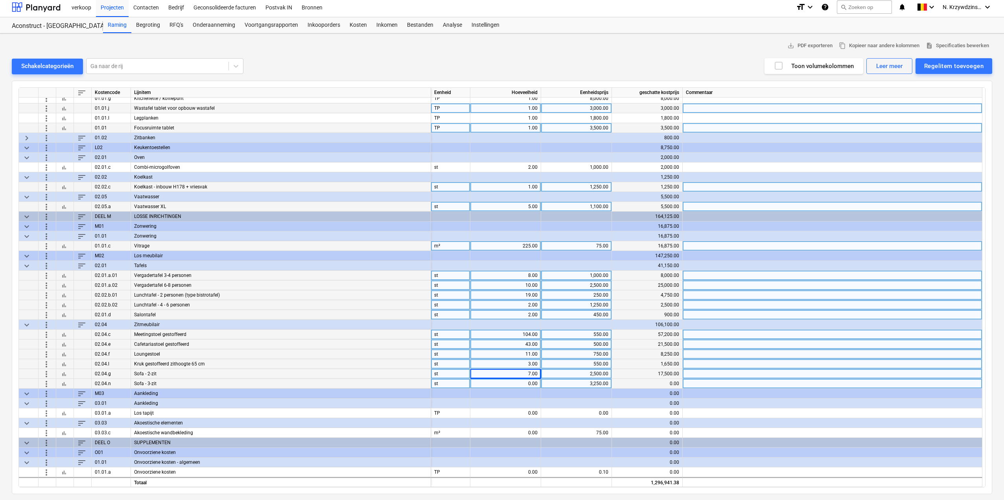
click at [527, 382] on div "0.00" at bounding box center [506, 384] width 64 height 10
click at [524, 385] on div "0.00" at bounding box center [506, 384] width 64 height 10
type input "5"
click at [67, 411] on span "bar_chart" at bounding box center [64, 413] width 6 height 6
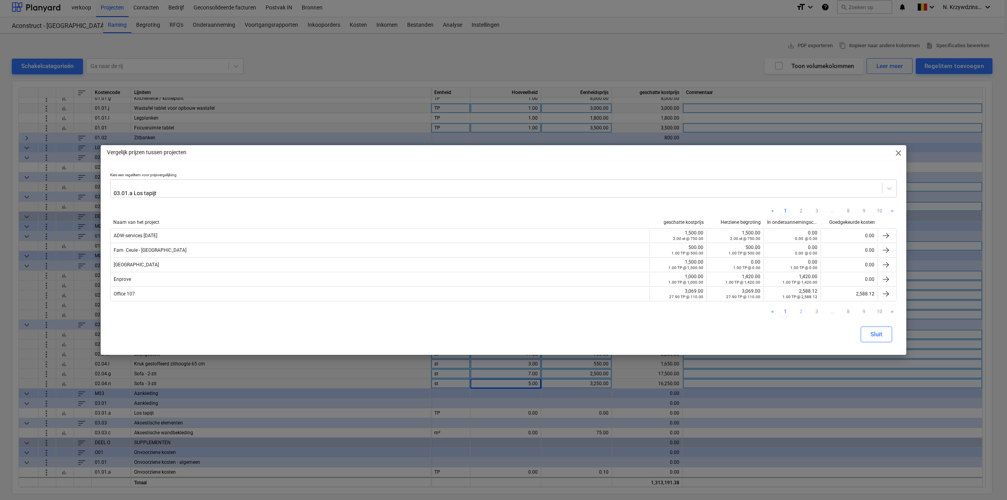
click at [802, 312] on link "2" at bounding box center [800, 312] width 9 height 9
click at [815, 308] on link "3" at bounding box center [816, 312] width 9 height 9
click at [816, 309] on link "4" at bounding box center [816, 312] width 9 height 9
click at [815, 311] on link "5" at bounding box center [816, 312] width 9 height 9
click at [901, 154] on span "close" at bounding box center [898, 152] width 9 height 9
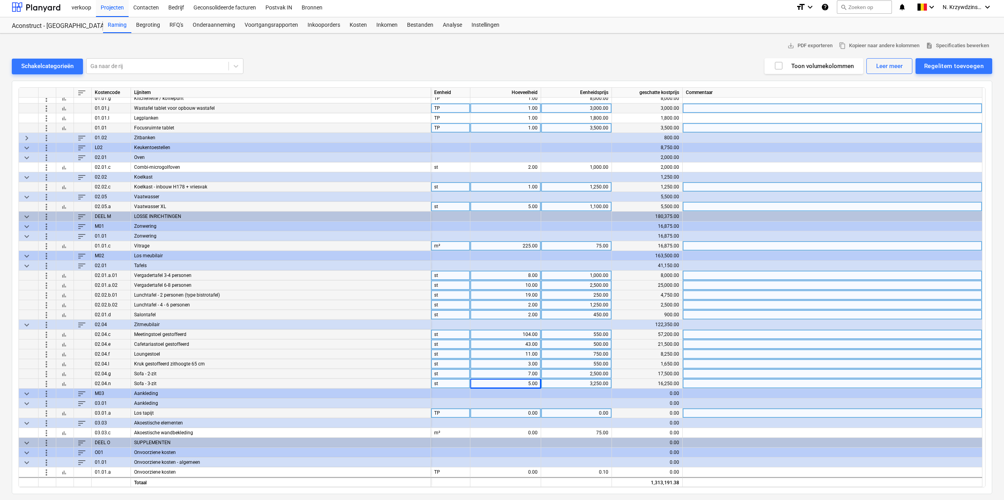
drag, startPoint x: 157, startPoint y: 412, endPoint x: 153, endPoint y: 415, distance: 4.9
click at [157, 412] on div "Los tapijt" at bounding box center [281, 413] width 300 height 10
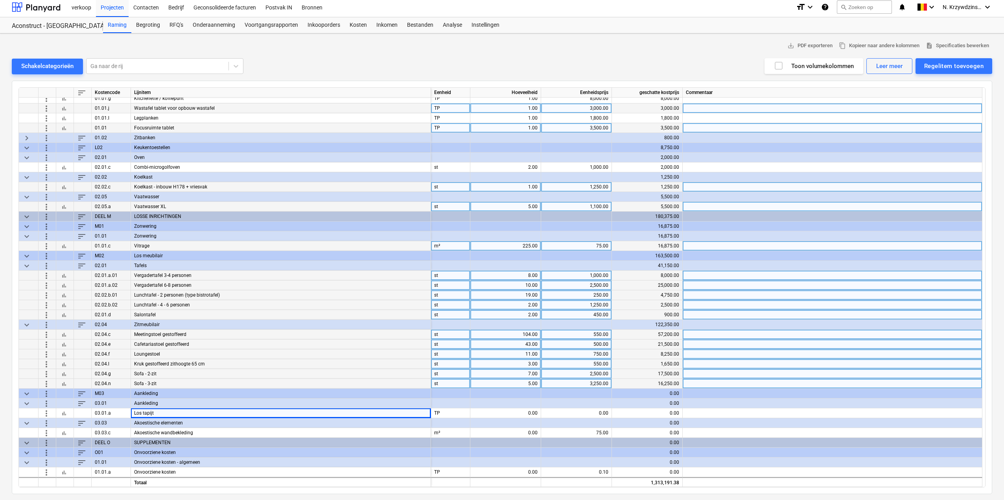
click at [44, 404] on span "more_vert" at bounding box center [46, 402] width 9 height 9
click at [68, 422] on li "Regelitem toevoegen" at bounding box center [82, 421] width 81 height 18
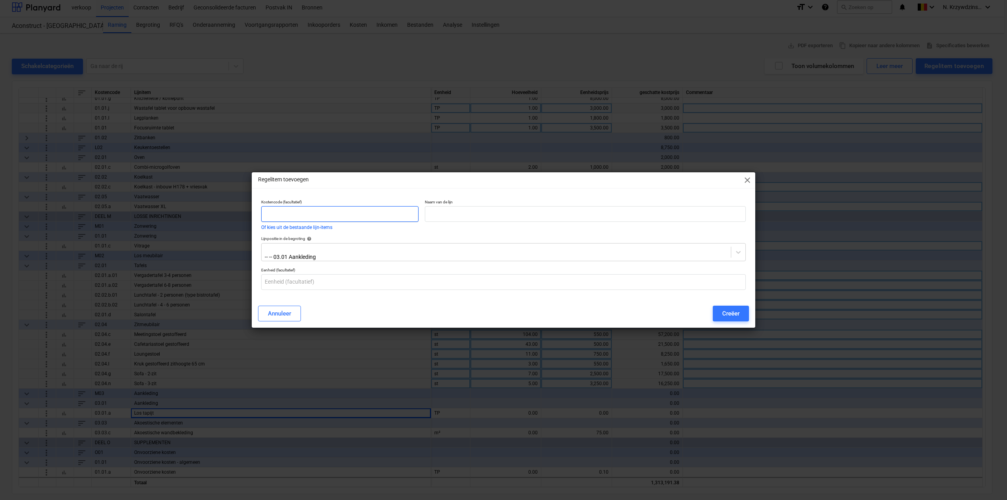
click at [318, 216] on input "text" at bounding box center [339, 214] width 157 height 16
type input "03.01 b"
click at [457, 212] on input "text" at bounding box center [585, 214] width 321 height 16
type input "Los tapijt inkom"
click at [372, 277] on input "text" at bounding box center [503, 282] width 485 height 16
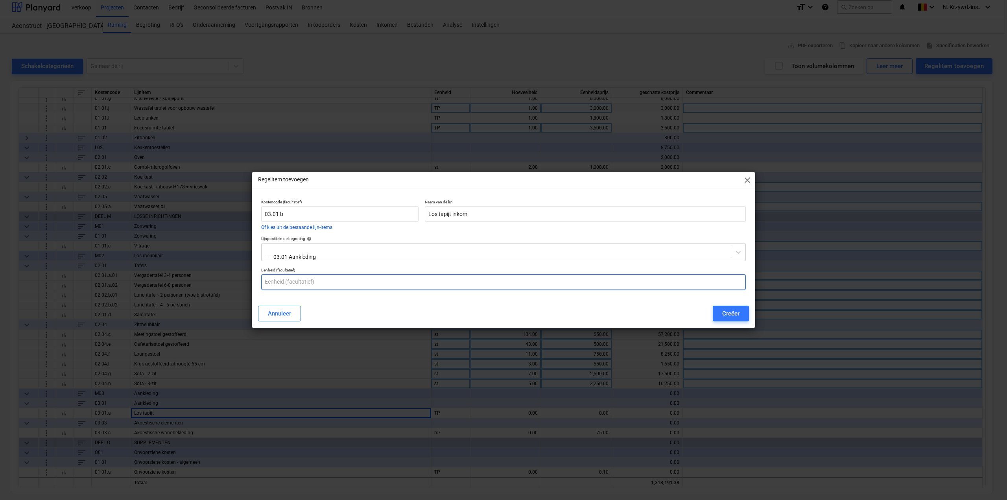
click at [374, 282] on input "text" at bounding box center [503, 282] width 485 height 16
type input "TP"
click at [721, 310] on button "Creëer" at bounding box center [731, 314] width 36 height 16
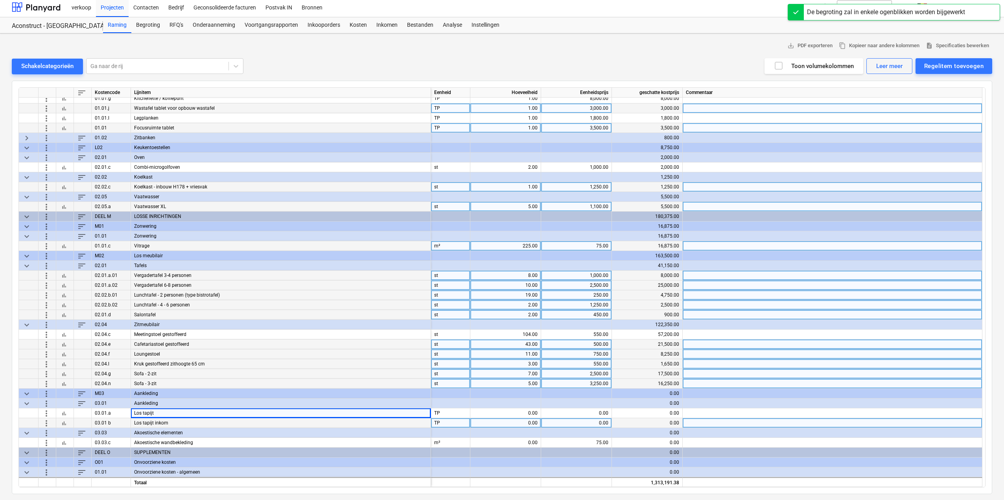
click at [530, 424] on div "0.00" at bounding box center [506, 423] width 64 height 10
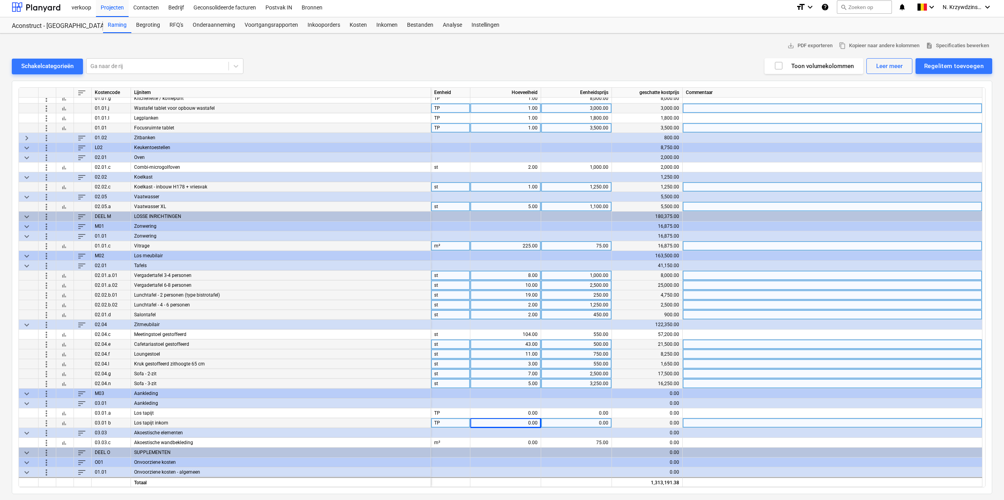
click at [579, 424] on div "0.00" at bounding box center [576, 423] width 64 height 10
type input "2000"
click at [529, 421] on div "0.00" at bounding box center [506, 423] width 64 height 10
type input "1"
click at [525, 416] on div "0.00" at bounding box center [506, 413] width 64 height 10
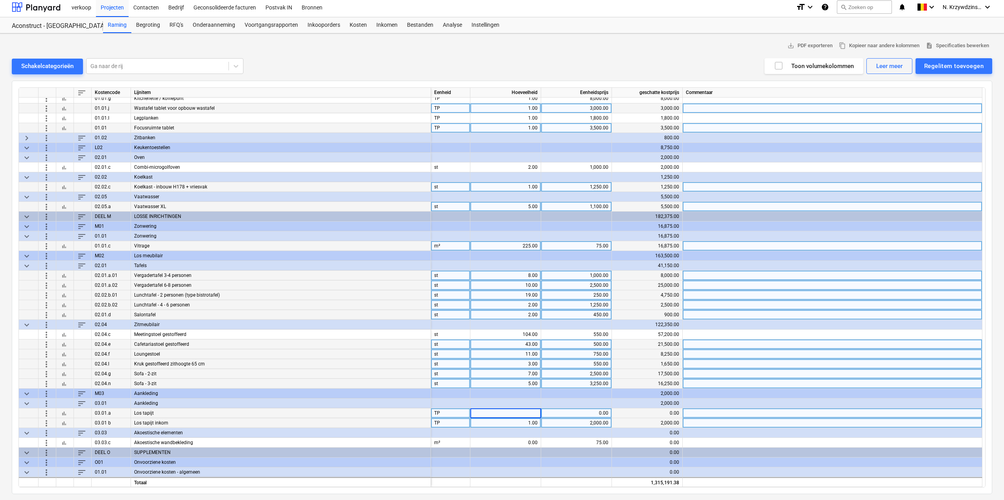
click at [594, 414] on div "0.00" at bounding box center [576, 413] width 64 height 10
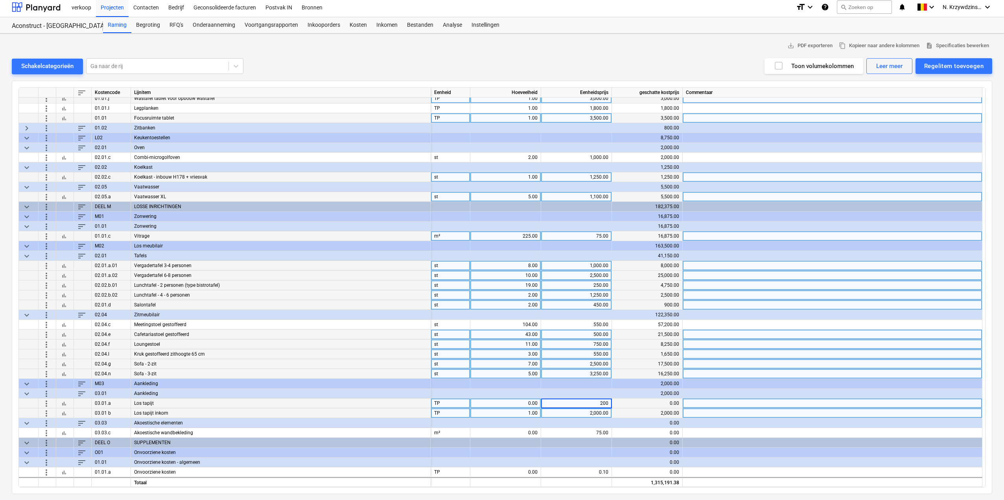
type input "2000"
click at [531, 405] on div "0.00" at bounding box center [506, 403] width 64 height 10
type input "5"
click at [521, 432] on div "0.00" at bounding box center [506, 433] width 64 height 10
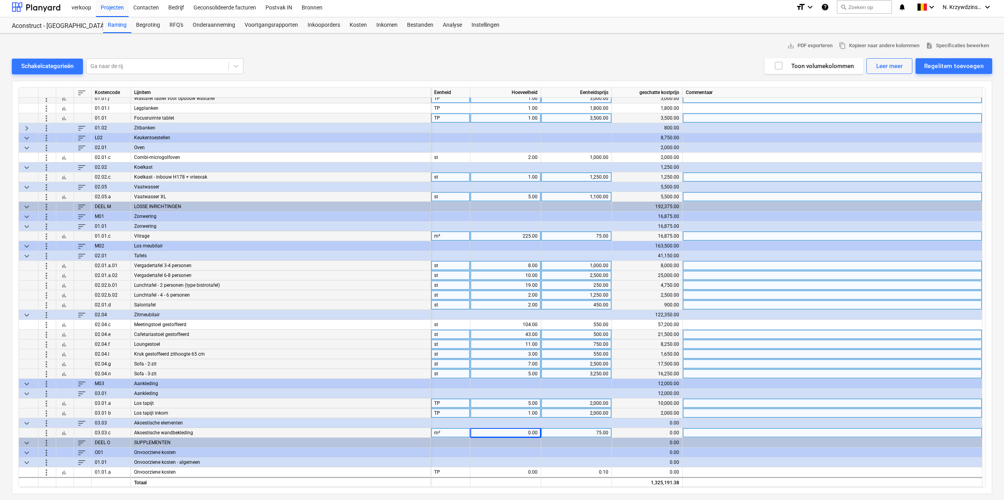
click at [63, 430] on span "bar_chart" at bounding box center [64, 433] width 6 height 6
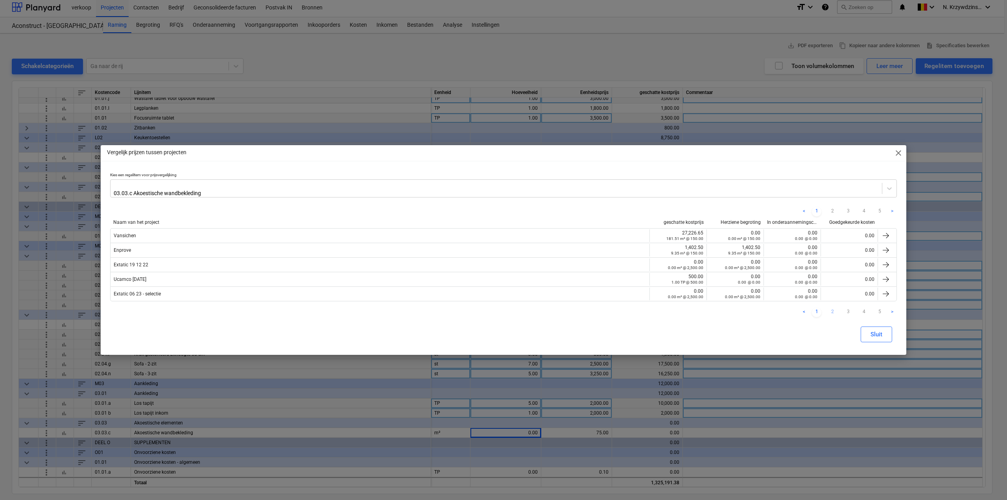
click at [829, 309] on link "2" at bounding box center [832, 312] width 9 height 9
click at [847, 309] on link "3" at bounding box center [847, 312] width 9 height 9
click at [899, 155] on span "close" at bounding box center [898, 152] width 9 height 9
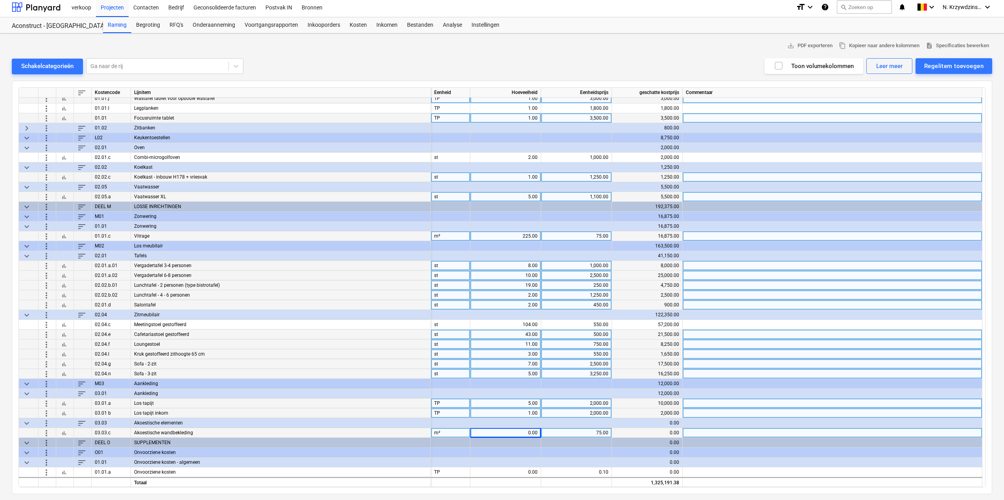
click at [571, 431] on div "75.00" at bounding box center [576, 433] width 64 height 10
type input "150"
click at [519, 426] on div at bounding box center [505, 423] width 71 height 10
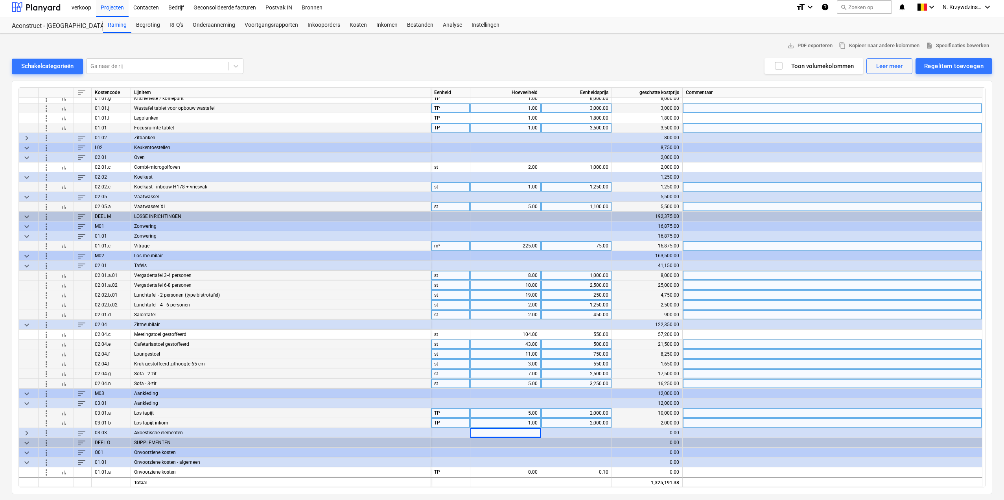
click at [18, 429] on div "sort Kostencode Lijnitem Eenheid Hoeveelheid Eenheidsprijs geschatte kostprijs …" at bounding box center [502, 287] width 981 height 413
click at [23, 431] on span "keyboard_arrow_right" at bounding box center [26, 432] width 9 height 9
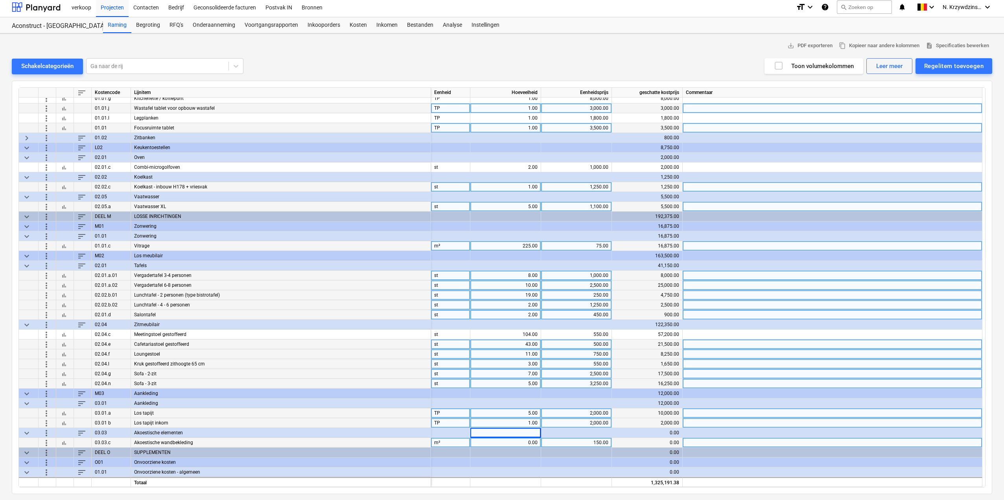
scroll to position [1430, 0]
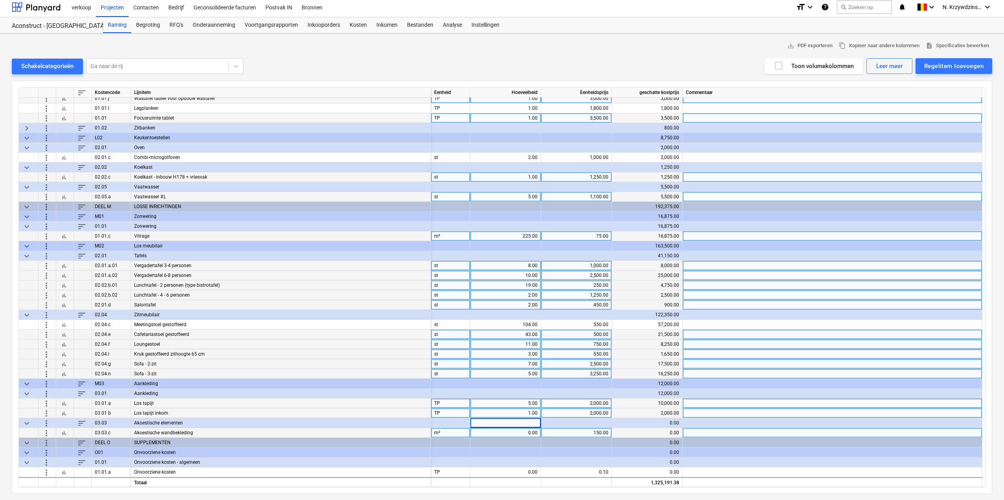
click at [527, 434] on div "0.00" at bounding box center [506, 433] width 64 height 10
click at [529, 433] on input at bounding box center [505, 432] width 70 height 9
type input "165.26"
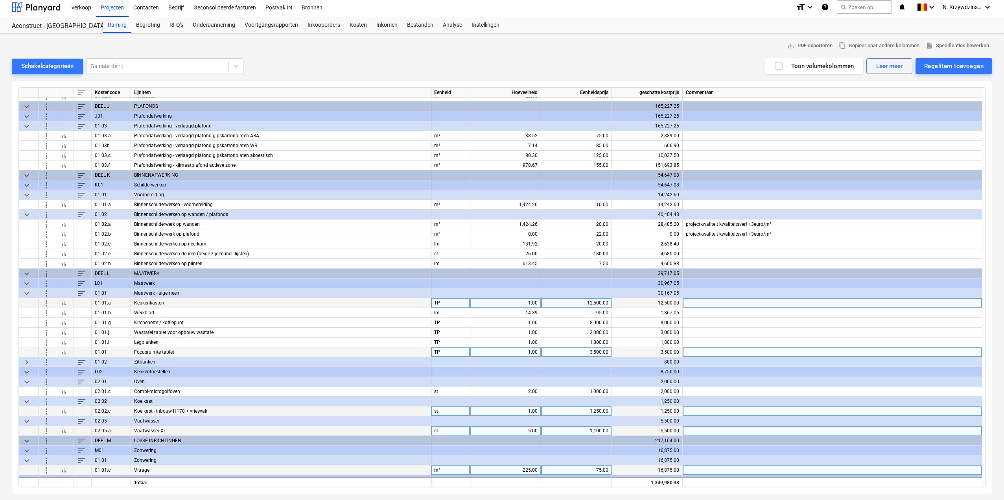
scroll to position [1194, 0]
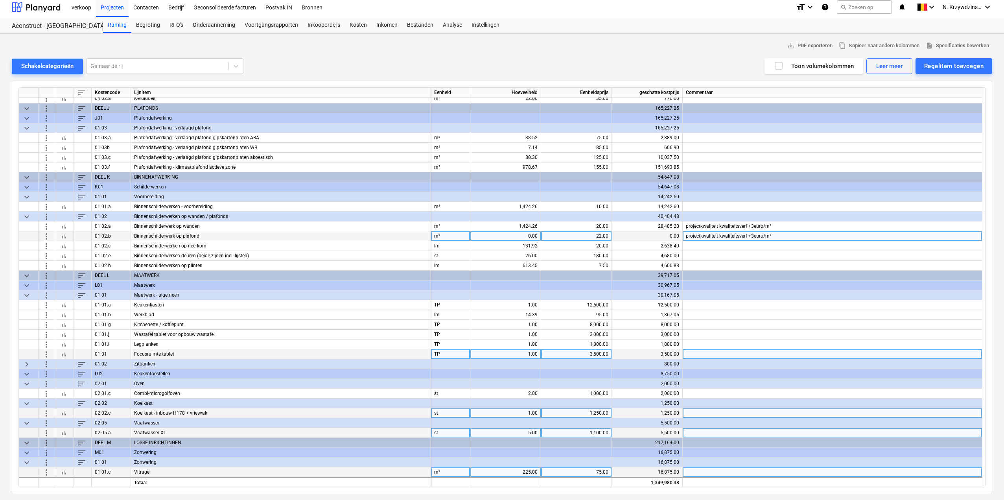
click at [522, 237] on div "0.00" at bounding box center [506, 236] width 64 height 10
type input "45.47"
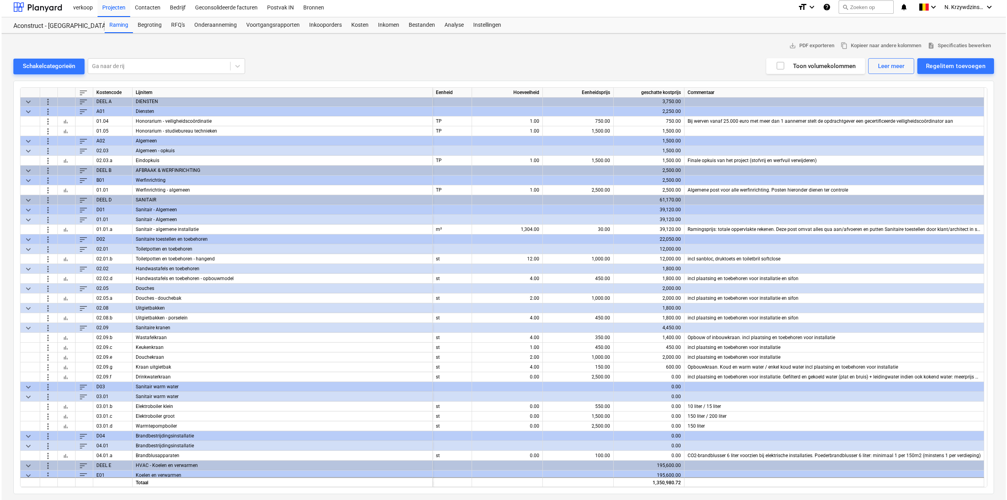
scroll to position [0, 0]
click at [975, 68] on div "Regelitem toevoegen" at bounding box center [953, 66] width 59 height 10
click at [949, 99] on div "Toevoegen vanuit sjabloon" at bounding box center [955, 102] width 75 height 7
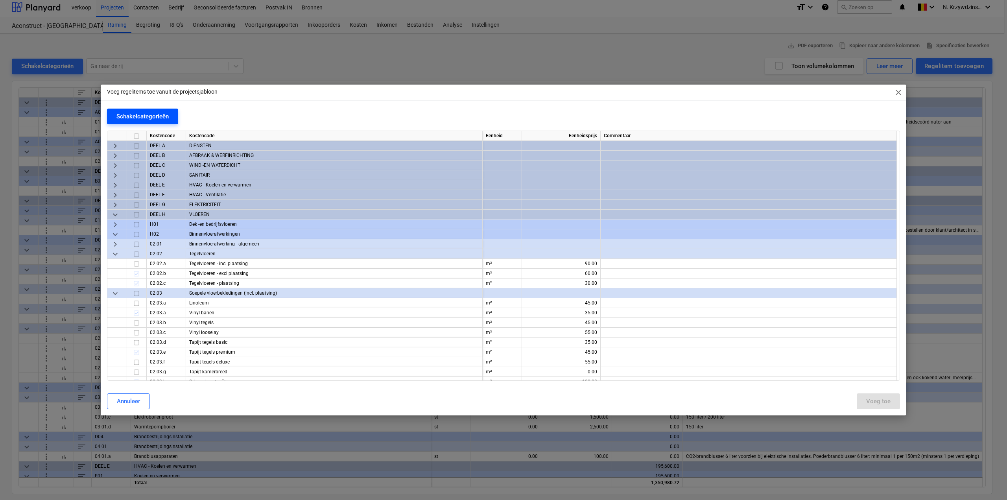
click at [131, 114] on div "Schakelcategorieën" at bounding box center [142, 116] width 52 height 10
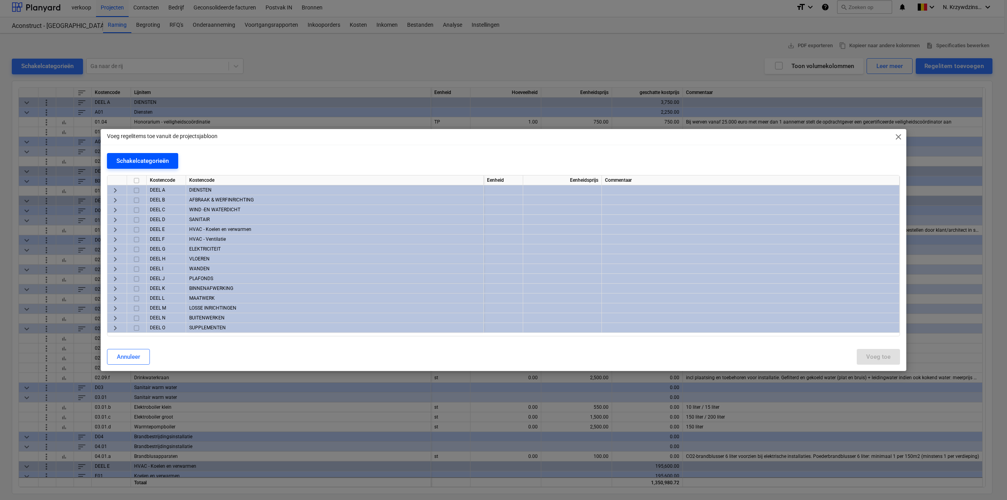
click at [133, 158] on div "Schakelcategorieën" at bounding box center [142, 161] width 52 height 10
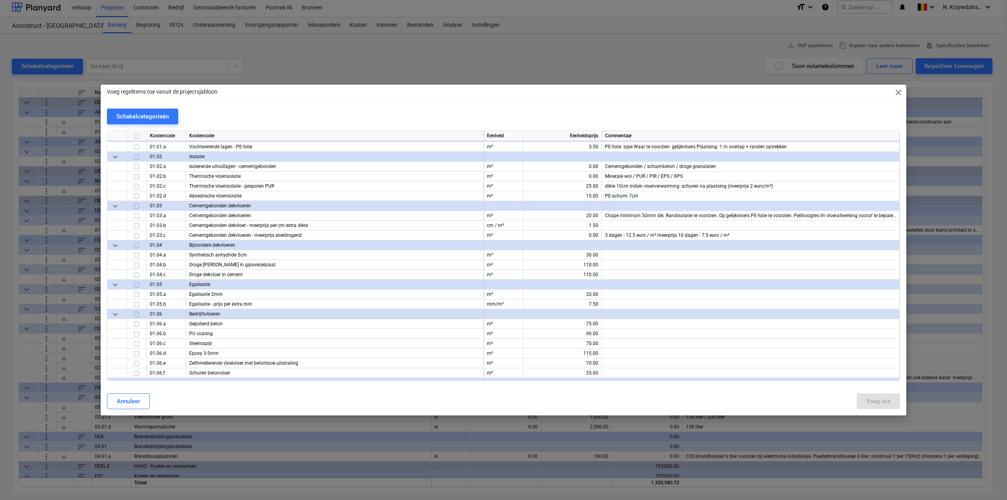
scroll to position [4759, 0]
